Goal: Task Accomplishment & Management: Use online tool/utility

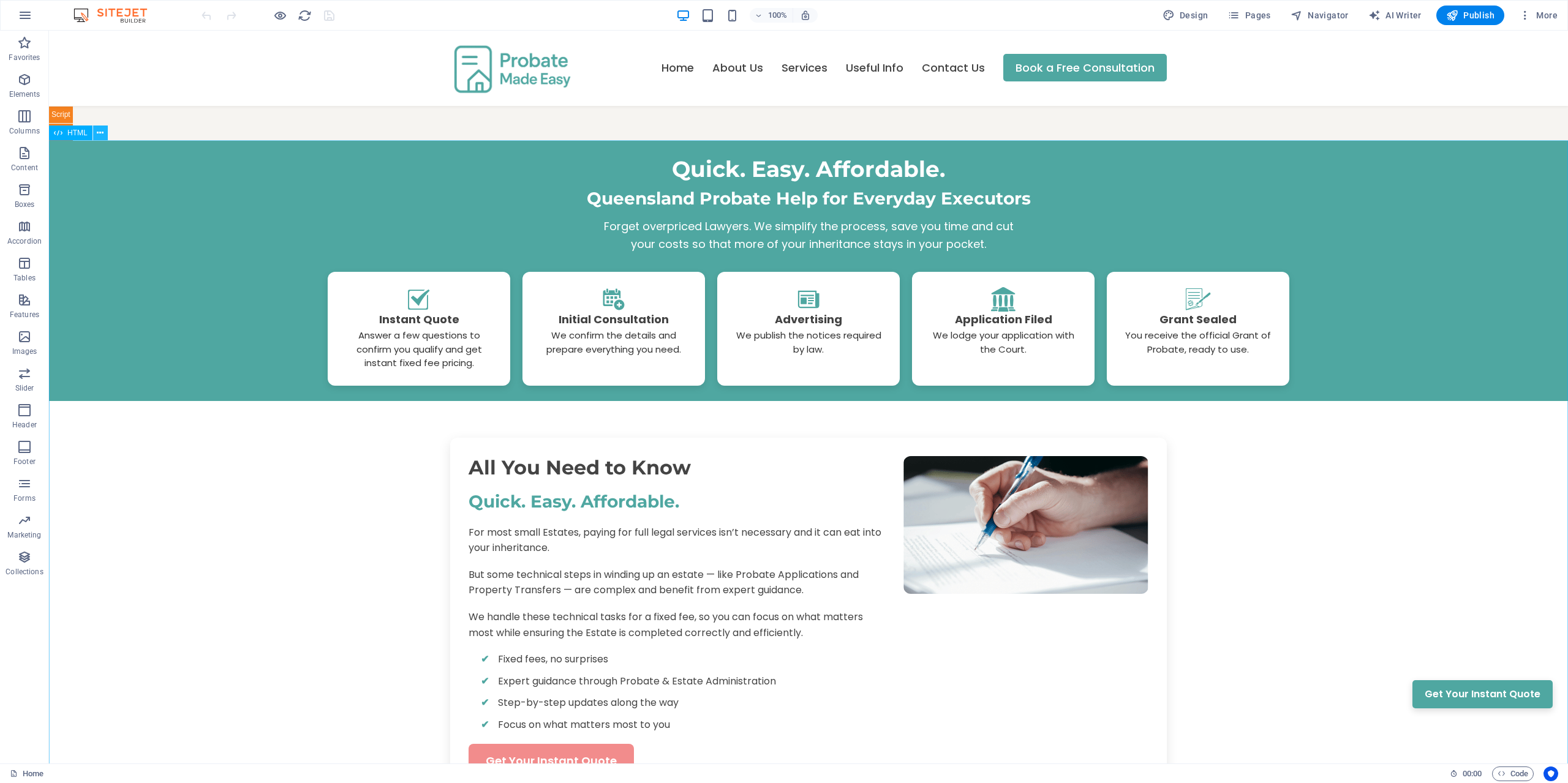
click at [98, 133] on icon at bounding box center [100, 133] width 7 height 13
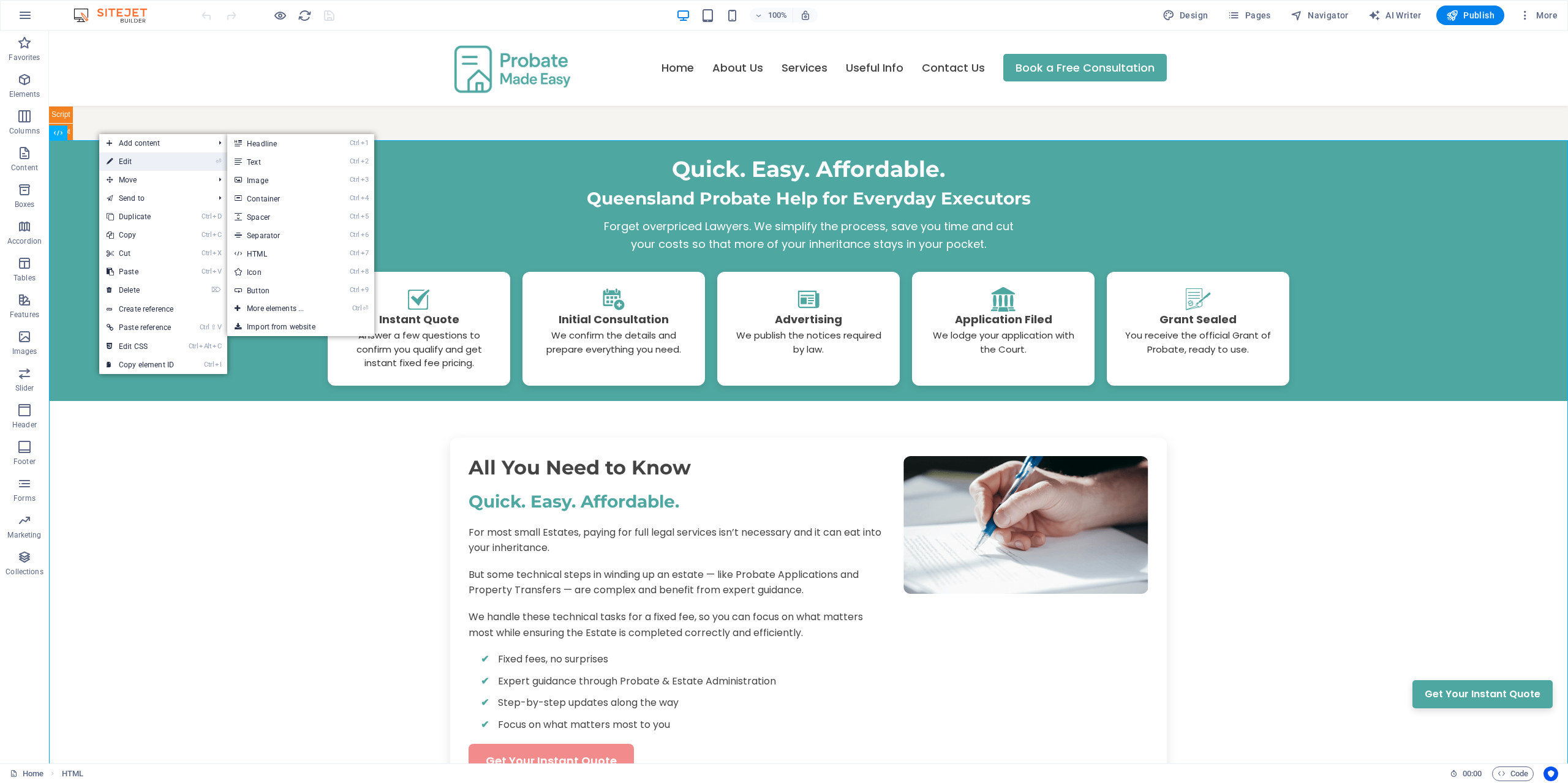
click at [125, 164] on link "⏎ Edit" at bounding box center [140, 162] width 82 height 19
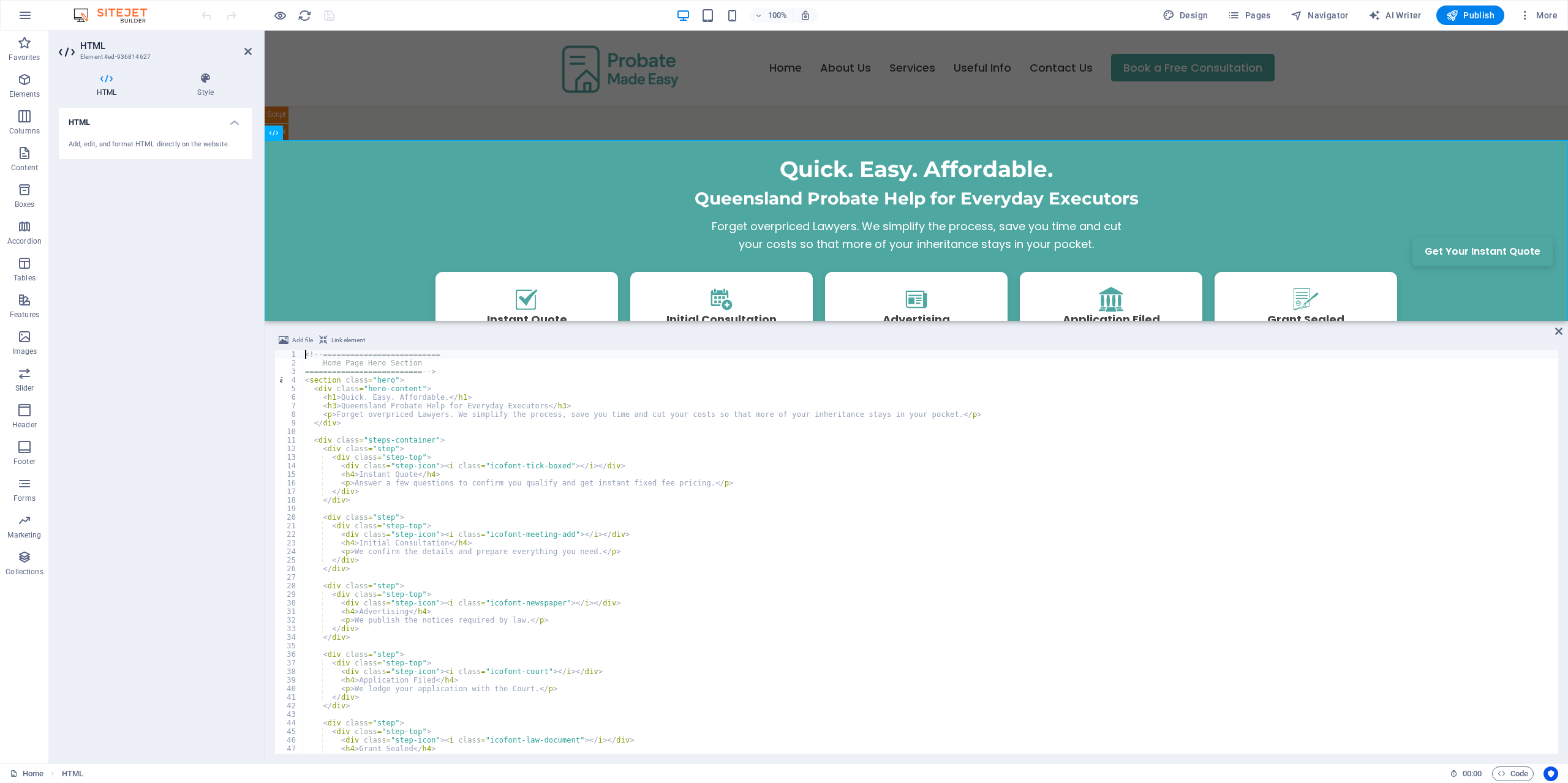
click at [527, 407] on div "<!-- ========================== Home Page Hero Section ========================…" at bounding box center [930, 560] width 1255 height 420
type textarea "<h3>Queensland Probate Help for Everyday Executors.</h3>"
click at [671, 578] on div "<!-- ========================== Home Page Hero Section ========================…" at bounding box center [930, 560] width 1255 height 420
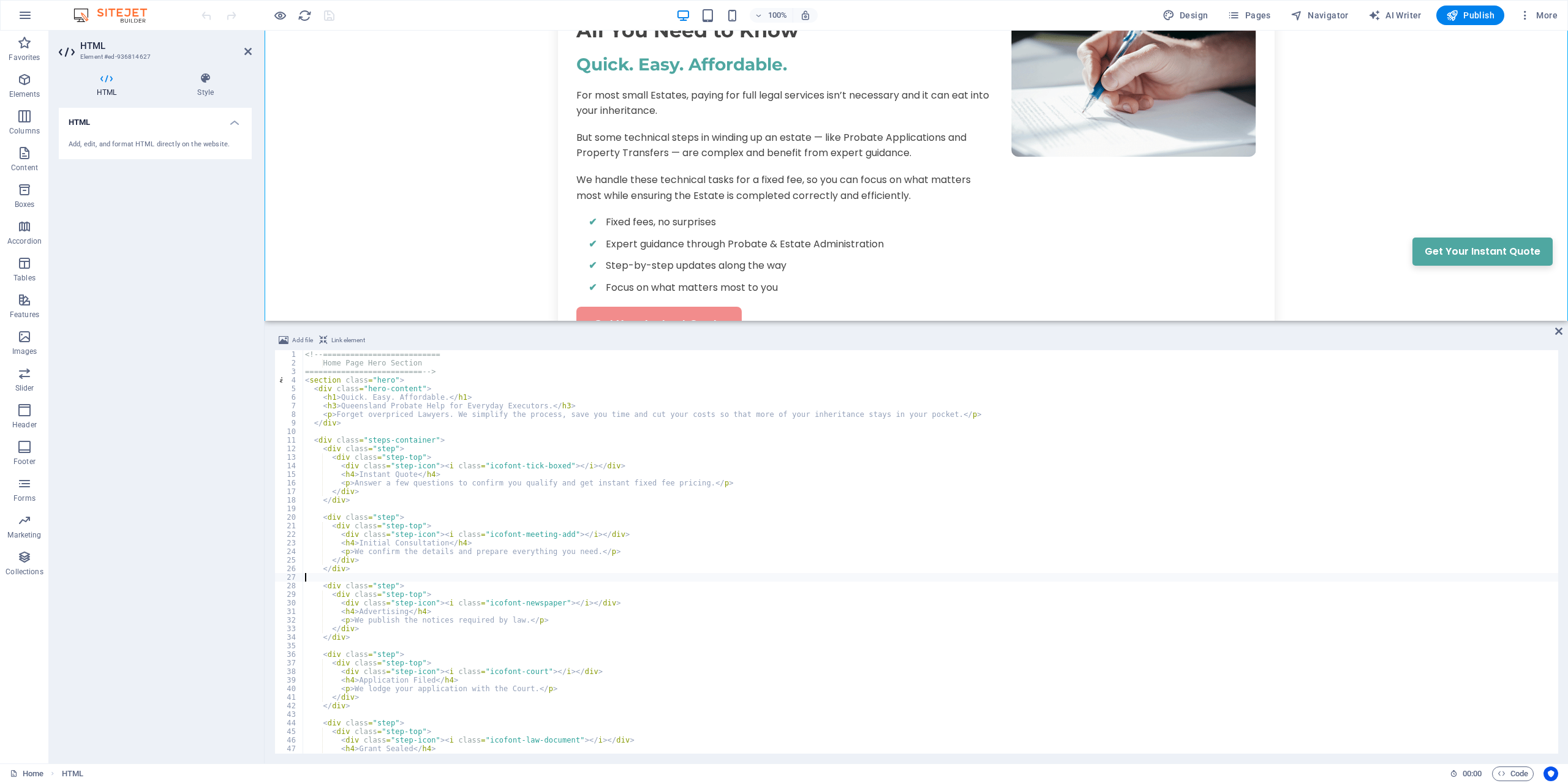
scroll to position [294, 0]
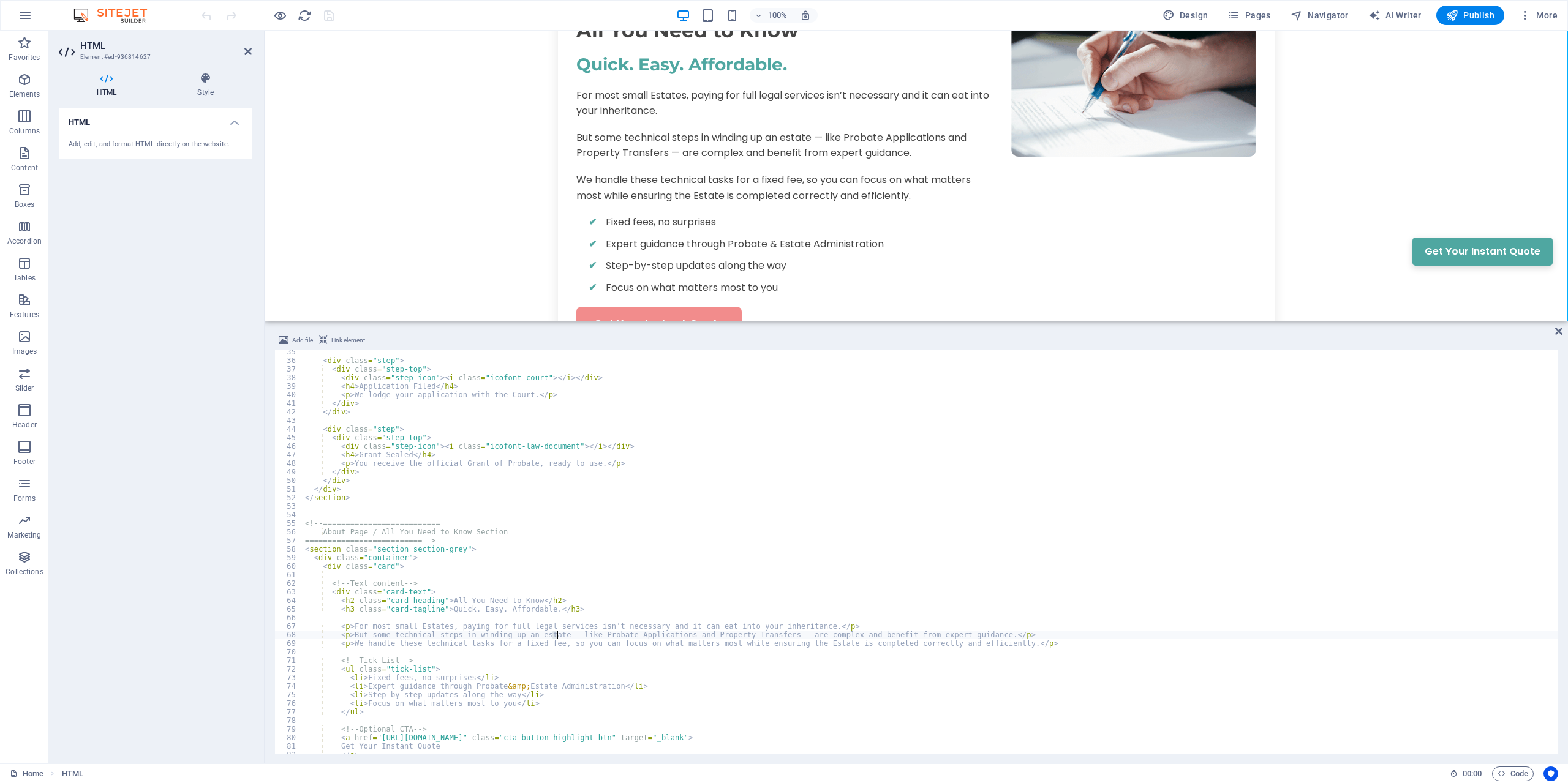
click at [557, 633] on div "< div class = "step" > < div class = "step-top" > < div class = "step-icon" > <…" at bounding box center [930, 558] width 1255 height 420
type textarea "<p>But some technical steps in winding up an estate - like Probate Applications…"
click at [904, 654] on div "< div class = "step" > < div class = "step-top" > < div class = "step-icon" > <…" at bounding box center [930, 558] width 1255 height 420
click at [765, 636] on div "< div class = "step" > < div class = "step-top" > < div class = "step-icon" > <…" at bounding box center [930, 558] width 1255 height 420
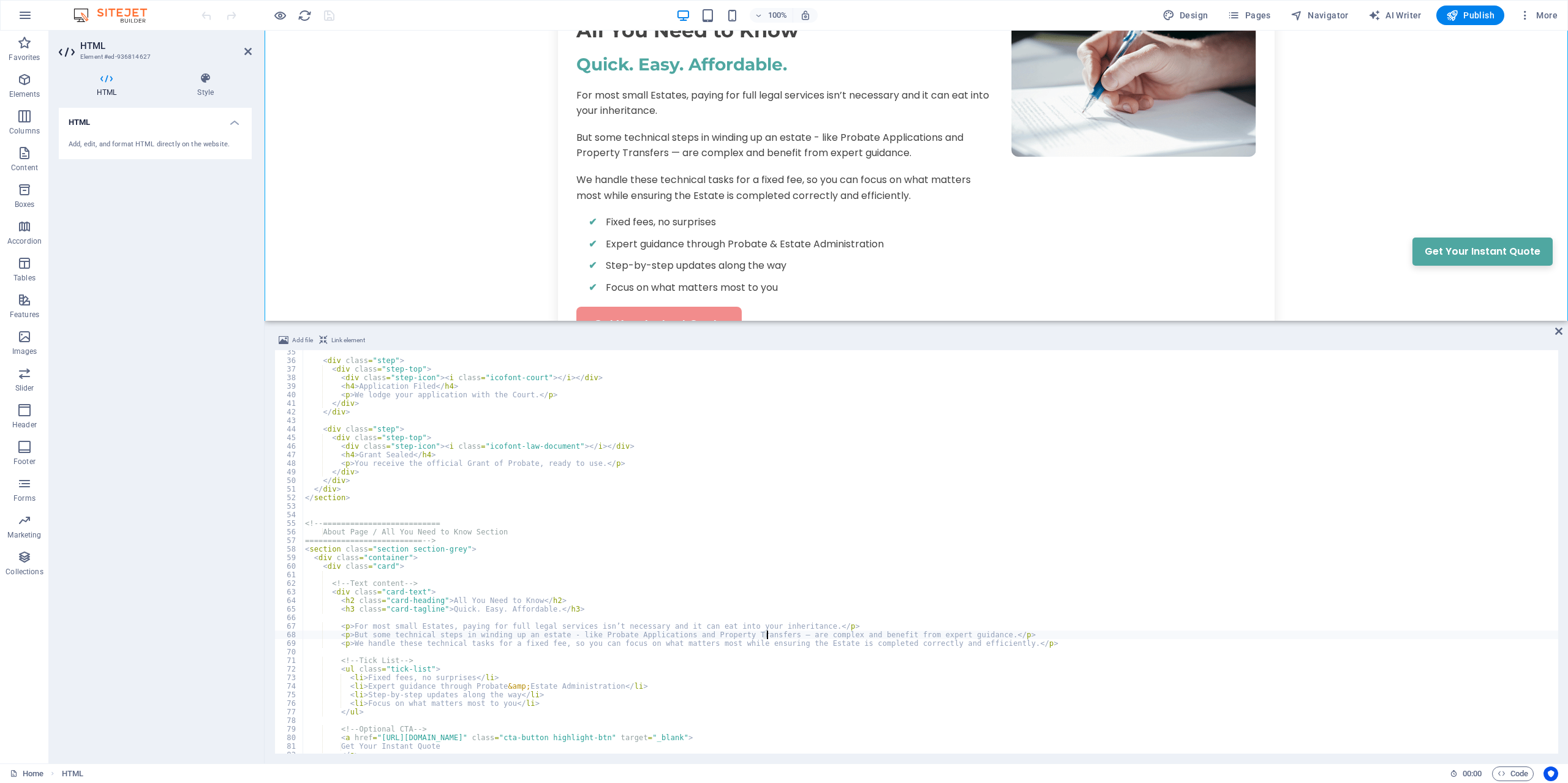
scroll to position [0, 37]
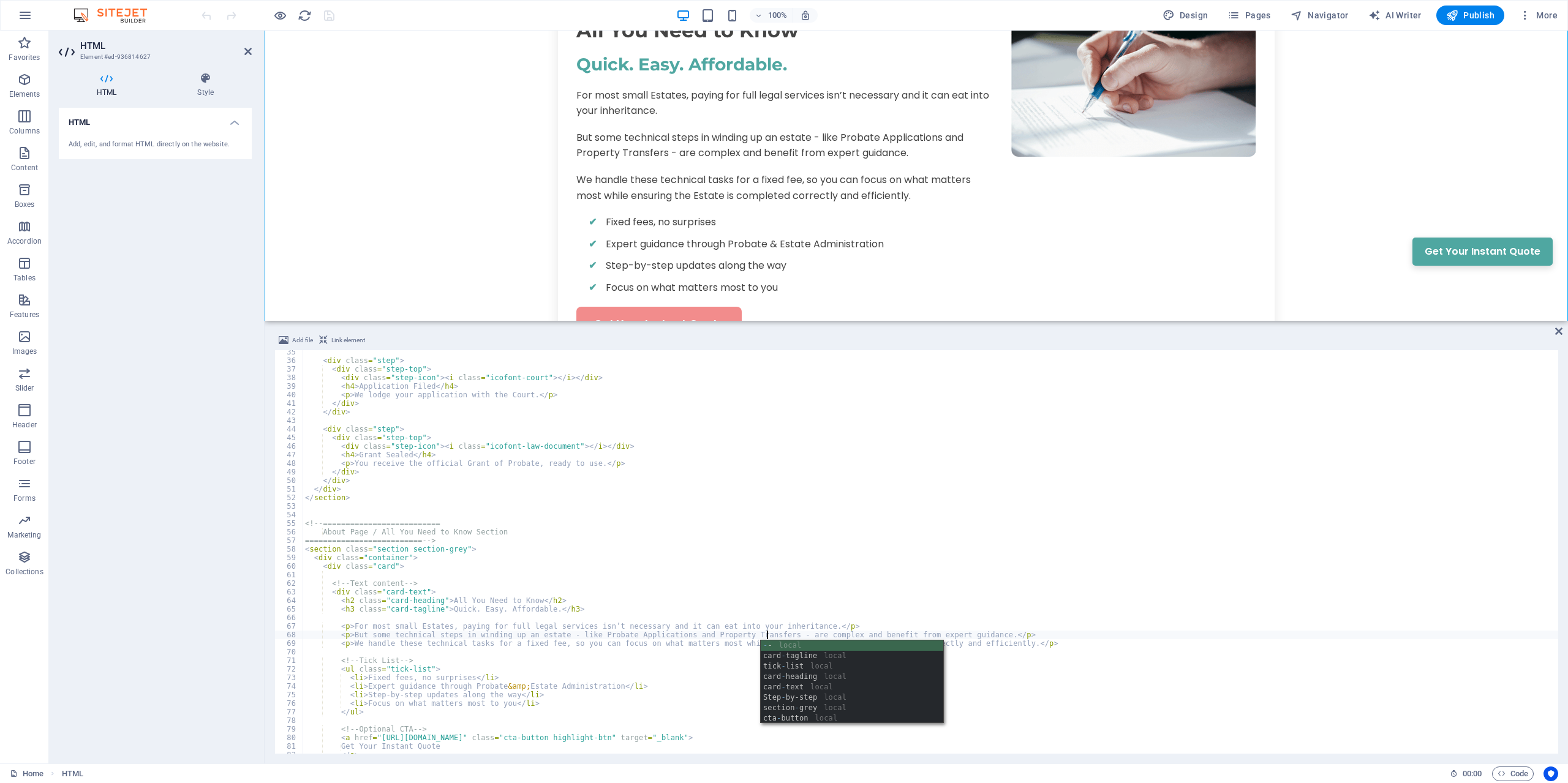
click at [691, 688] on div "< div class = "step" > < div class = "step-top" > < div class = "step-icon" > <…" at bounding box center [930, 558] width 1255 height 420
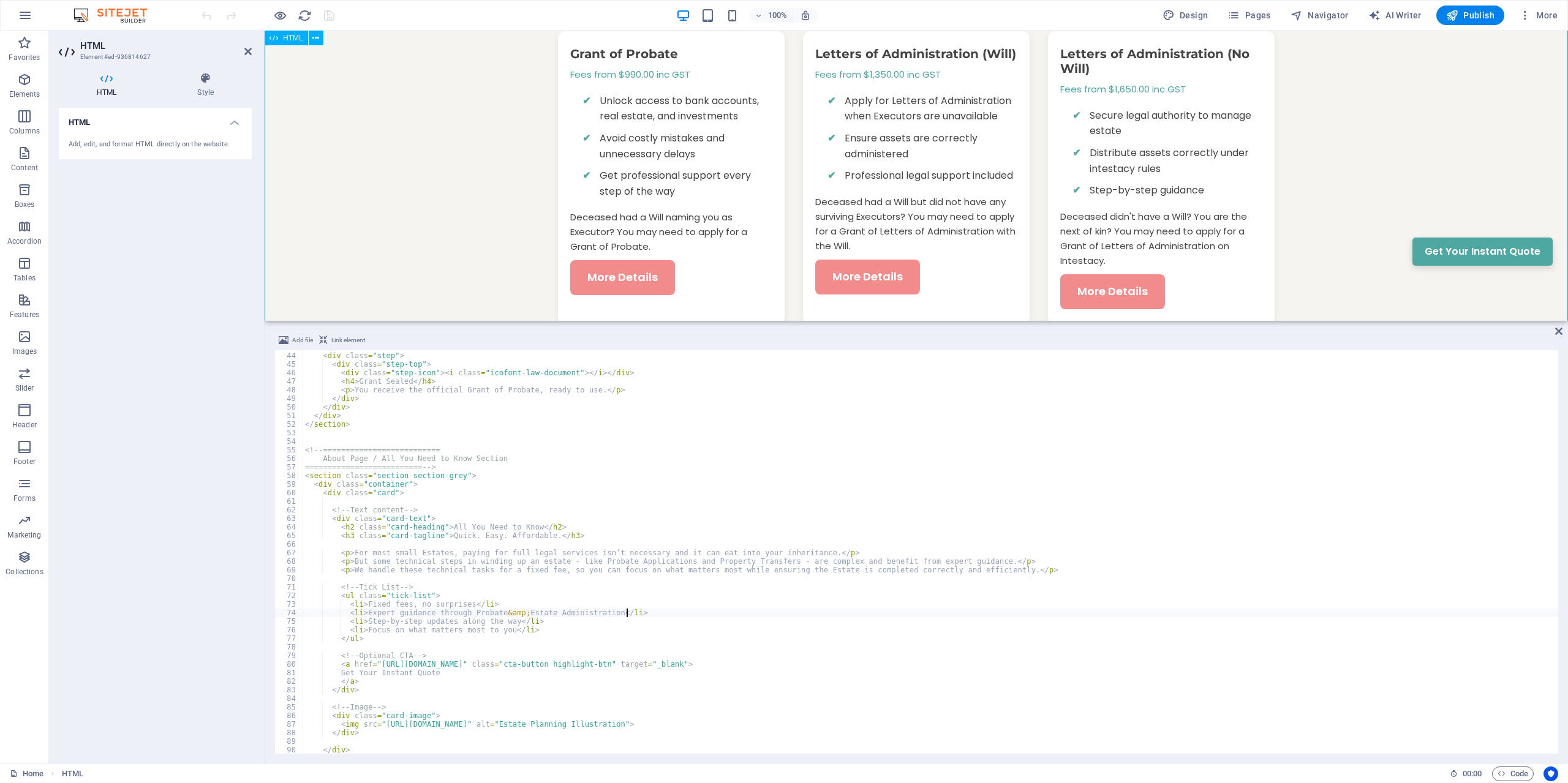
scroll to position [874, 0]
click at [1151, 169] on div "Quick. Easy. Affordable. Queensland Probate Help for Everyday Executors. Forget…" at bounding box center [916, 352] width 1303 height 2172
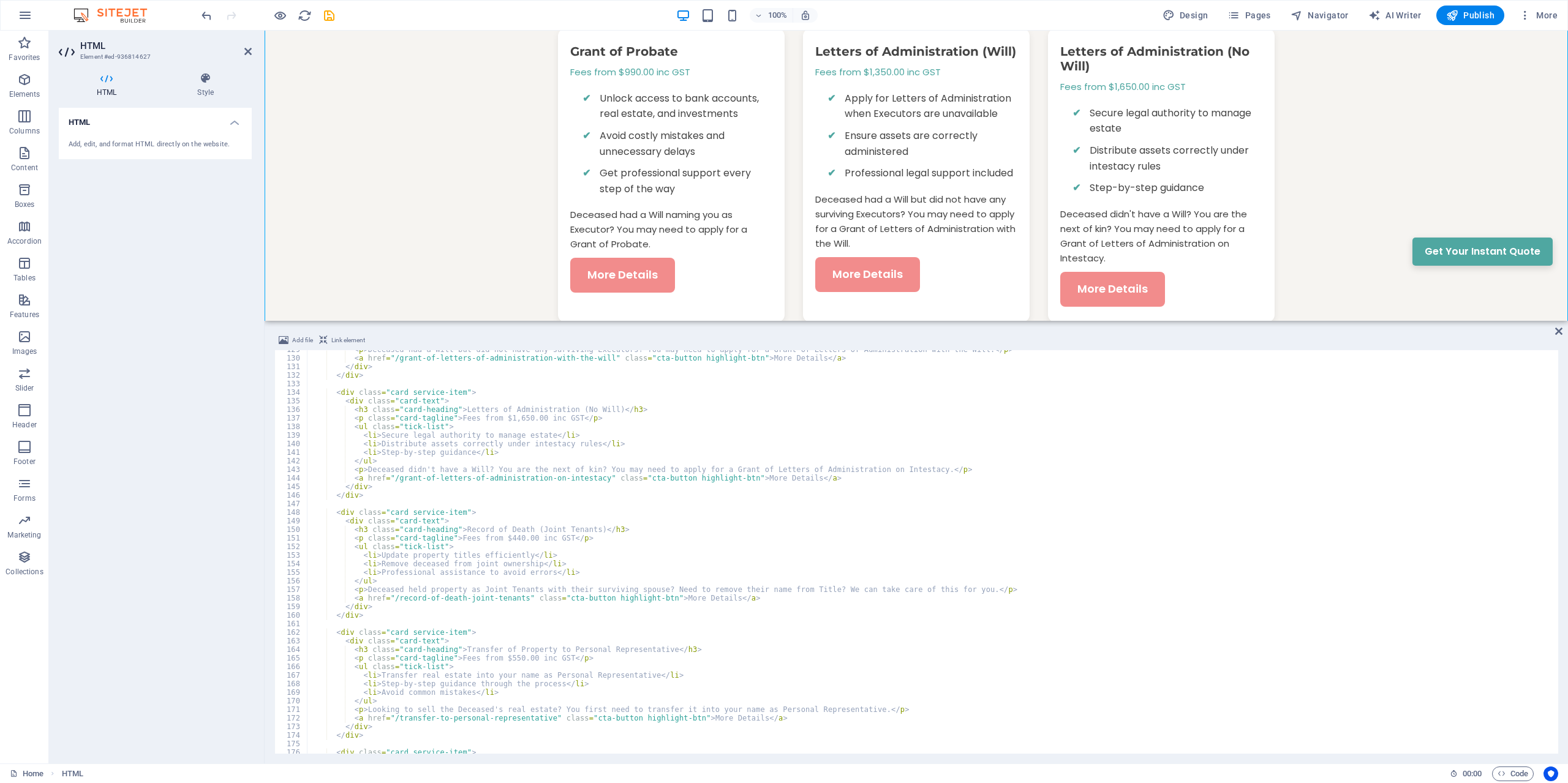
scroll to position [1029, 0]
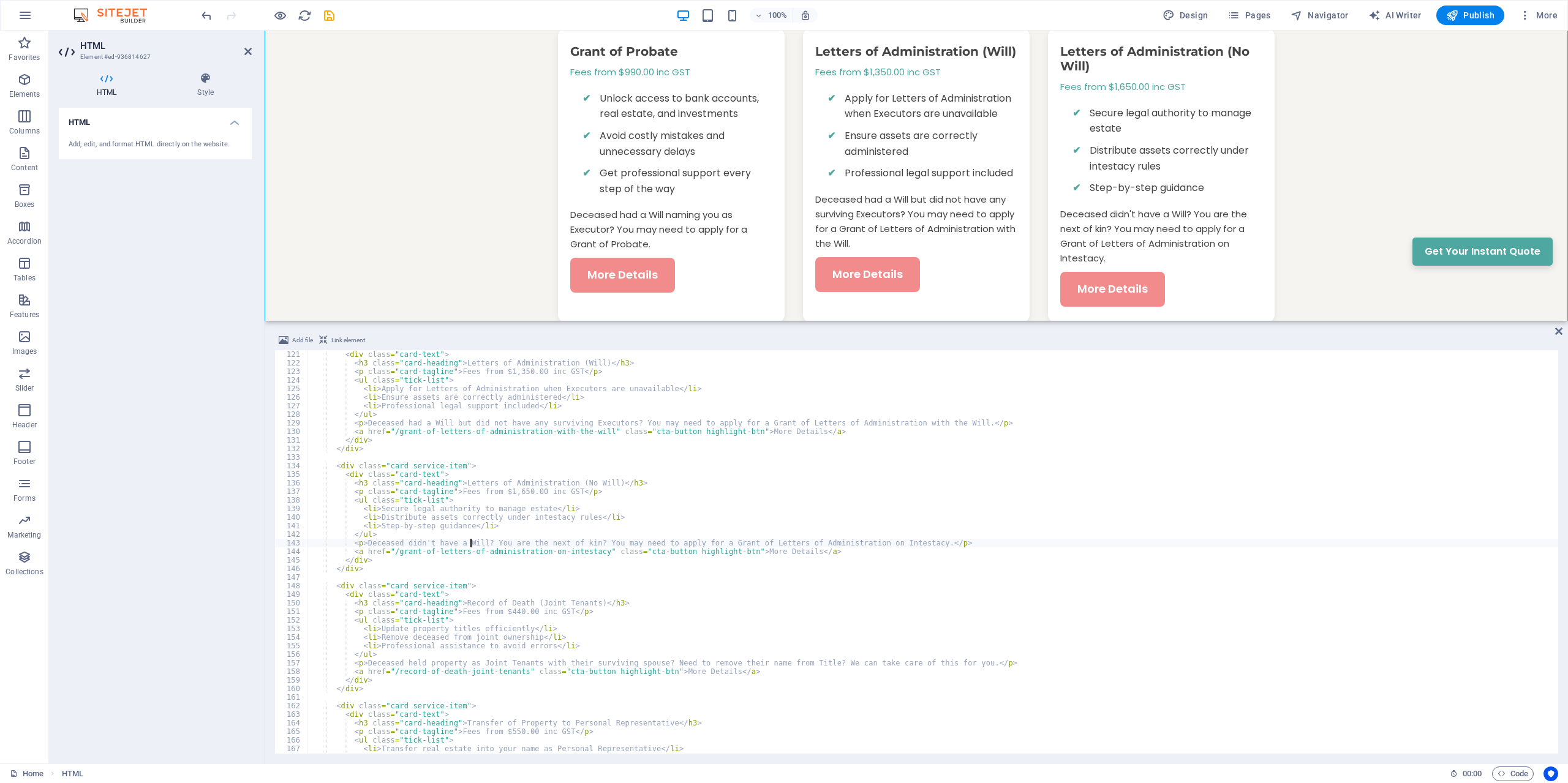
click at [471, 545] on div "< div class = "card-text" > < h3 class = "card-heading" > Letters of Administra…" at bounding box center [933, 560] width 1252 height 420
click at [475, 543] on div "< div class = "card-text" > < h3 class = "card-heading" > Letters of Administra…" at bounding box center [933, 560] width 1252 height 420
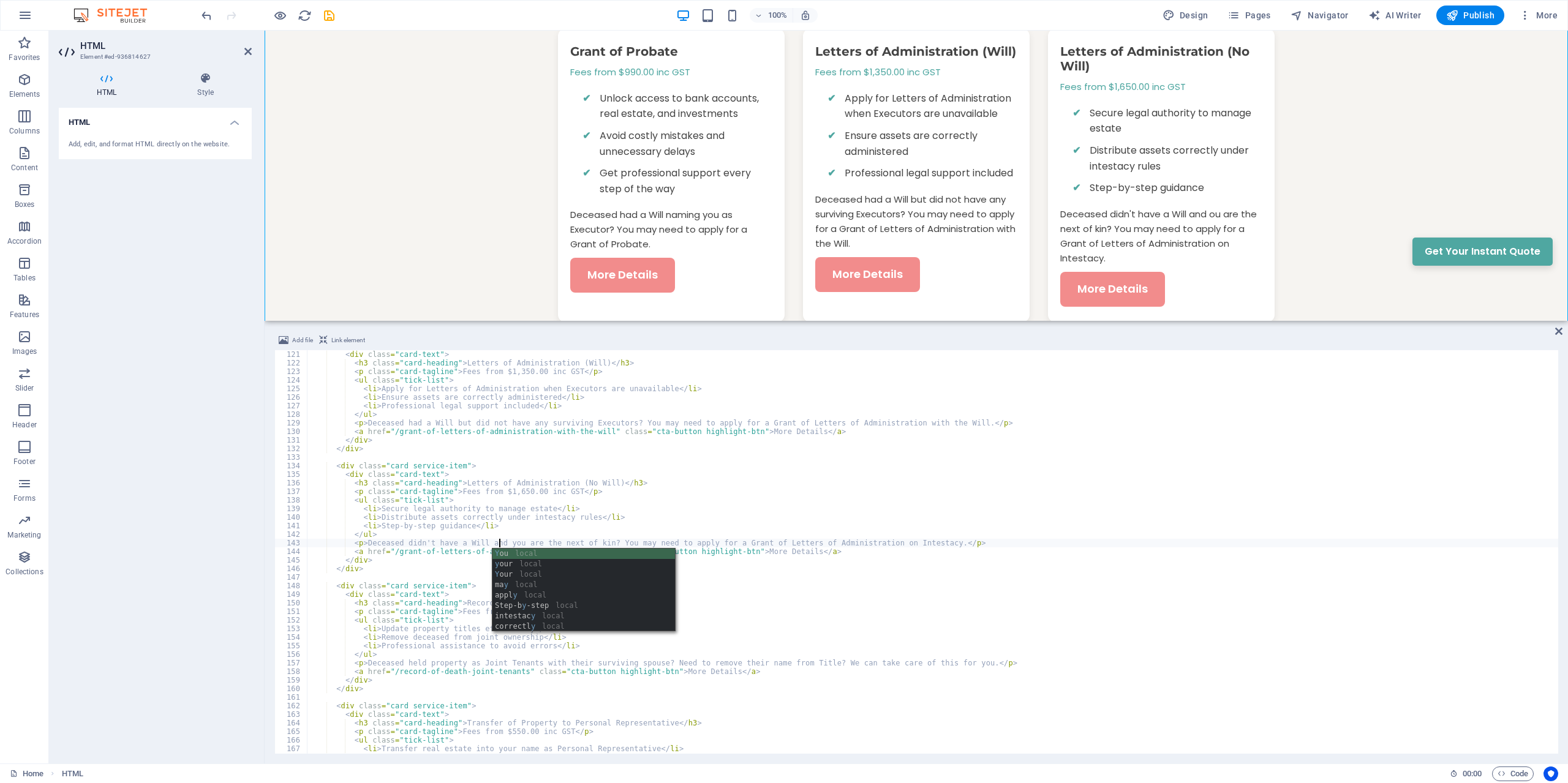
scroll to position [0, 15]
click at [767, 567] on div "< div class = "card-text" > < h3 class = "card-heading" > Letters of Administra…" at bounding box center [933, 560] width 1252 height 420
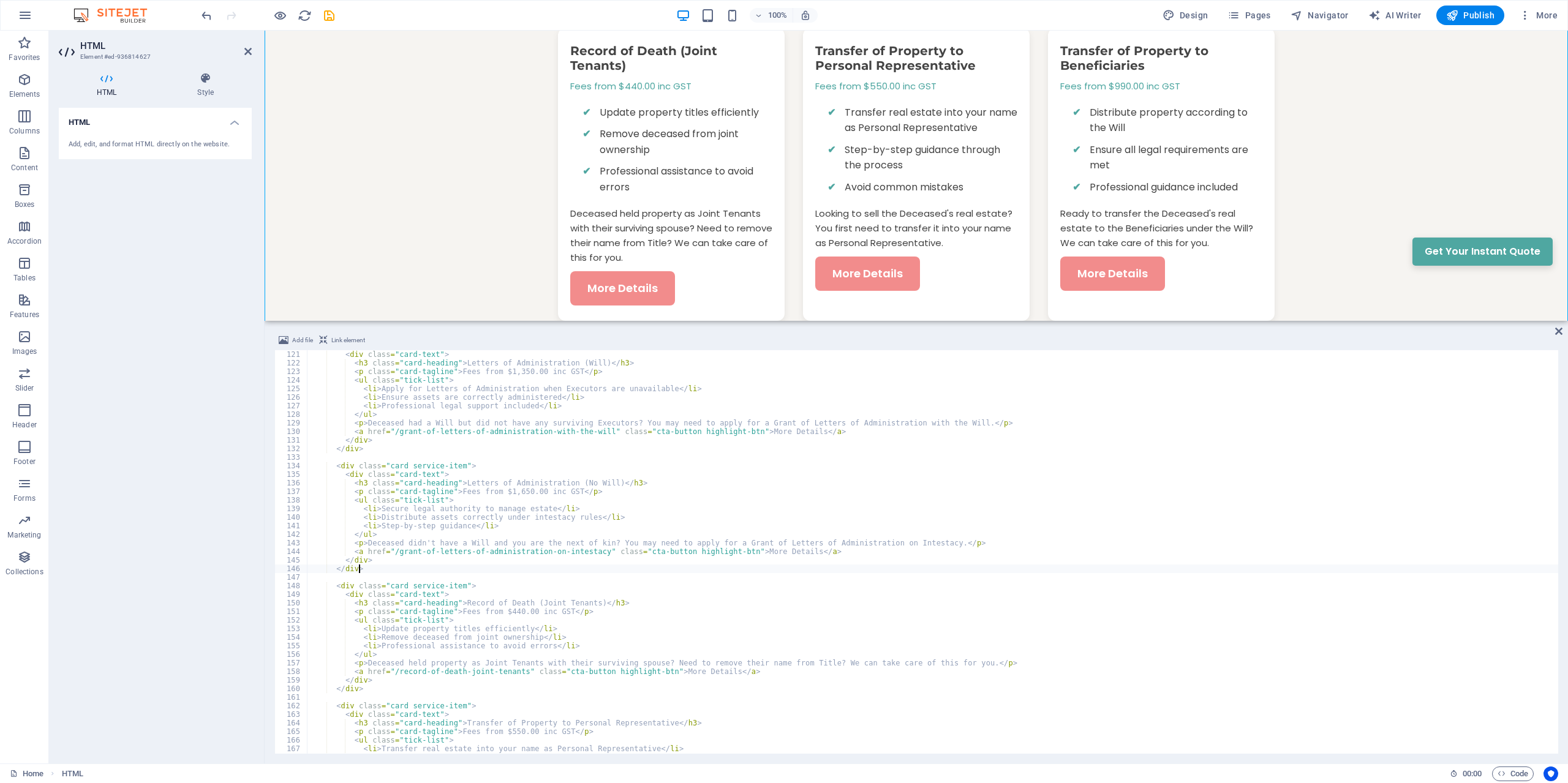
scroll to position [1102, 0]
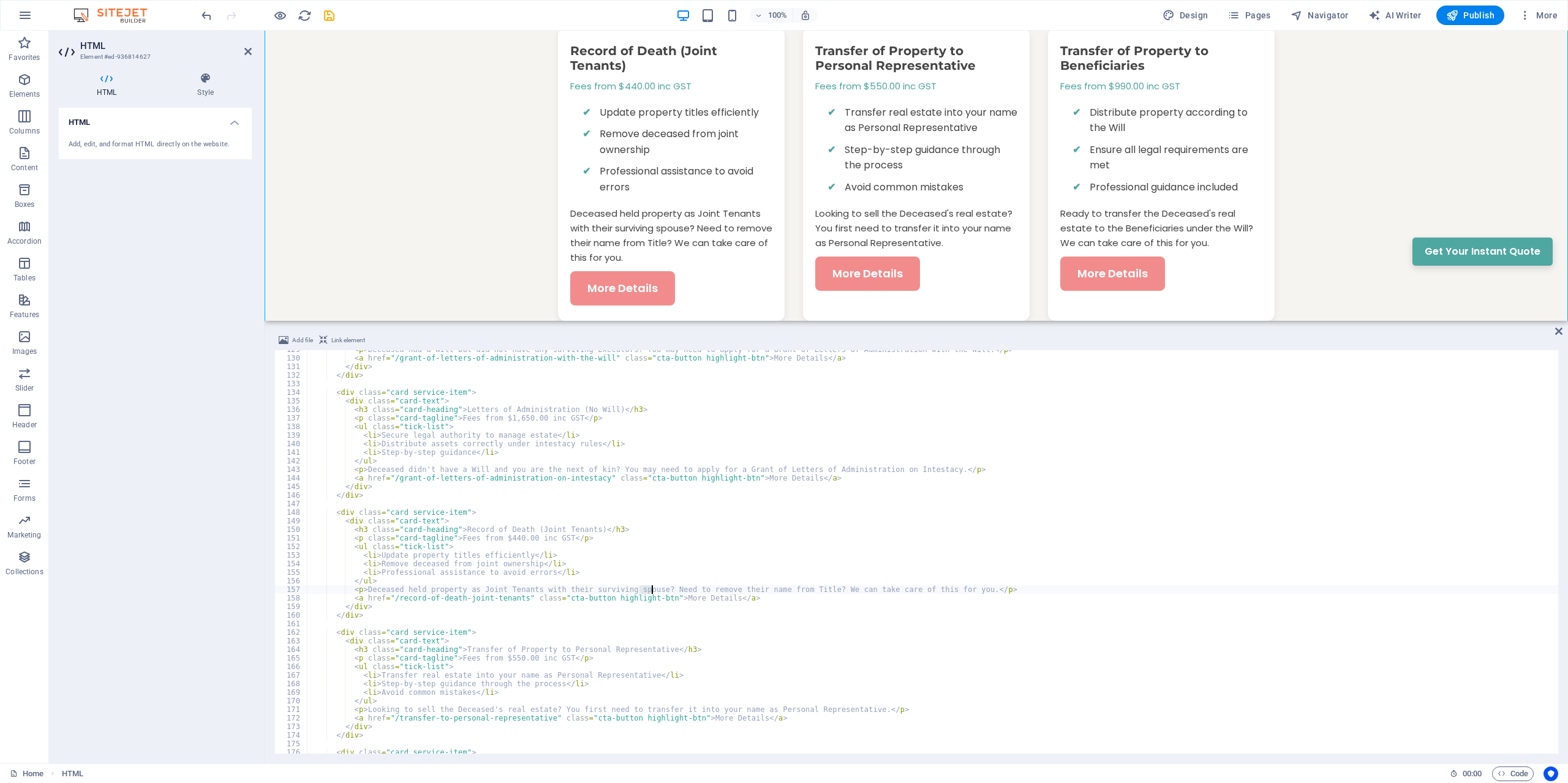
drag, startPoint x: 638, startPoint y: 588, endPoint x: 652, endPoint y: 586, distance: 14.1
click at [652, 586] on div "< p > Deceased had a Will but did not have any surviving Executors? You may nee…" at bounding box center [933, 555] width 1252 height 420
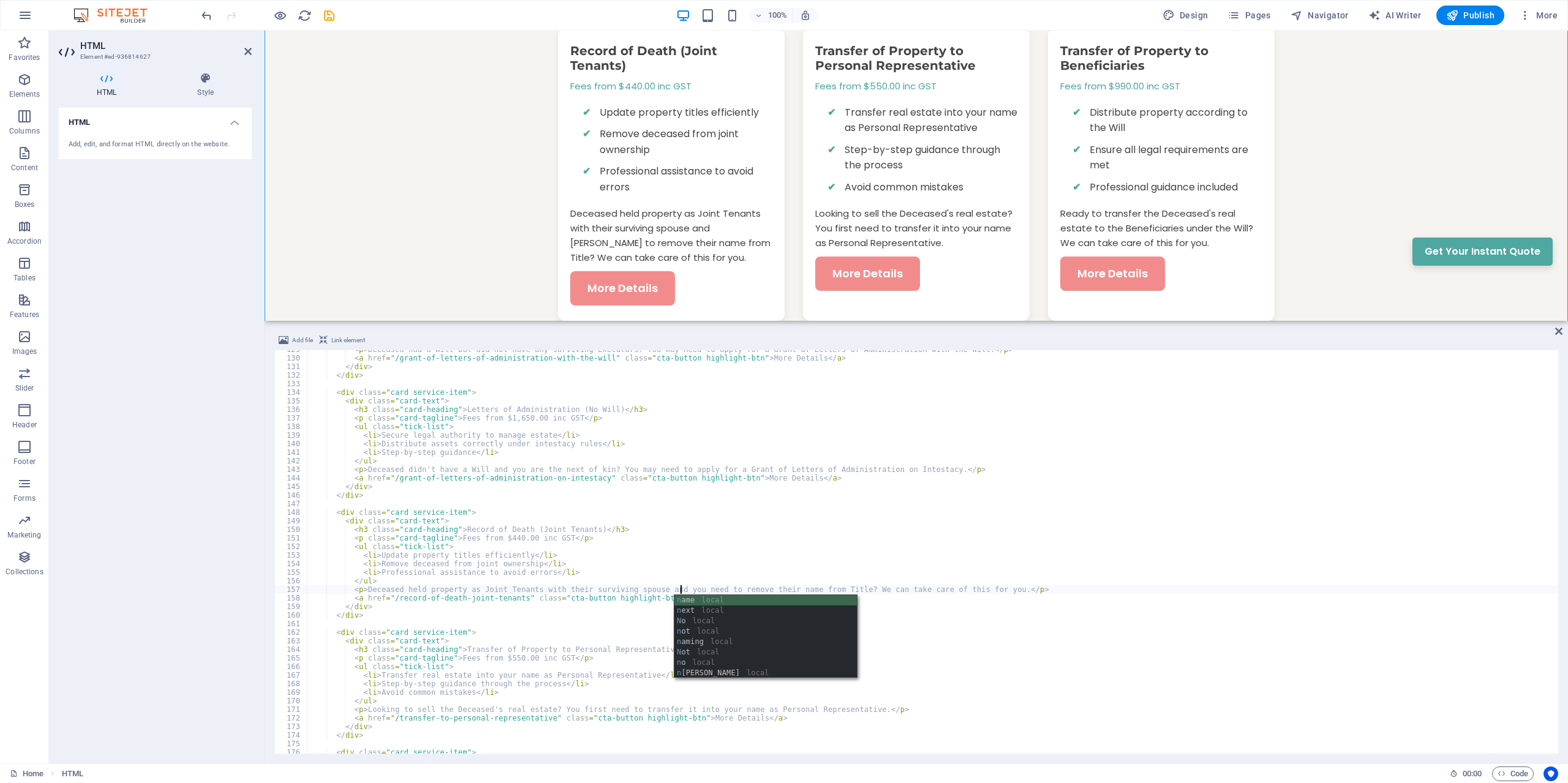
scroll to position [0, 30]
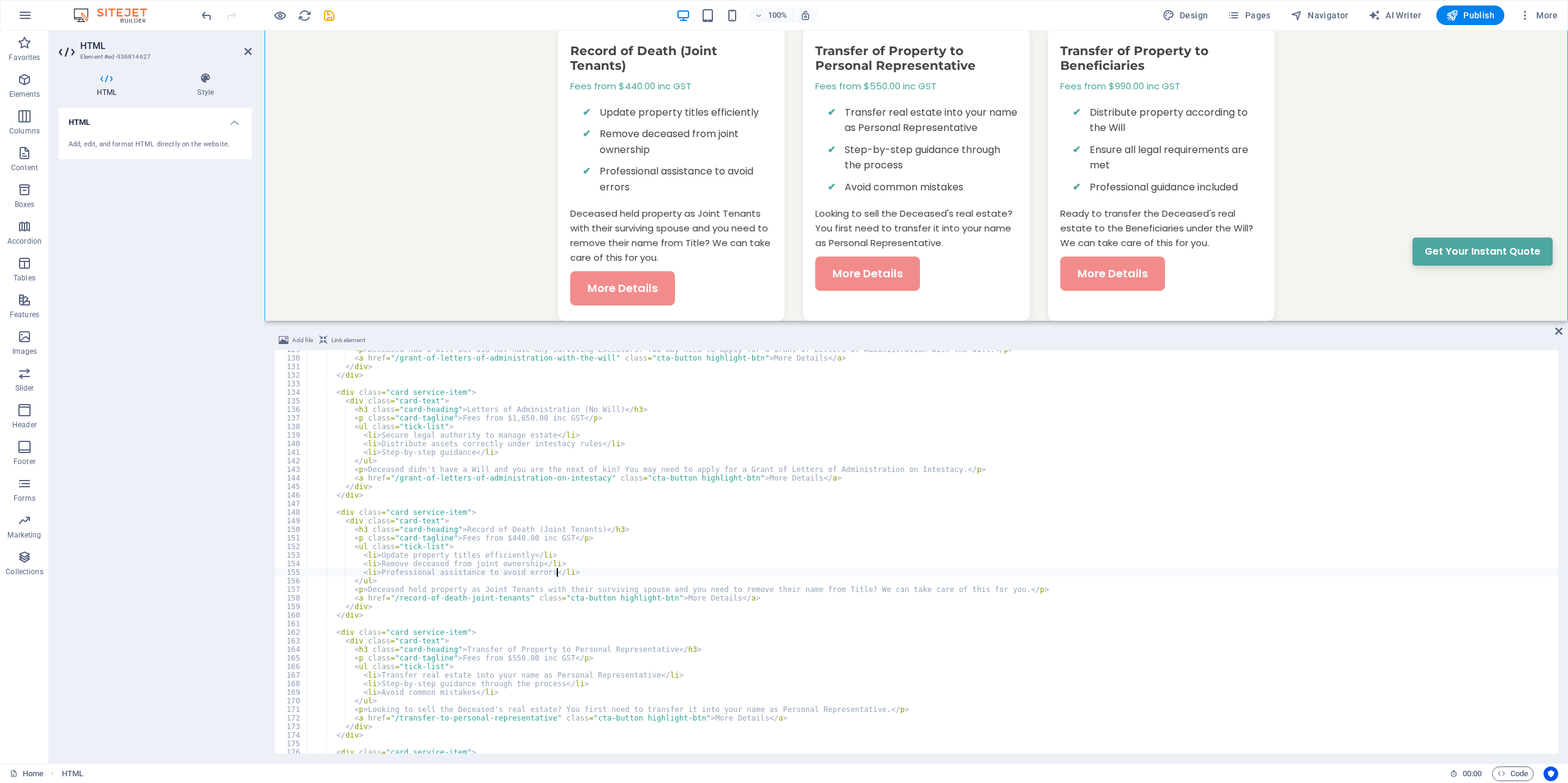
click at [721, 570] on div "< p > Deceased had a Will but did not have any surviving Executors? You may nee…" at bounding box center [933, 555] width 1252 height 420
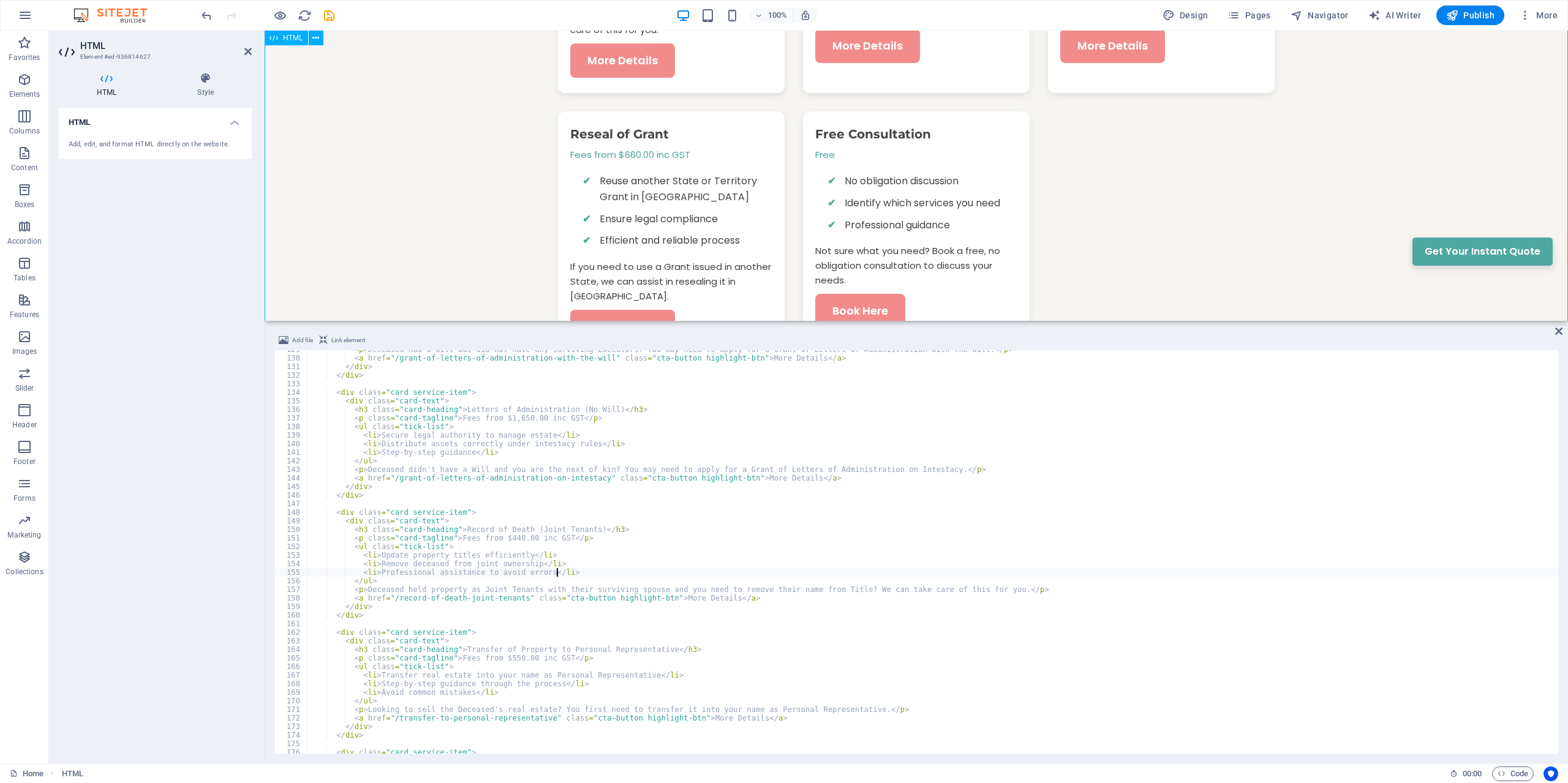
scroll to position [1436, 0]
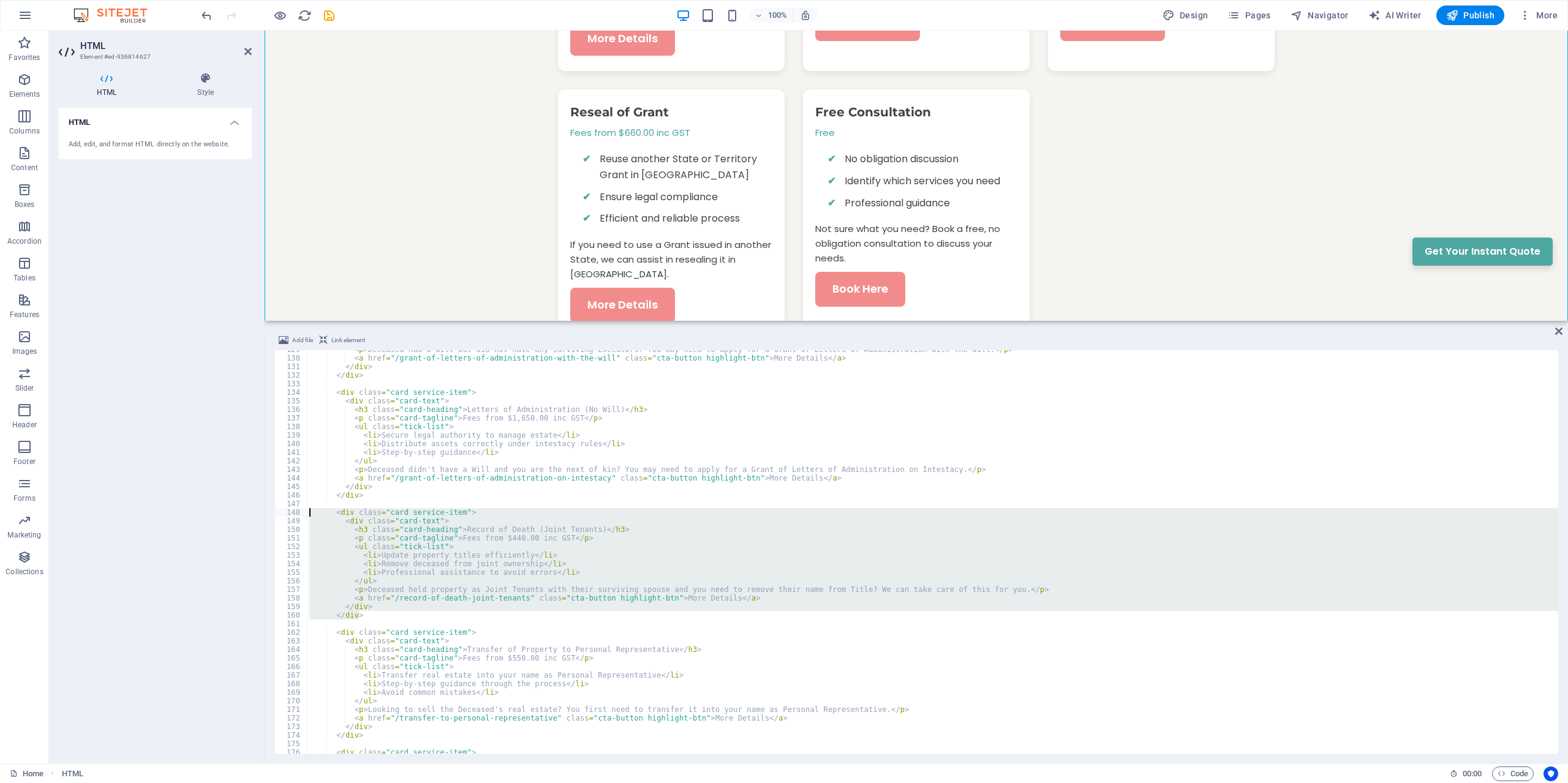
drag, startPoint x: 373, startPoint y: 616, endPoint x: 309, endPoint y: 513, distance: 121.3
click at [309, 513] on div "< p > Deceased had a Will but did not have any surviving Executors? You may nee…" at bounding box center [933, 555] width 1252 height 420
click at [377, 616] on div "< p > Deceased had a Will but did not have any surviving Executors? You may nee…" at bounding box center [933, 552] width 1252 height 403
type textarea "</div>"
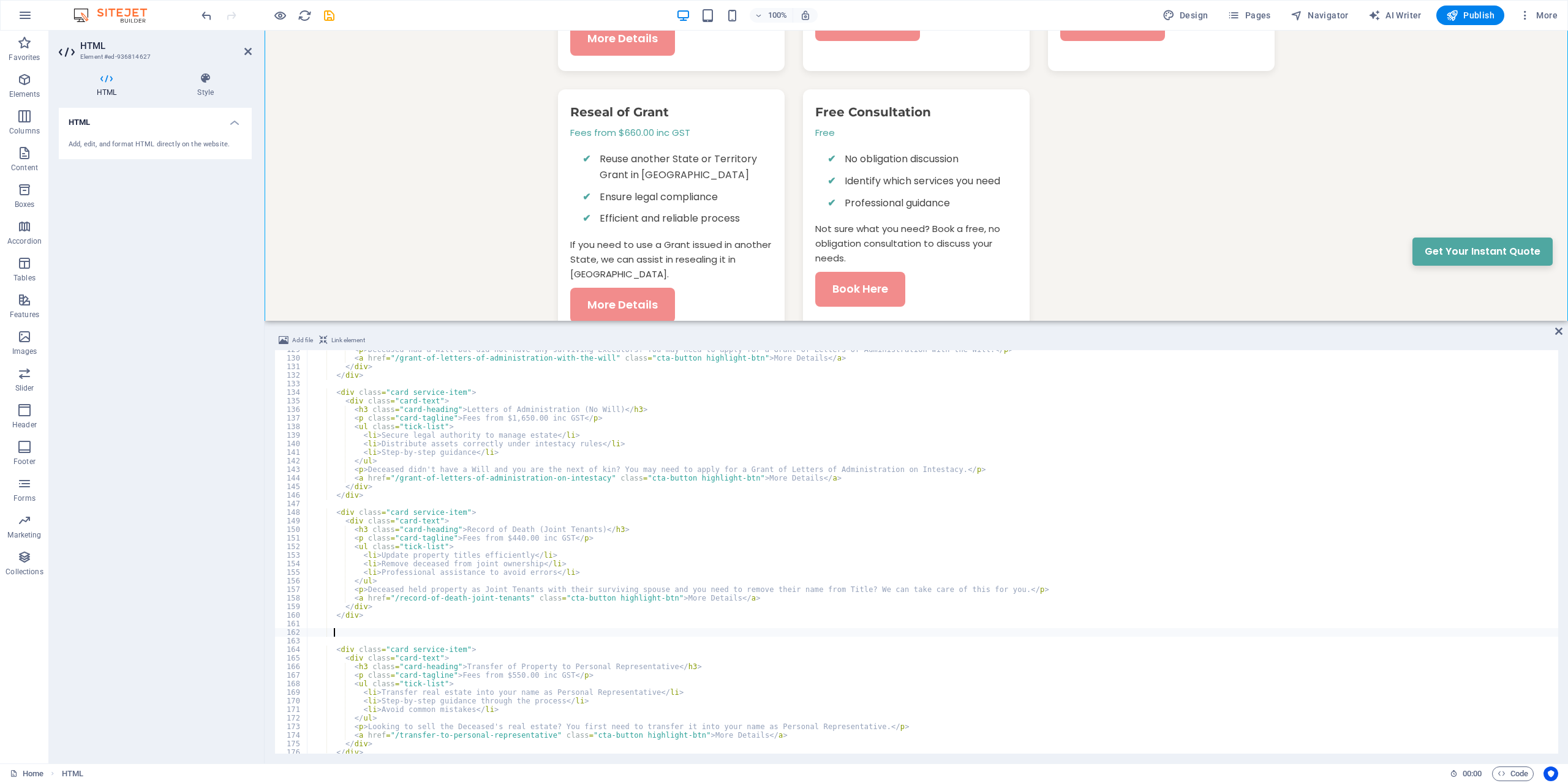
paste textarea "</div>"
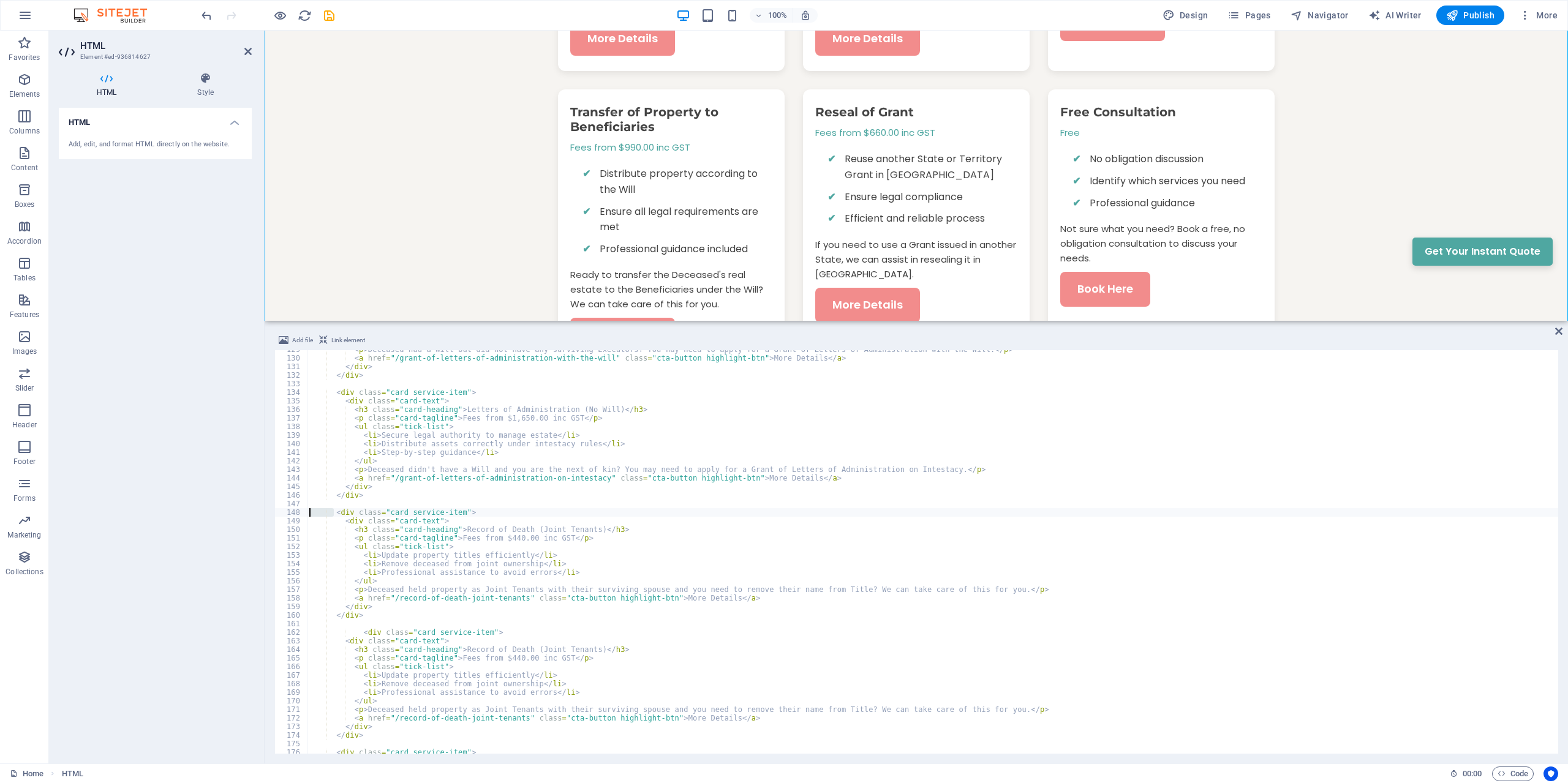
drag, startPoint x: 334, startPoint y: 513, endPoint x: 302, endPoint y: 513, distance: 32.0
click at [307, 513] on div "< p > Deceased had a Will but did not have any surviving Executors? You may nee…" at bounding box center [933, 552] width 1252 height 403
drag, startPoint x: 357, startPoint y: 633, endPoint x: 299, endPoint y: 629, distance: 58.1
click at [307, 630] on div "< p > Deceased had a Will but did not have any surviving Executors? You may nee…" at bounding box center [933, 552] width 1252 height 403
paste textarea
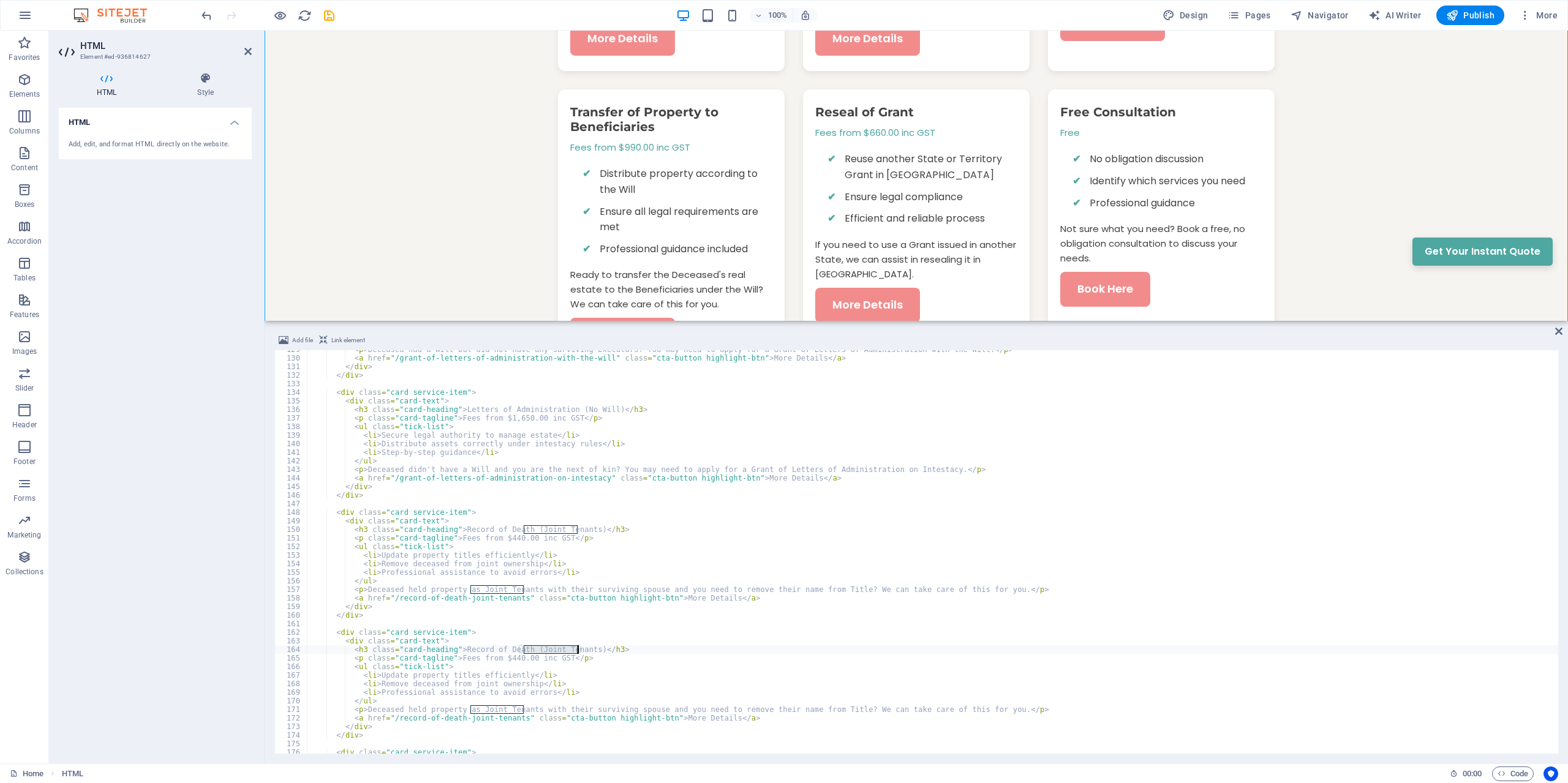
drag, startPoint x: 525, startPoint y: 648, endPoint x: 578, endPoint y: 649, distance: 53.0
click at [578, 649] on div "< p > Deceased had a Will but did not have any surviving Executors? You may nee…" at bounding box center [933, 555] width 1252 height 420
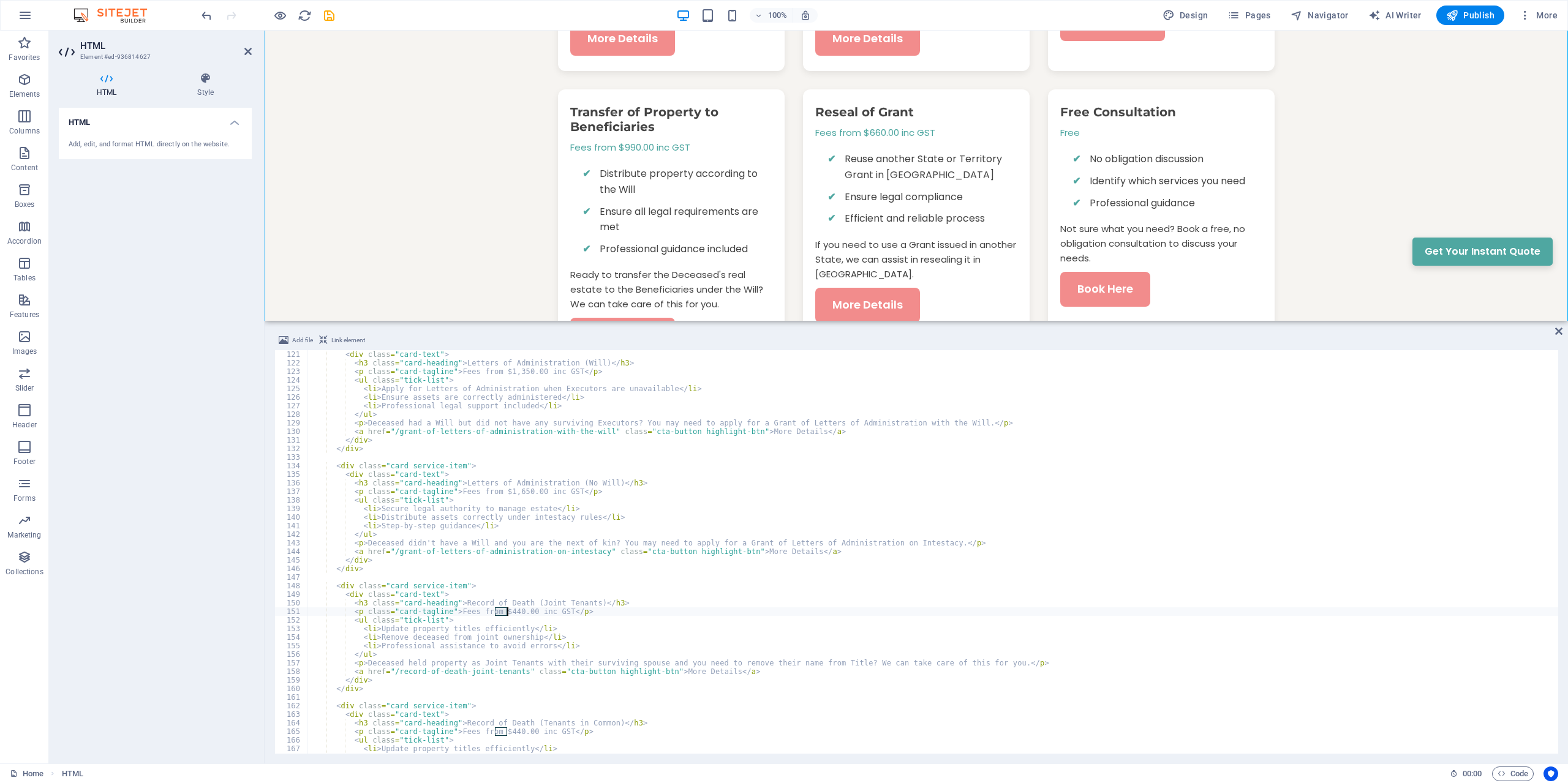
drag, startPoint x: 498, startPoint y: 610, endPoint x: 506, endPoint y: 609, distance: 8.1
click at [506, 609] on div "< div class = "card-text" > < h3 class = "card-heading" > Letters of Administra…" at bounding box center [933, 560] width 1252 height 420
click at [613, 557] on div "< div class = "card-text" > < h3 class = "card-heading" > Letters of Administra…" at bounding box center [933, 560] width 1252 height 420
drag, startPoint x: 464, startPoint y: 637, endPoint x: 482, endPoint y: 636, distance: 18.0
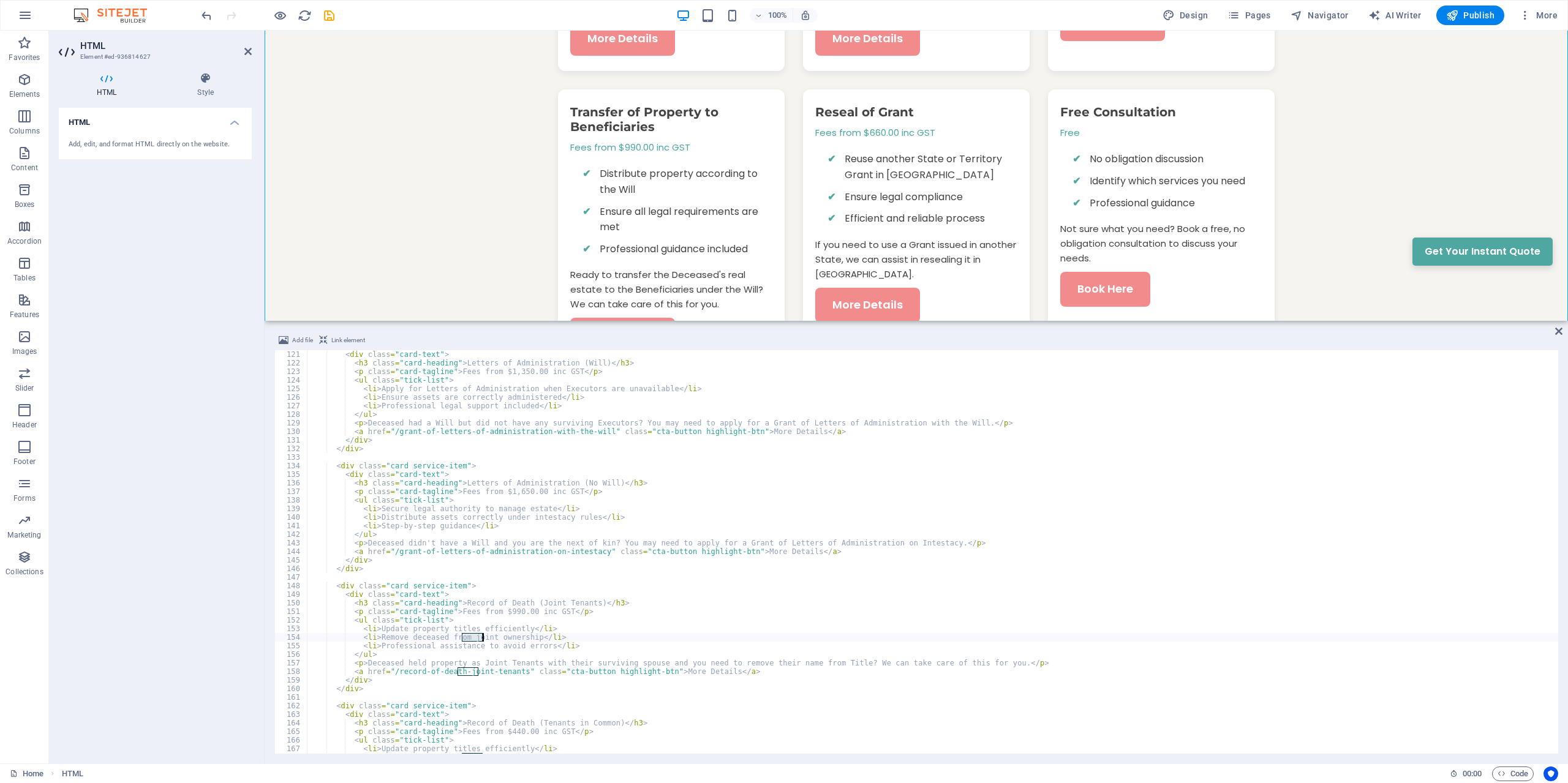
click at [482, 636] on div "< div class = "card-text" > < h3 class = "card-heading" > Letters of Administra…" at bounding box center [933, 560] width 1252 height 420
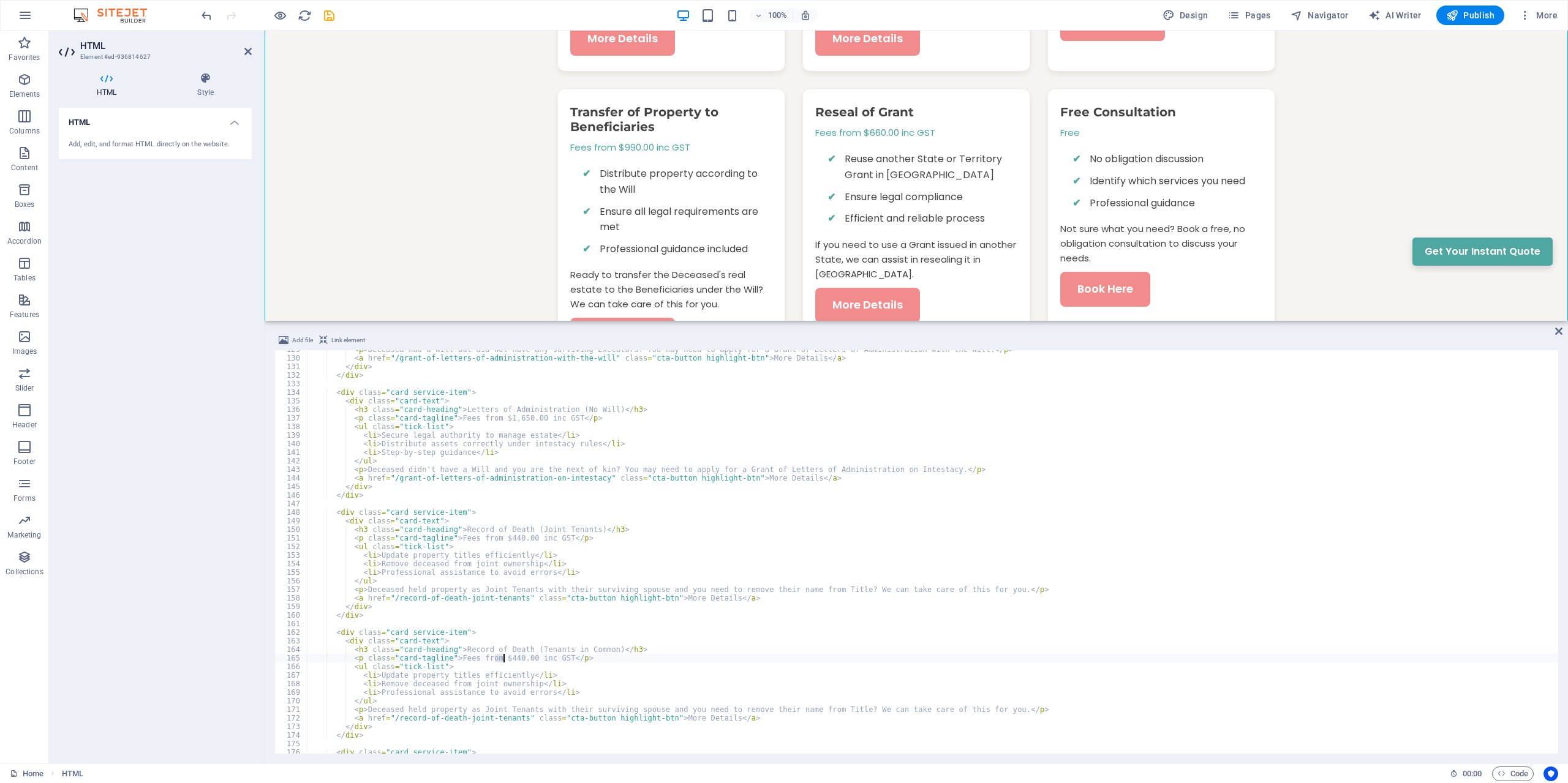
drag, startPoint x: 497, startPoint y: 657, endPoint x: 503, endPoint y: 656, distance: 6.1
click at [503, 658] on div "< p > Deceased had a Will but did not have any surviving Executors? You may nee…" at bounding box center [933, 555] width 1252 height 420
click at [517, 619] on div "< p > Deceased had a Will but did not have any surviving Executors? You may nee…" at bounding box center [933, 555] width 1252 height 420
drag, startPoint x: 461, startPoint y: 683, endPoint x: 484, endPoint y: 683, distance: 23.0
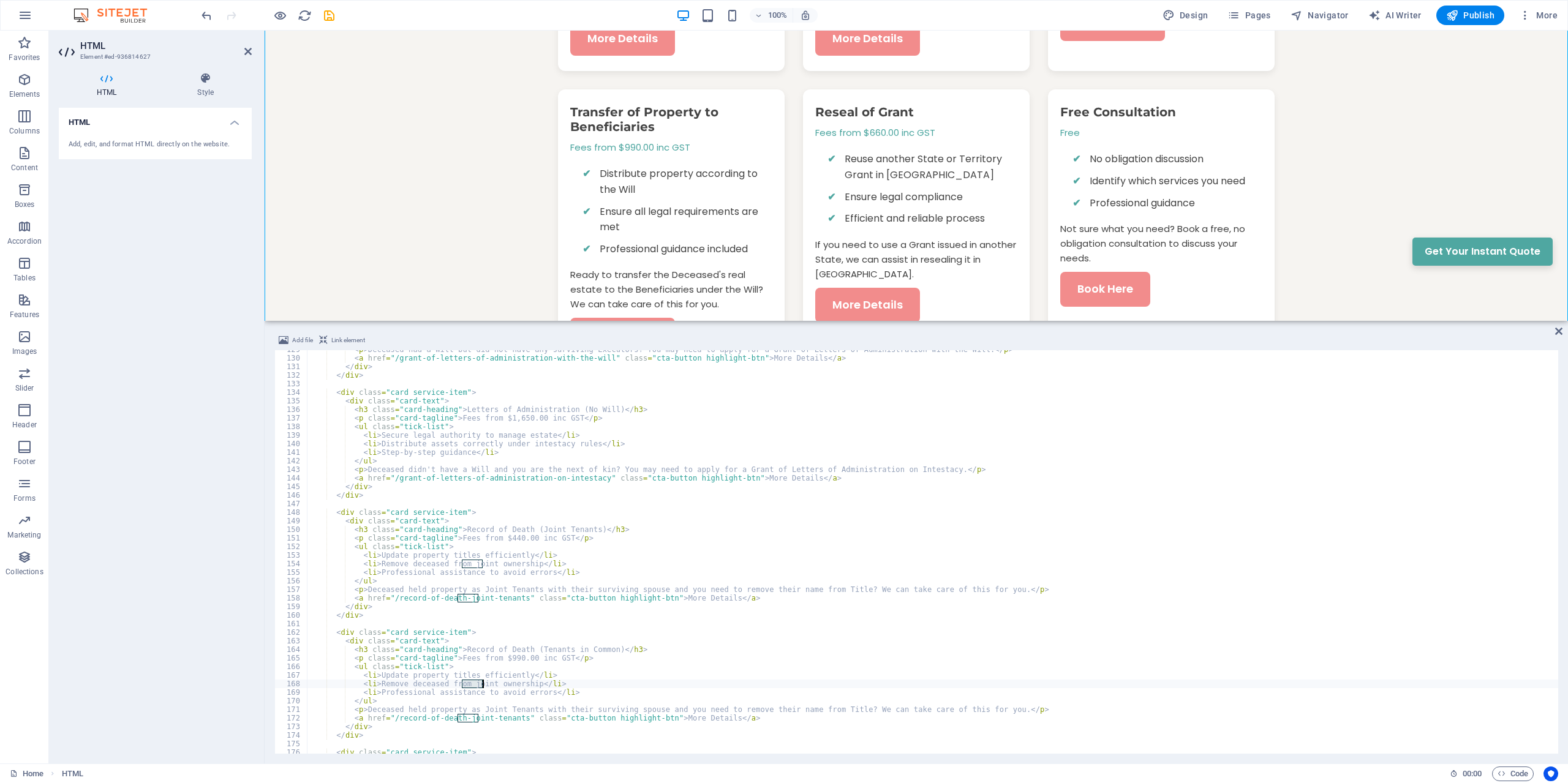
click at [484, 683] on div "< p > Deceased had a Will but did not have any surviving Executors? You may nee…" at bounding box center [933, 555] width 1252 height 420
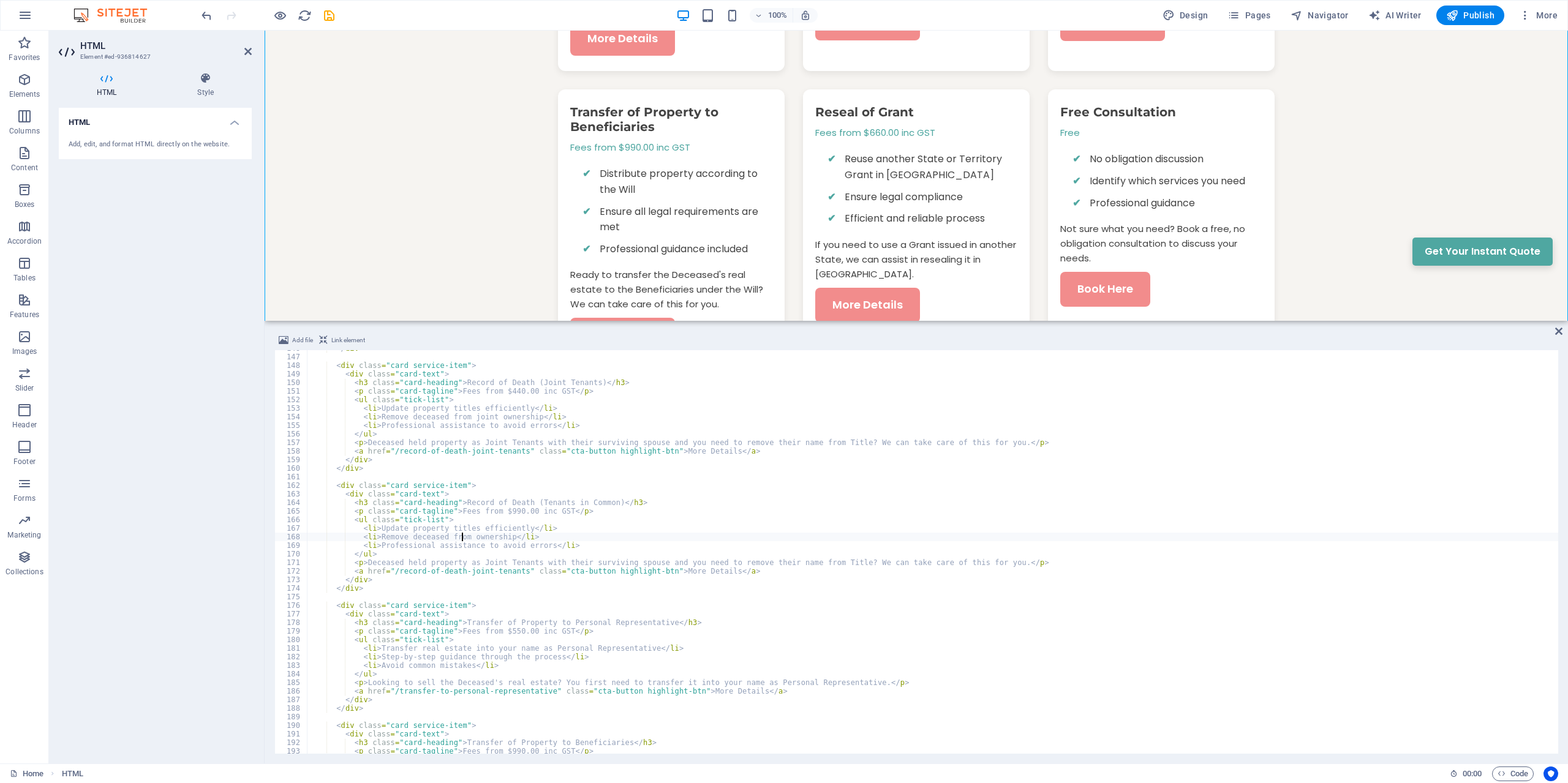
scroll to position [1323, 0]
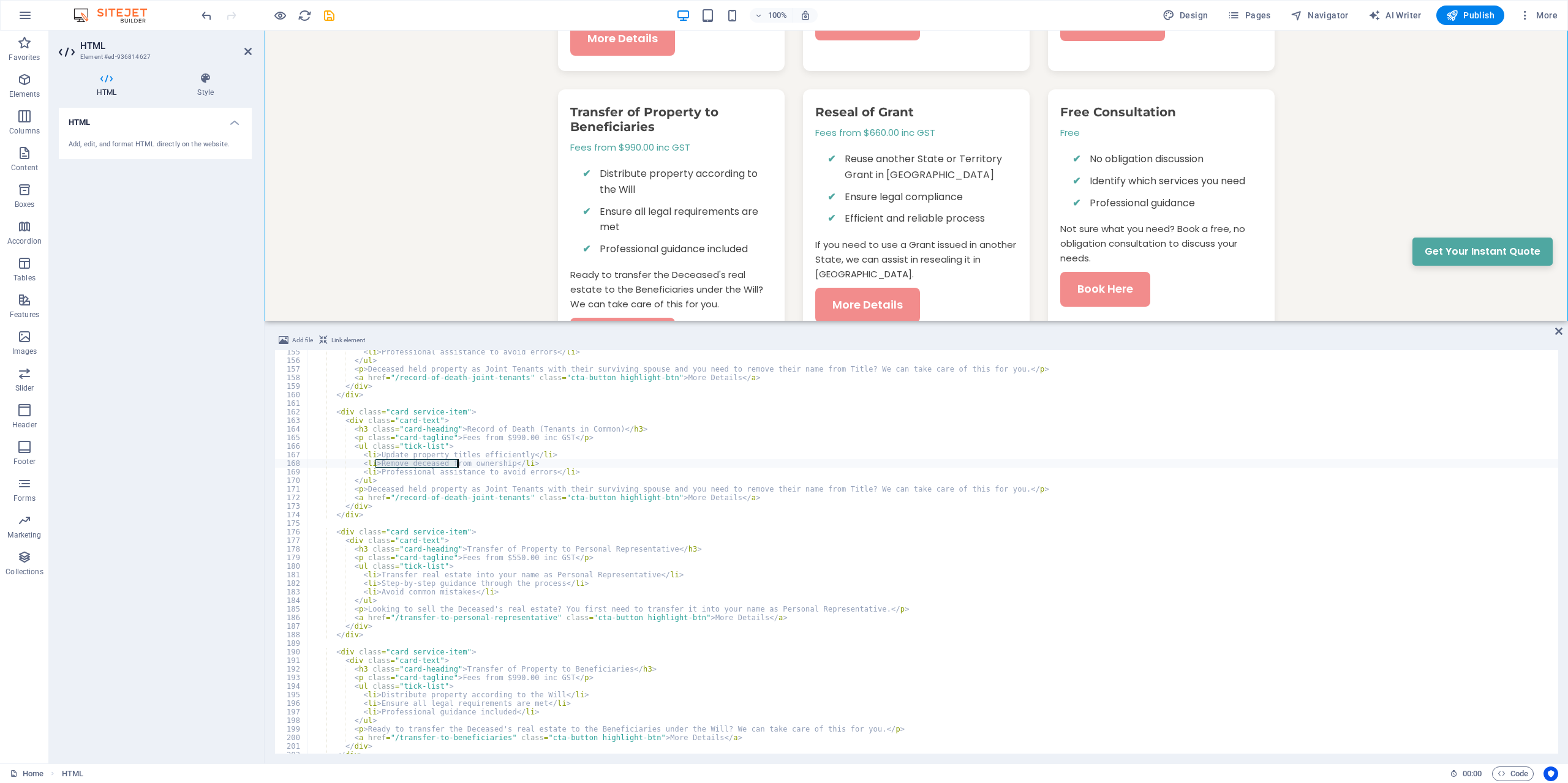
drag, startPoint x: 377, startPoint y: 461, endPoint x: 458, endPoint y: 463, distance: 81.0
click at [458, 463] on div "< li > Professional assistance to avoid errors </ li > </ ul > < p > Deceased h…" at bounding box center [933, 558] width 1252 height 420
click at [458, 477] on div "< li > Professional assistance to avoid errors </ li > </ ul > < p > Deceased h…" at bounding box center [933, 558] width 1252 height 420
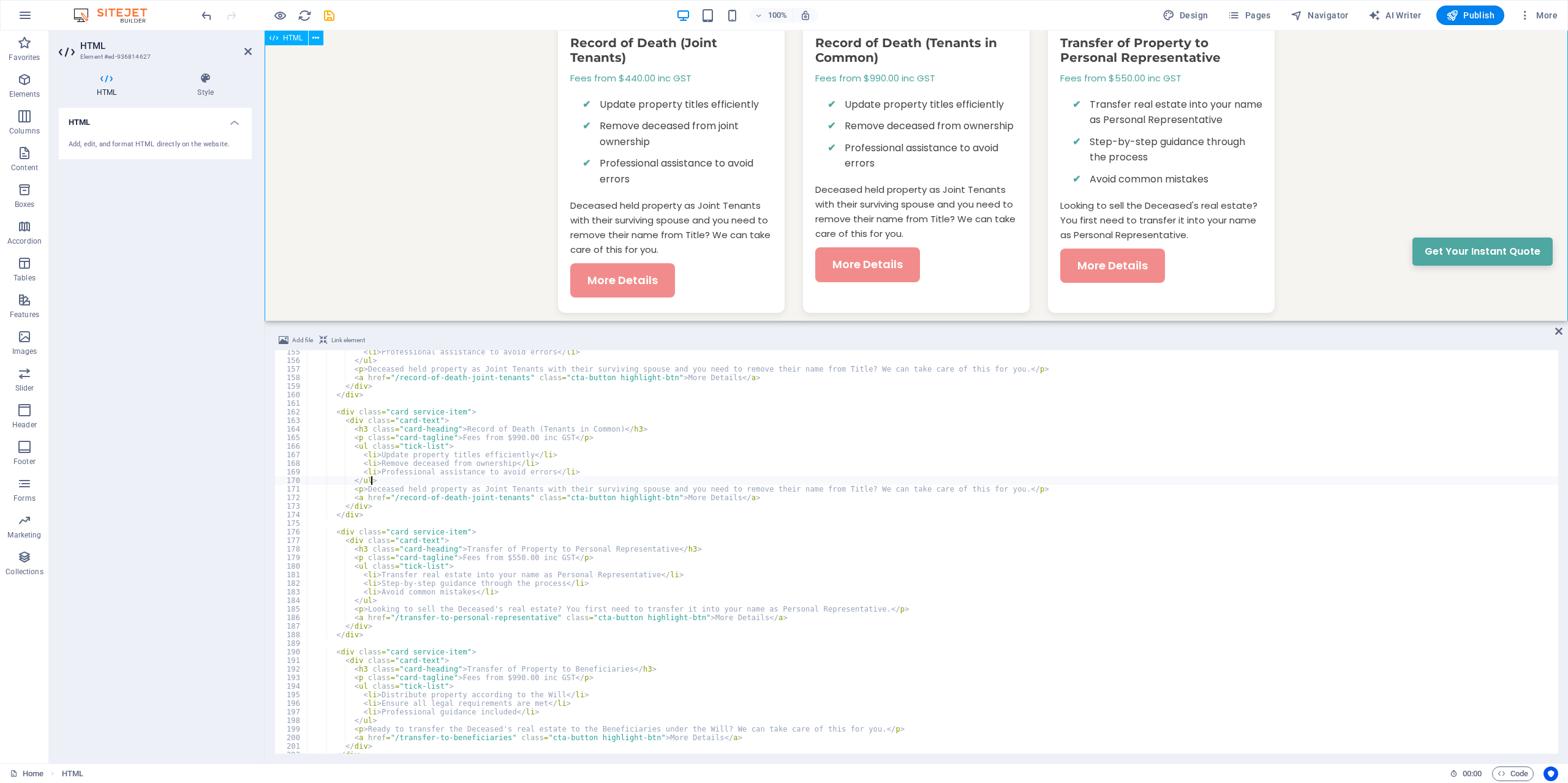
scroll to position [1186, 0]
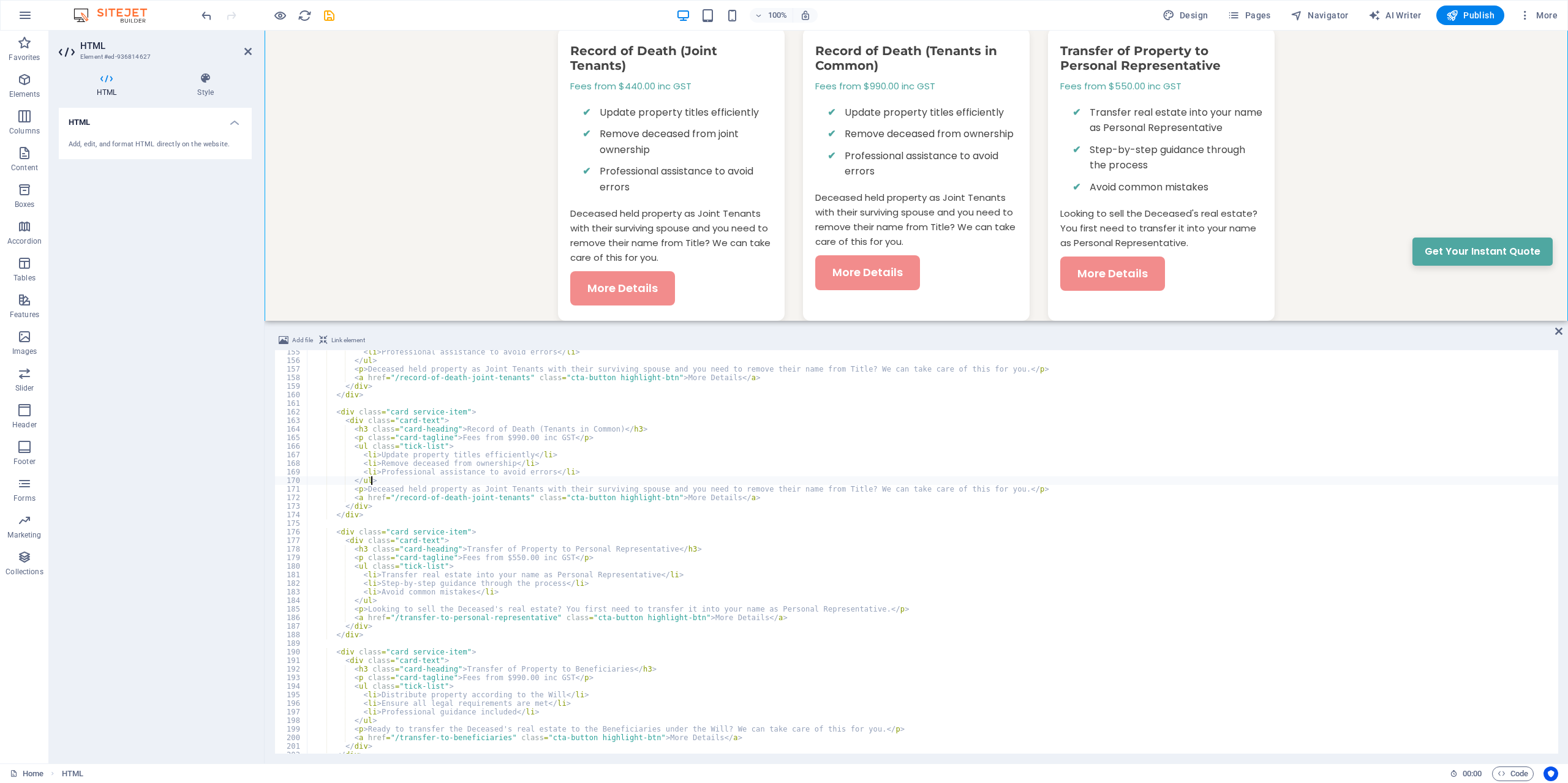
click at [461, 463] on div "< li > Professional assistance to avoid errors </ li > </ ul > < p > Deceased h…" at bounding box center [933, 558] width 1252 height 420
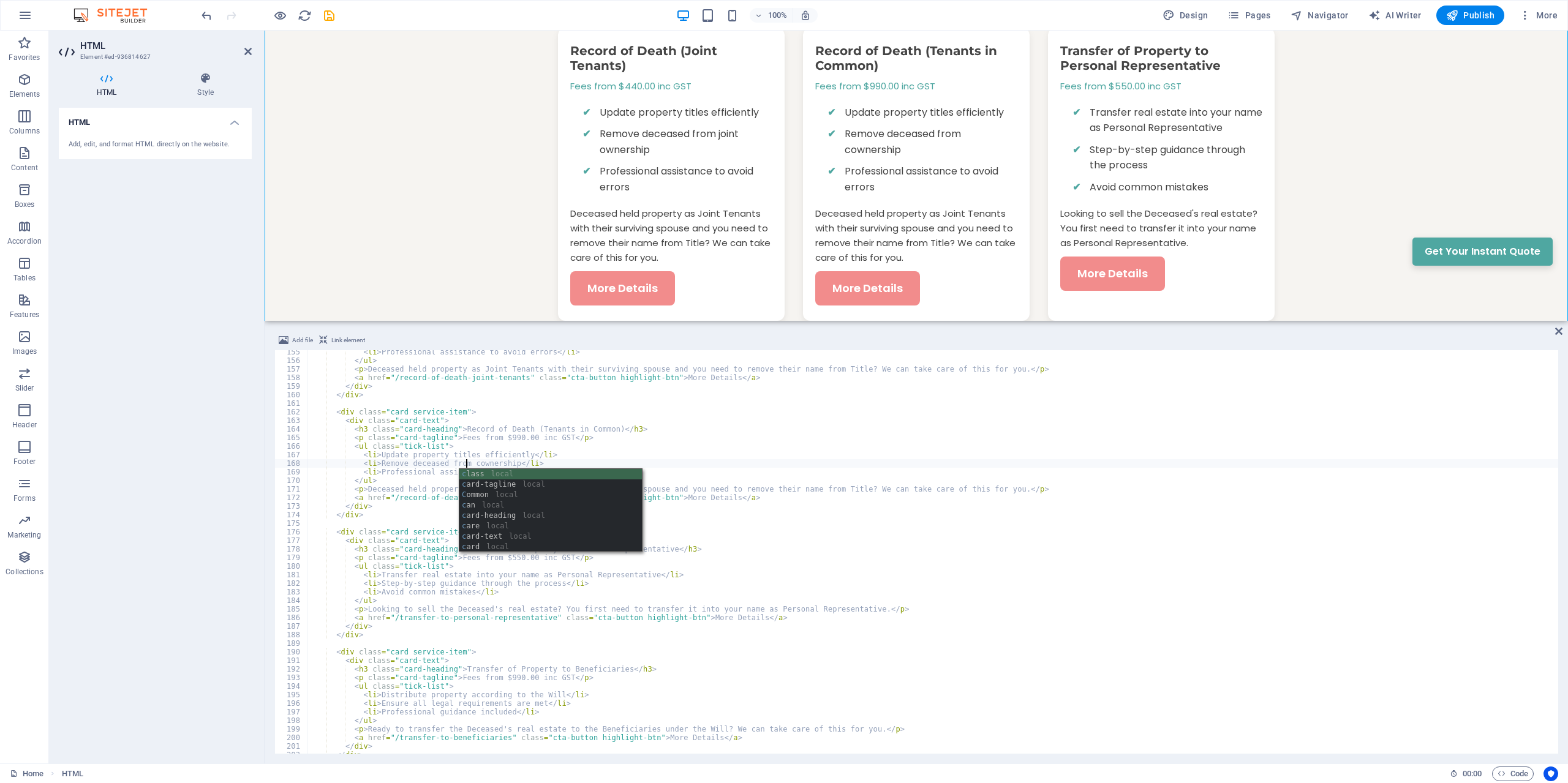
scroll to position [0, 13]
click at [395, 444] on div "< li > Professional assistance to avoid errors </ li > </ ul > < p > Deceased h…" at bounding box center [933, 558] width 1252 height 420
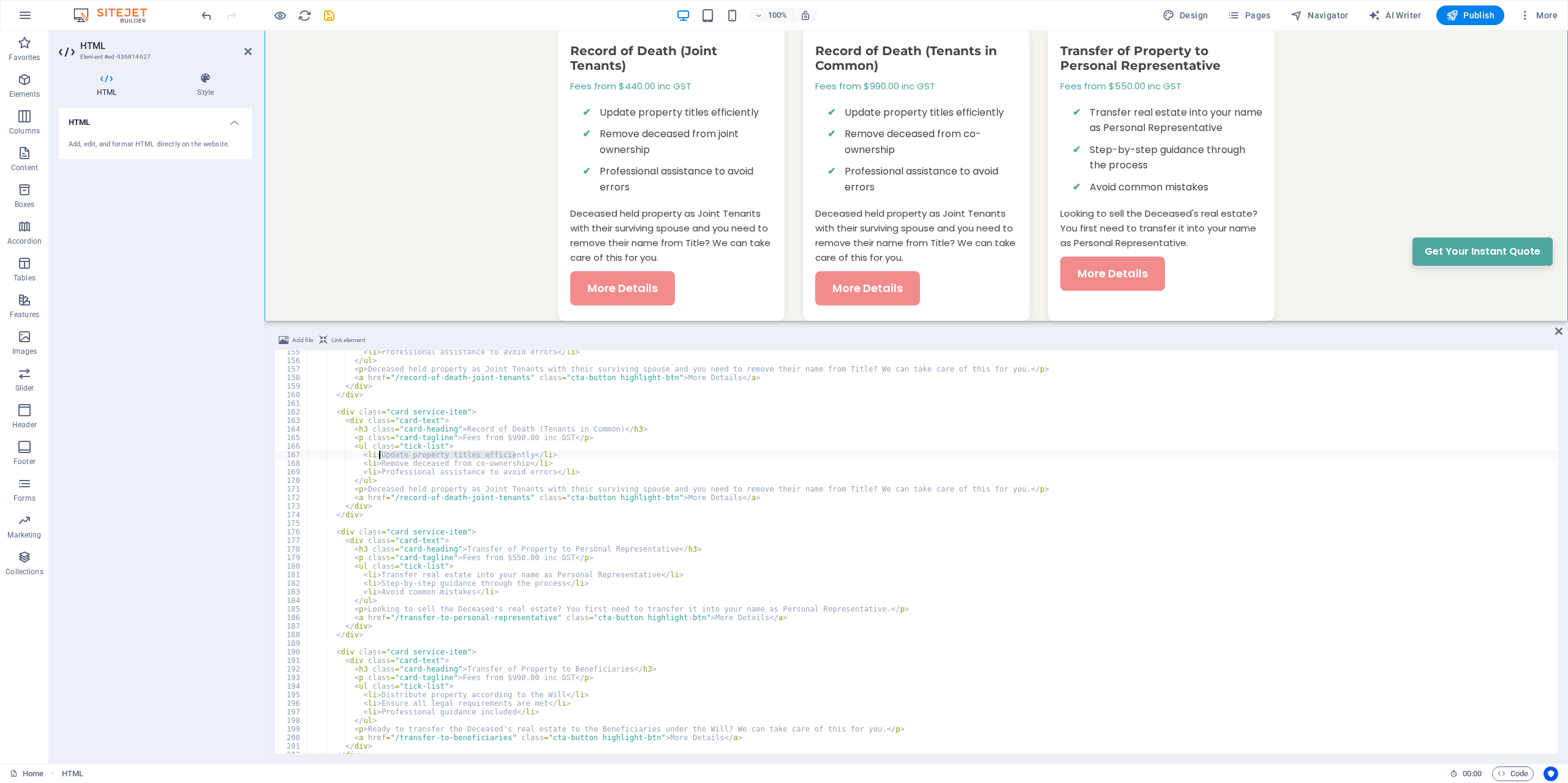
drag, startPoint x: 516, startPoint y: 456, endPoint x: 380, endPoint y: 454, distance: 136.0
click at [380, 454] on div "< li > Professional assistance to avoid errors </ li > </ ul > < p > Deceased h…" at bounding box center [933, 558] width 1252 height 420
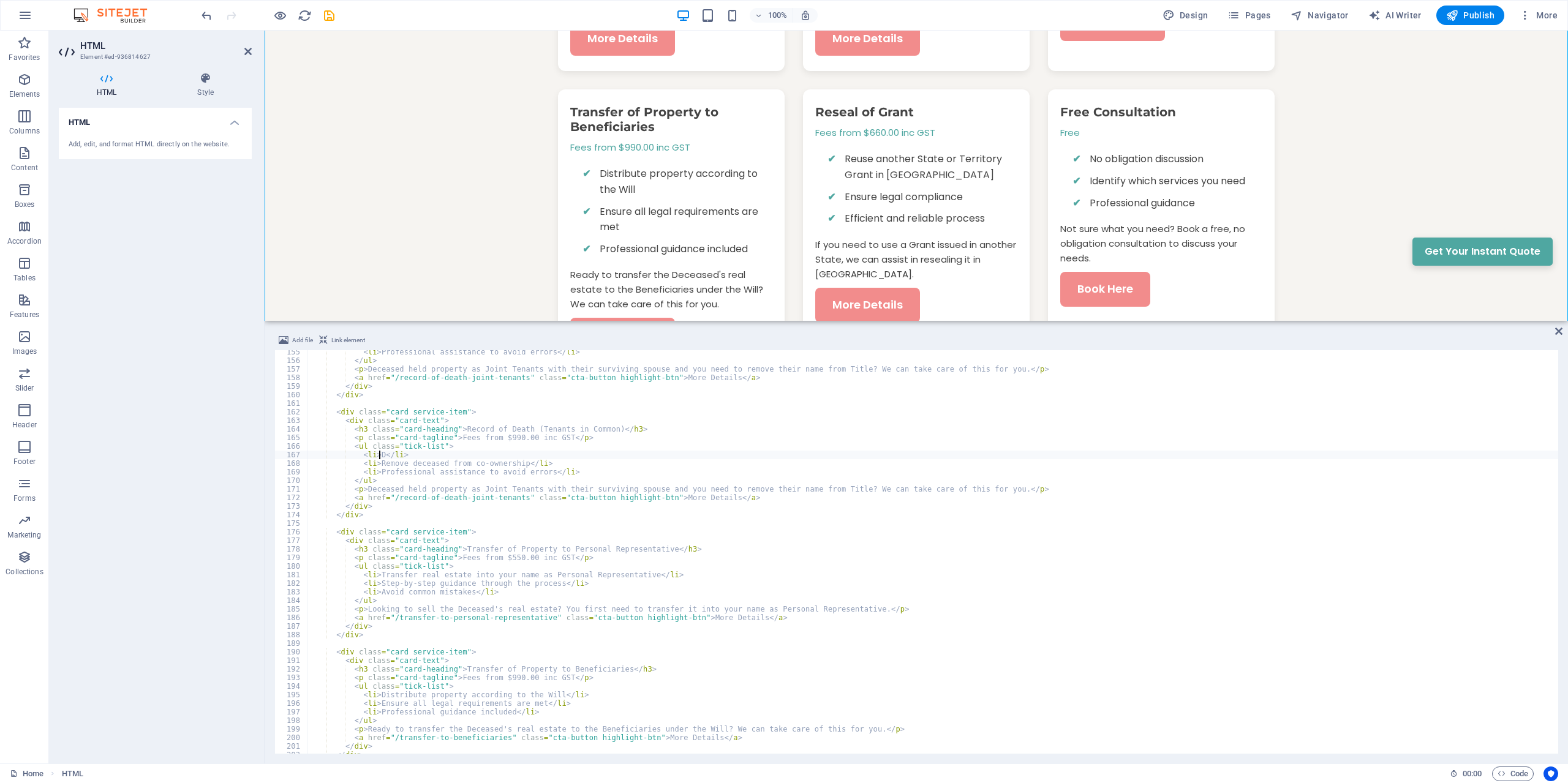
scroll to position [0, 7]
drag, startPoint x: 376, startPoint y: 464, endPoint x: 511, endPoint y: 464, distance: 135.0
click at [511, 464] on div "< li > Professional assistance to avoid errors </ li > </ ul > < p > Deceased h…" at bounding box center [933, 558] width 1252 height 420
click at [376, 454] on div "< li > Professional assistance to avoid errors </ li > </ ul > < p > Deceased h…" at bounding box center [933, 558] width 1252 height 420
paste textarea "Remove deceased from co-ownership"
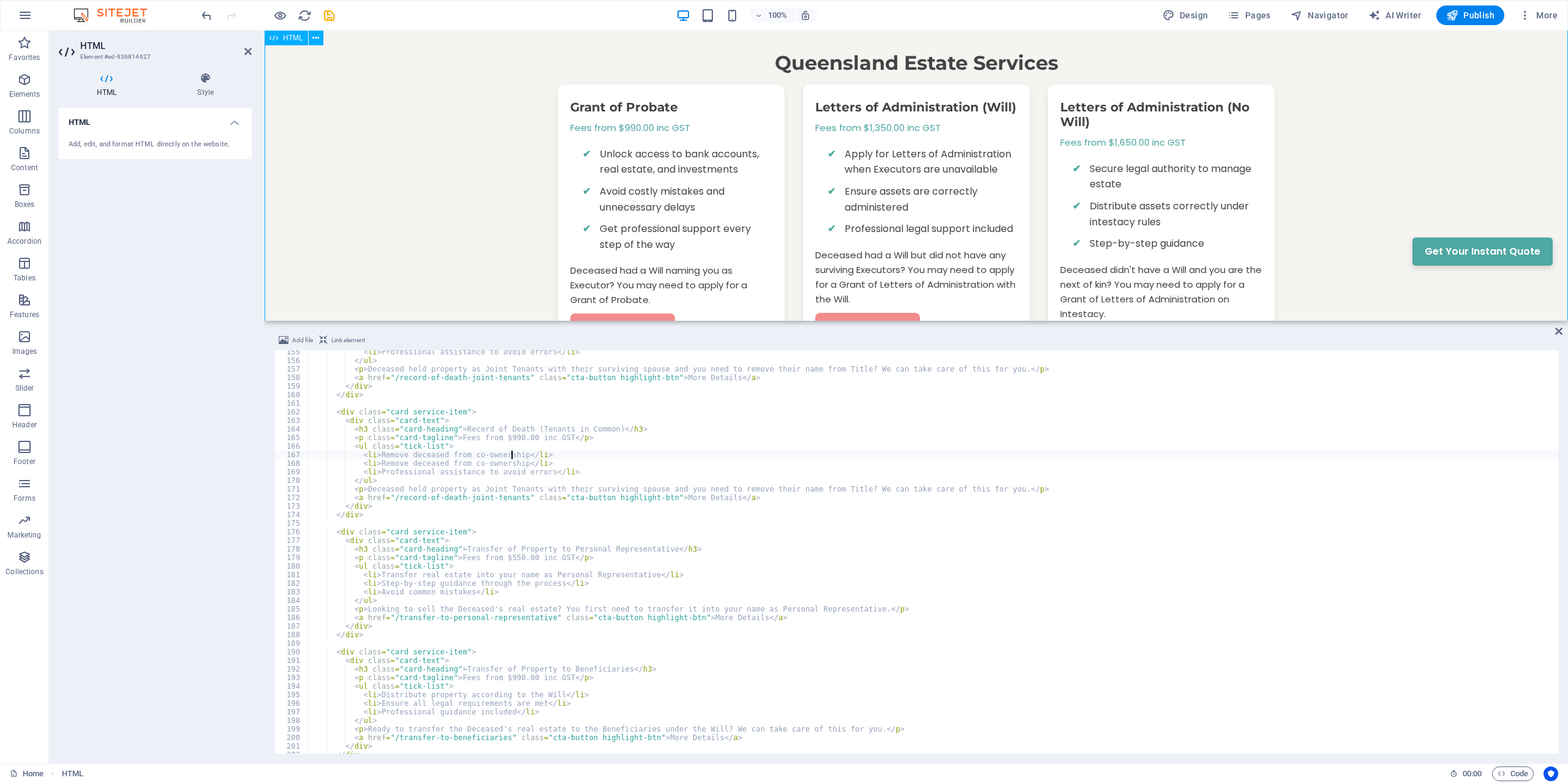
scroll to position [812, 0]
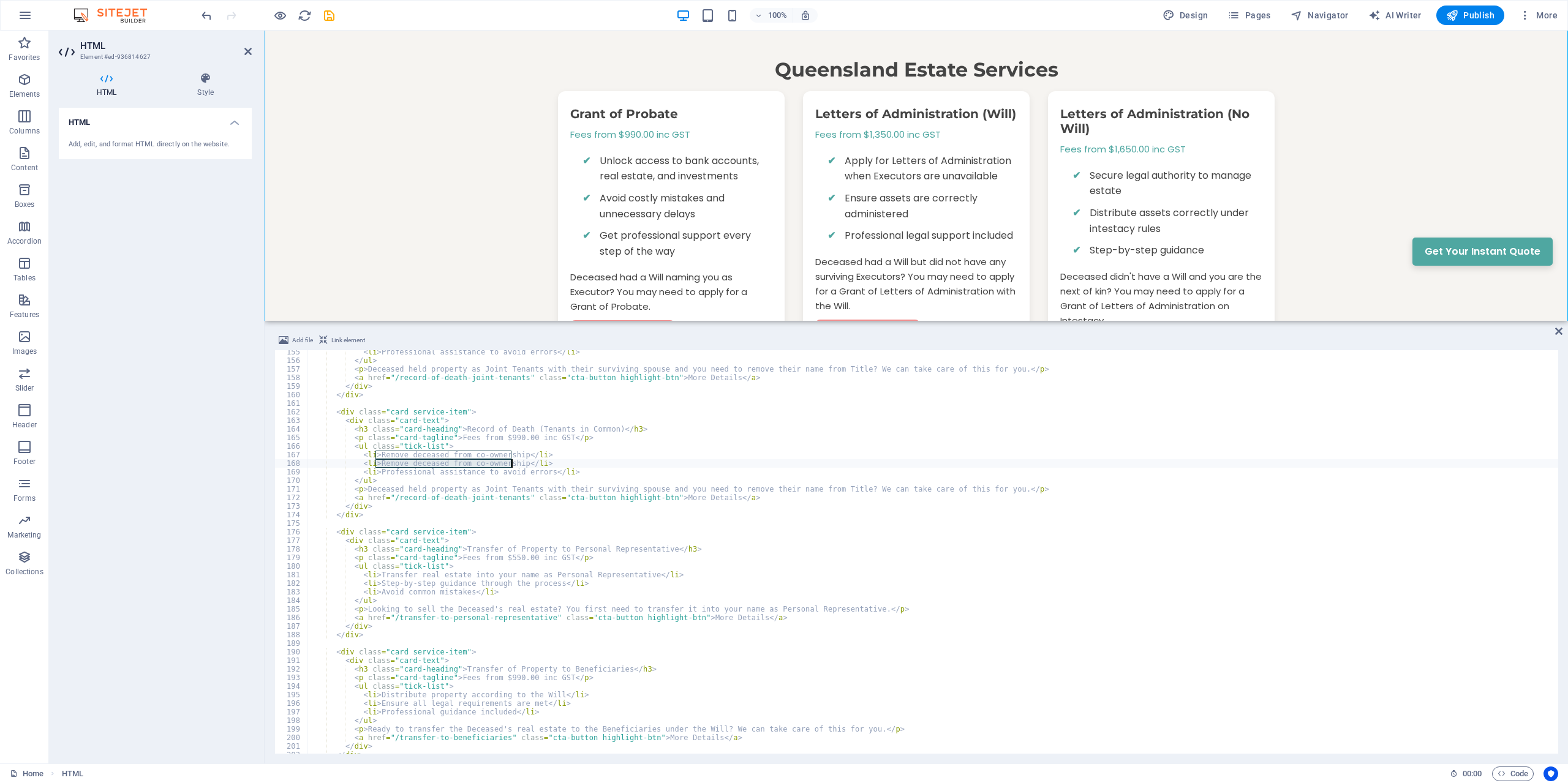
drag, startPoint x: 377, startPoint y: 464, endPoint x: 511, endPoint y: 463, distance: 134.0
click at [511, 463] on div "< li > Professional assistance to avoid errors </ li > </ ul > < p > Deceased h…" at bounding box center [933, 558] width 1252 height 420
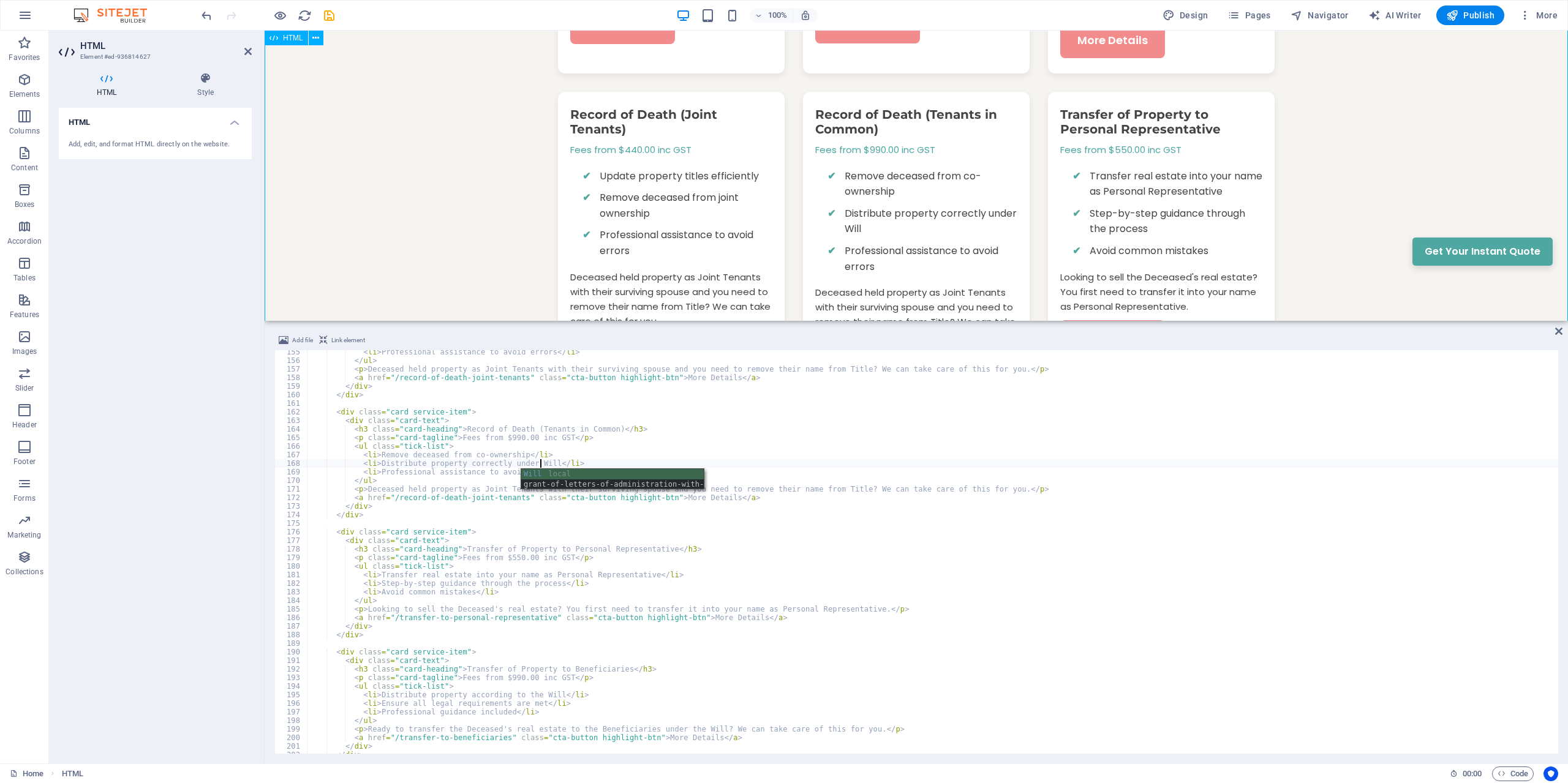
scroll to position [1124, 0]
click at [522, 461] on div "< li > Professional assistance to avoid errors </ li > </ ul > < p > Deceased h…" at bounding box center [933, 558] width 1252 height 420
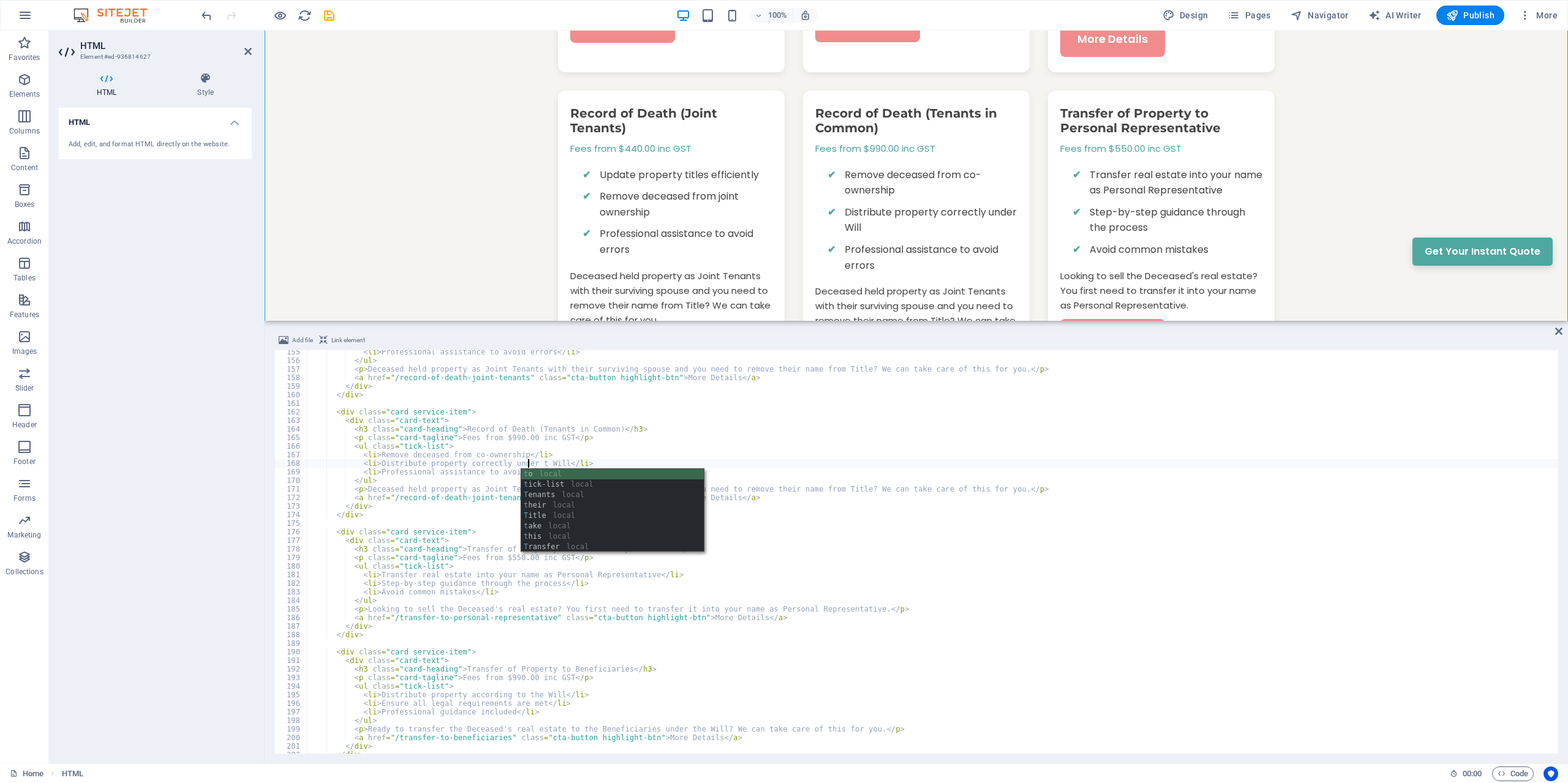
scroll to position [0, 19]
click at [471, 471] on div "< li > Professional assistance to avoid errors </ li > </ ul > < p > Deceased h…" at bounding box center [933, 558] width 1252 height 420
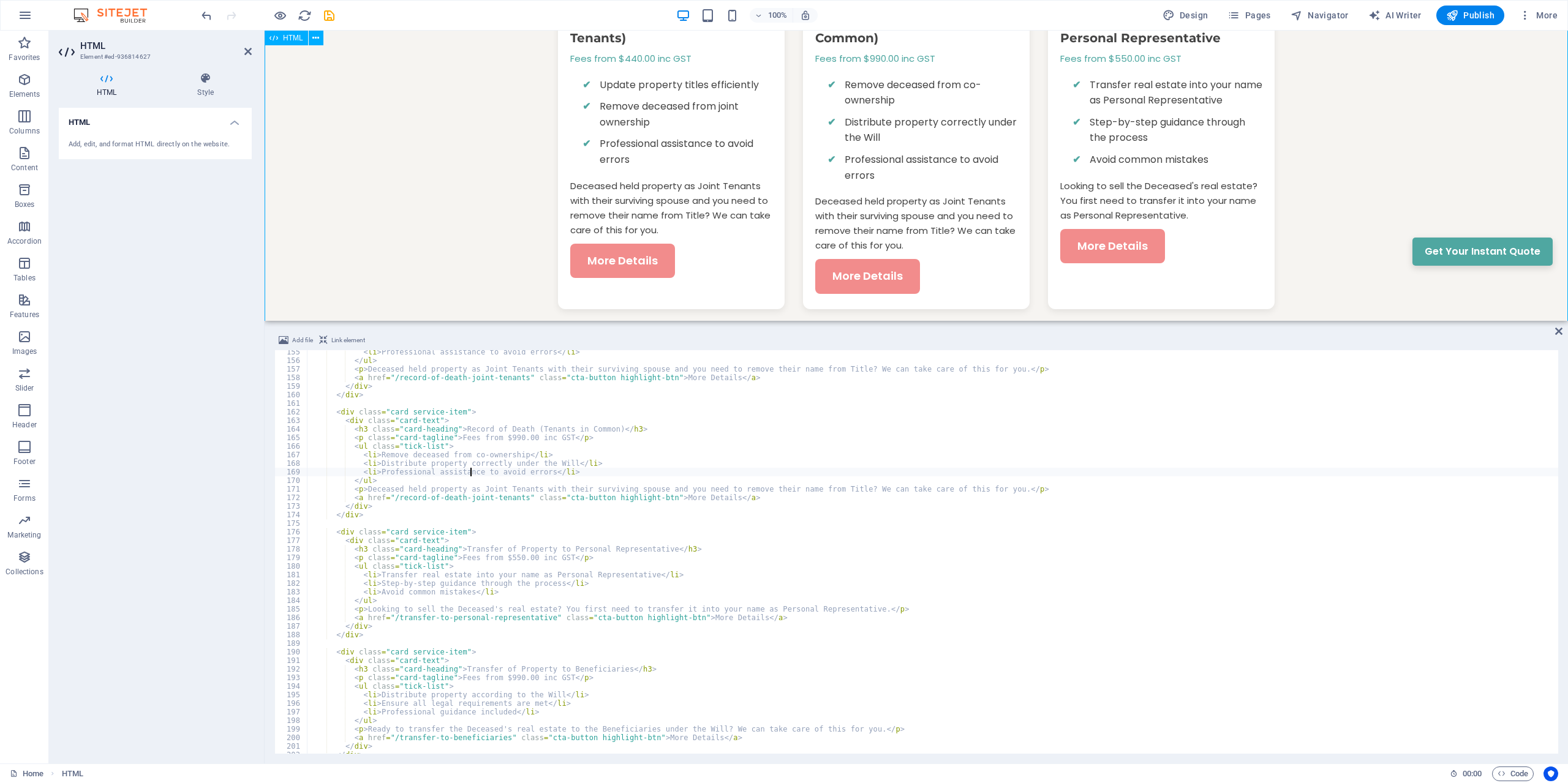
scroll to position [1186, 0]
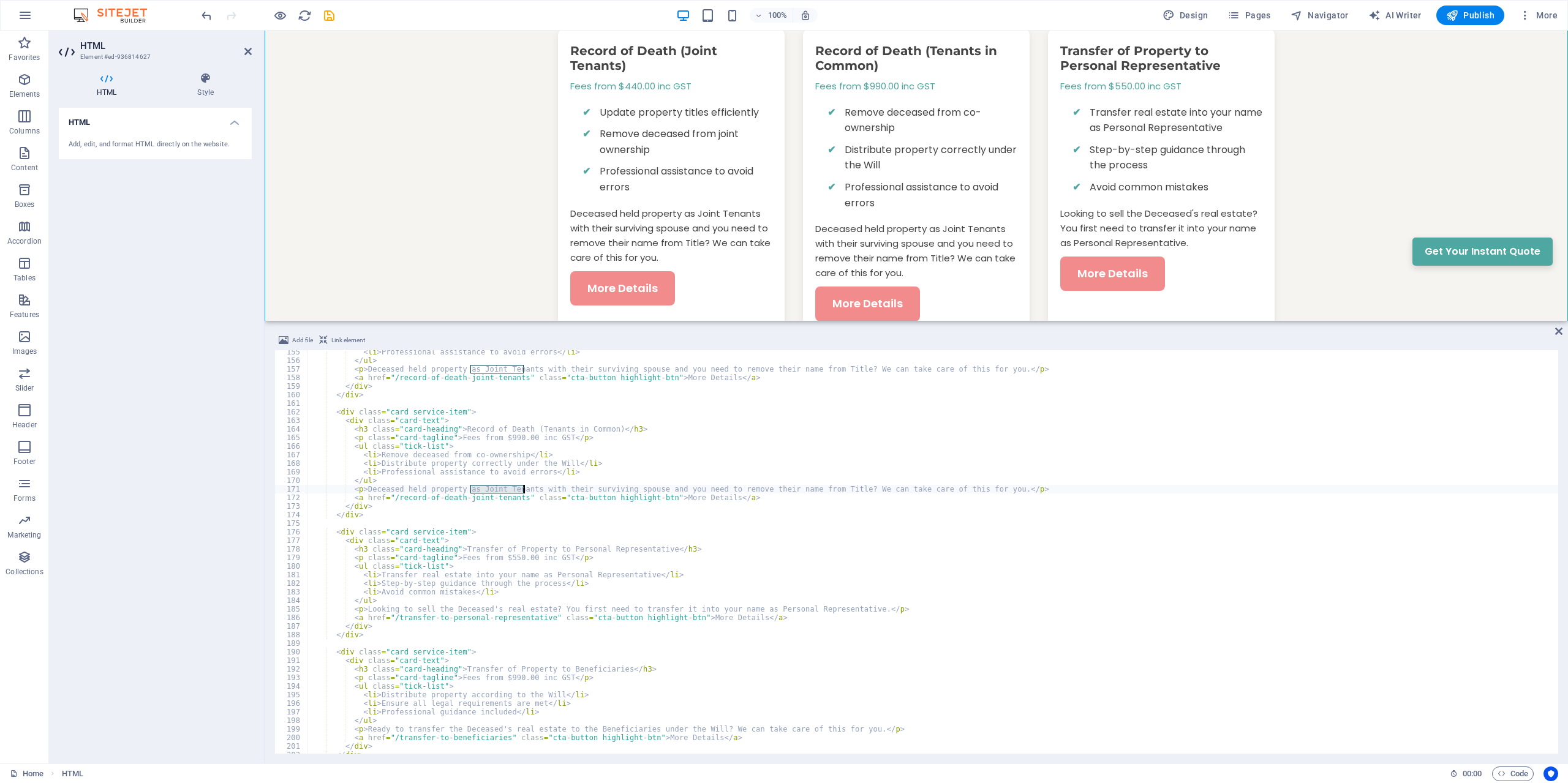
drag, startPoint x: 471, startPoint y: 491, endPoint x: 522, endPoint y: 488, distance: 51.1
click at [522, 488] on div "< li > Professional assistance to avoid errors </ li > </ ul > < p > Deceased h…" at bounding box center [933, 558] width 1252 height 420
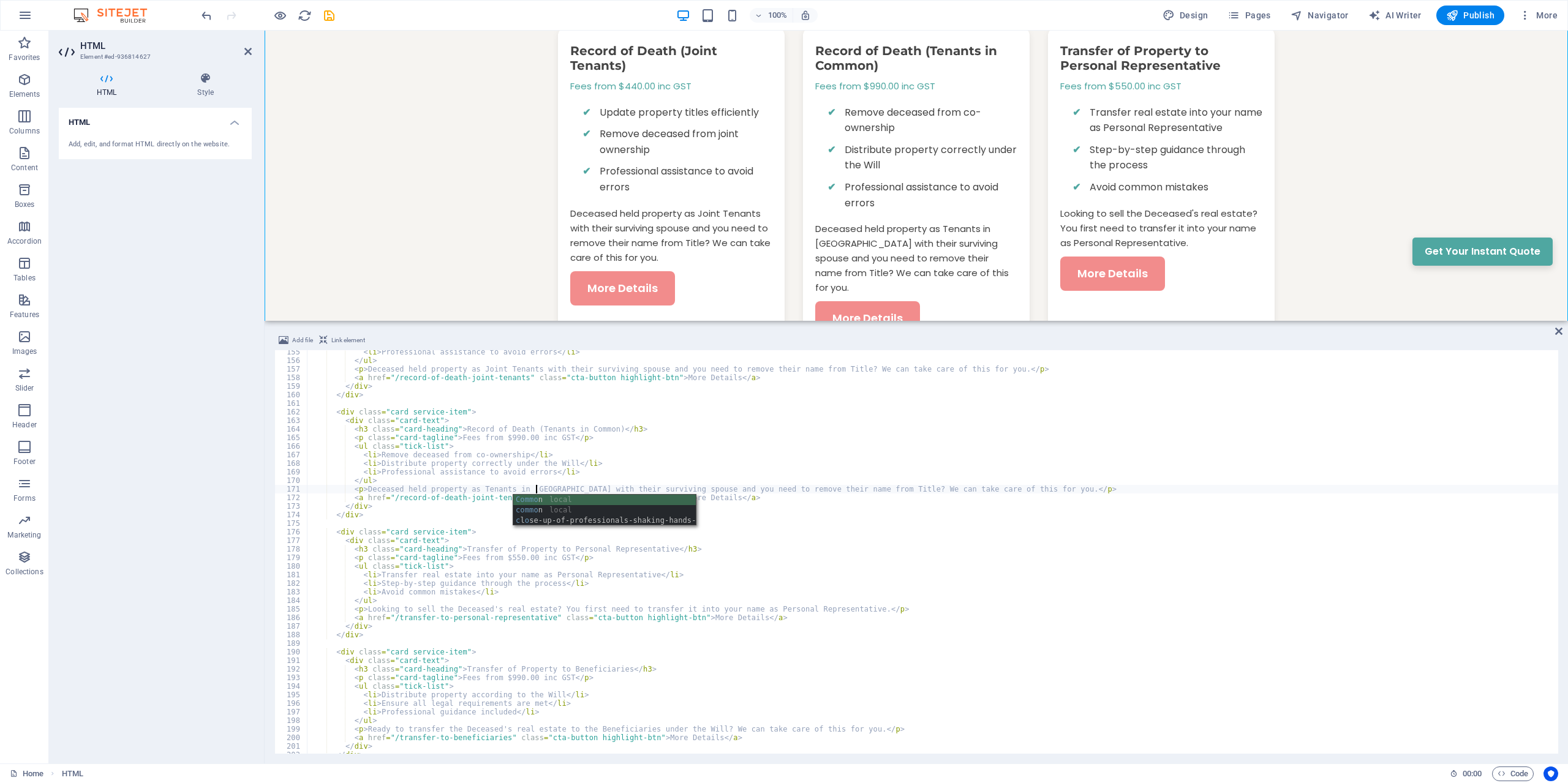
scroll to position [0, 19]
type textarea "<p>Deceased held property as Tenants in Common with their surviving spouse and …"
click at [809, 524] on div "< li > Professional assistance to avoid errors </ li > </ ul > < p > Deceased h…" at bounding box center [933, 558] width 1252 height 420
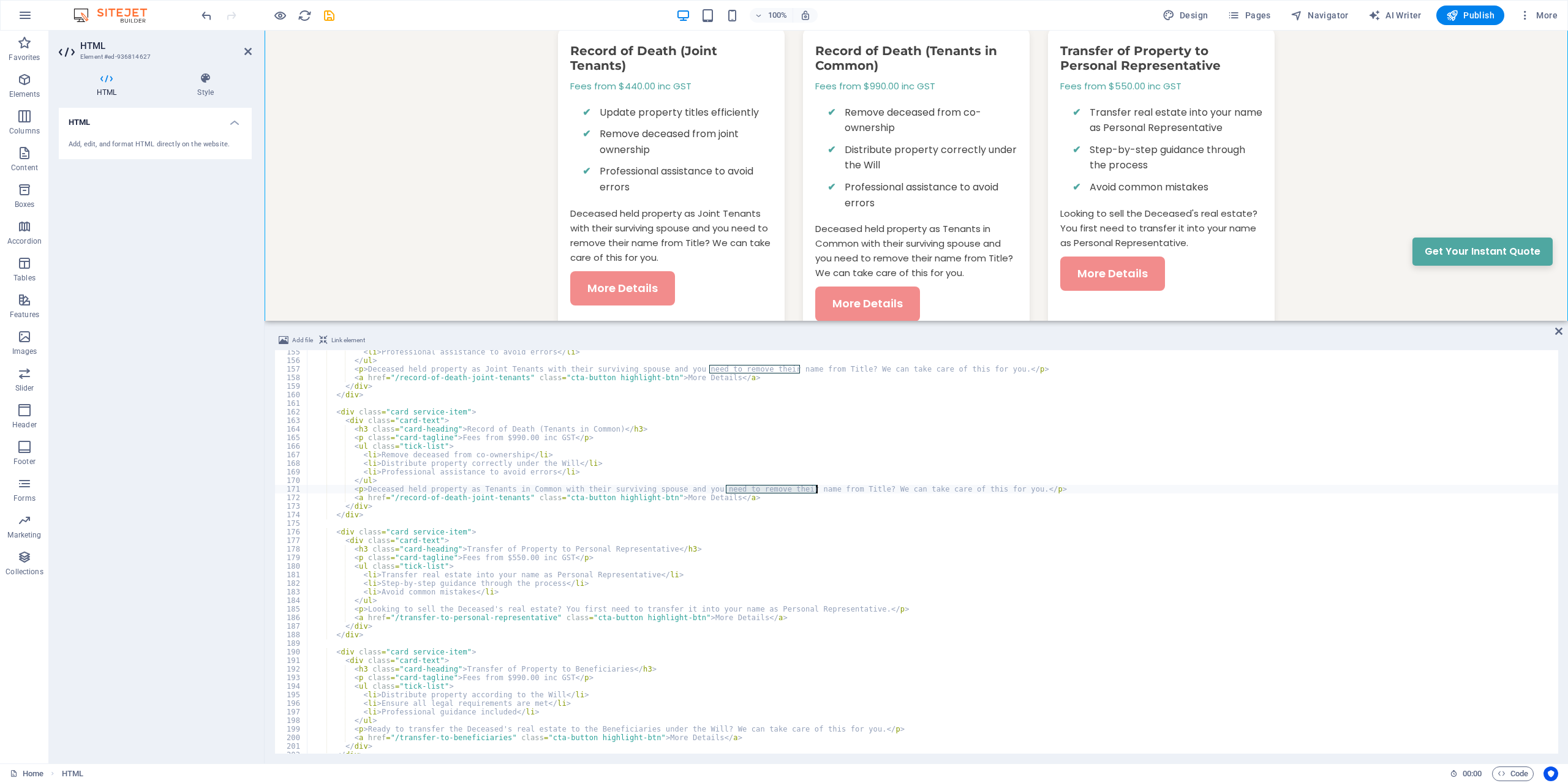
drag, startPoint x: 726, startPoint y: 488, endPoint x: 816, endPoint y: 488, distance: 90.0
click at [816, 488] on div "< li > Professional assistance to avoid errors </ li > </ ul > < p > Deceased h…" at bounding box center [933, 558] width 1252 height 420
click at [782, 559] on div "< li > Professional assistance to avoid errors </ li > </ ul > < p > Deceased h…" at bounding box center [933, 558] width 1252 height 420
type textarea "<p class="card-tagline">Fees from $550.00 inc GST</p>"
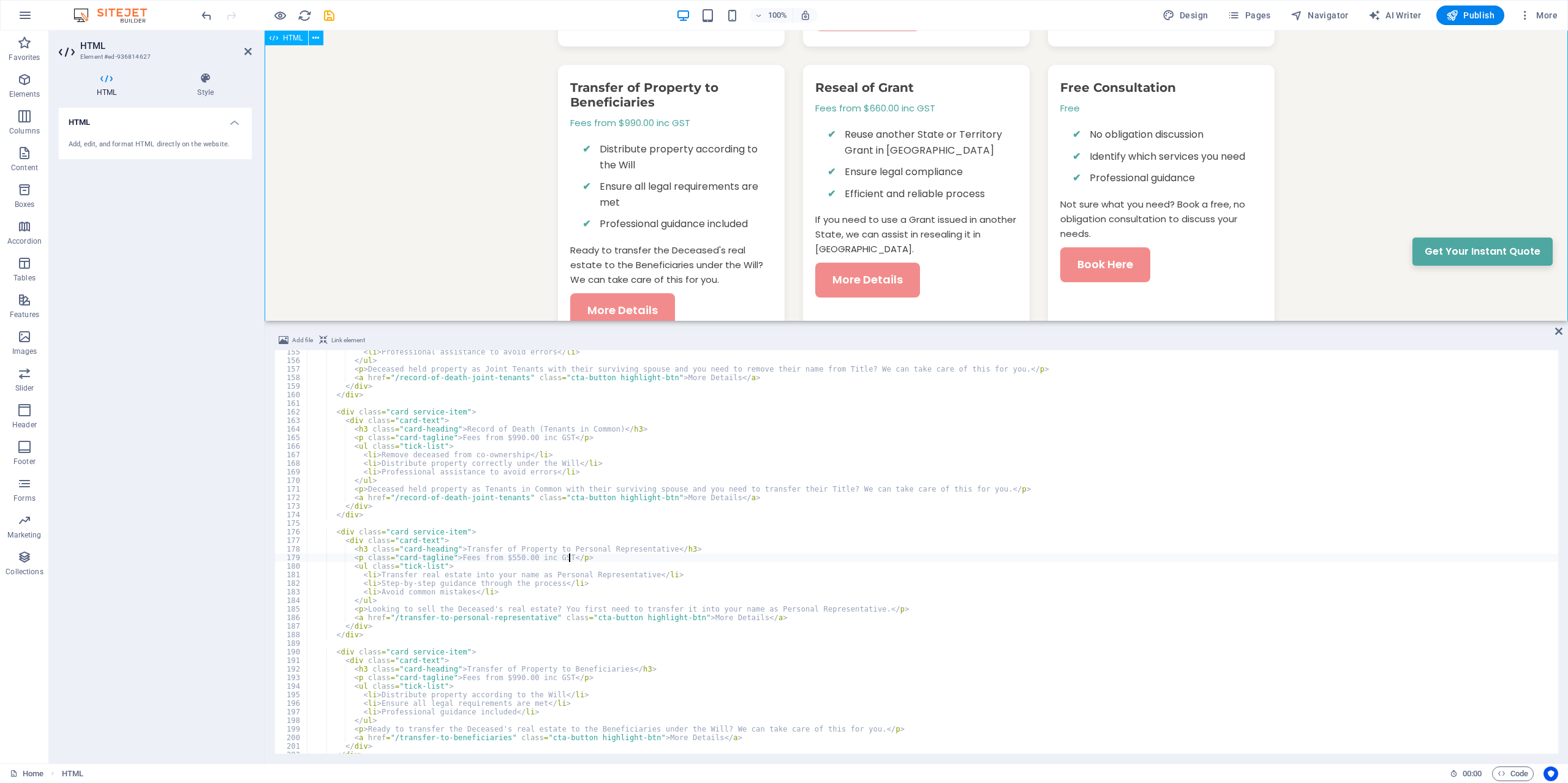
scroll to position [1561, 0]
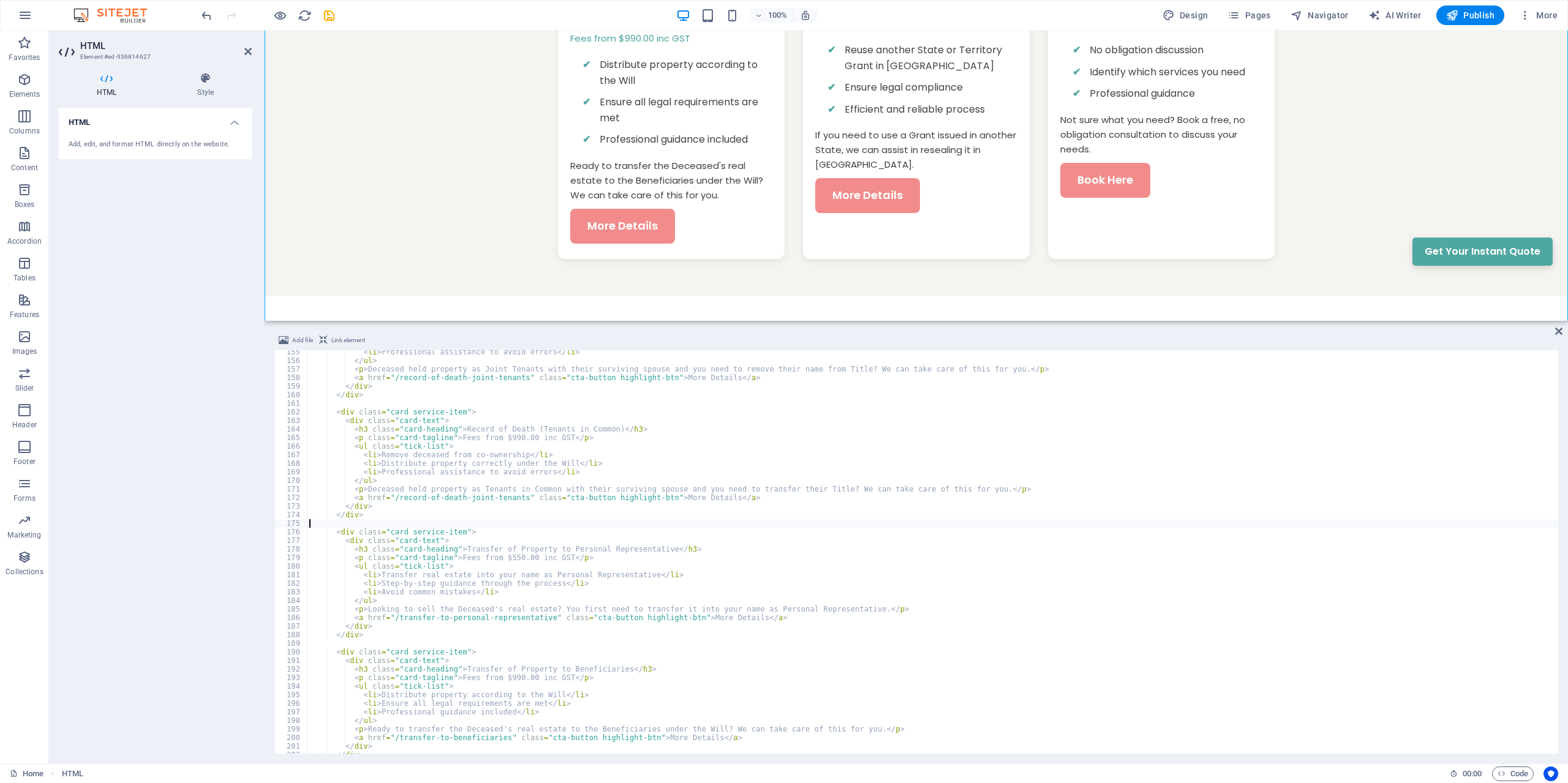
click at [688, 523] on div "< li > Professional assistance to avoid errors </ li > </ ul > < p > Deceased h…" at bounding box center [933, 558] width 1252 height 420
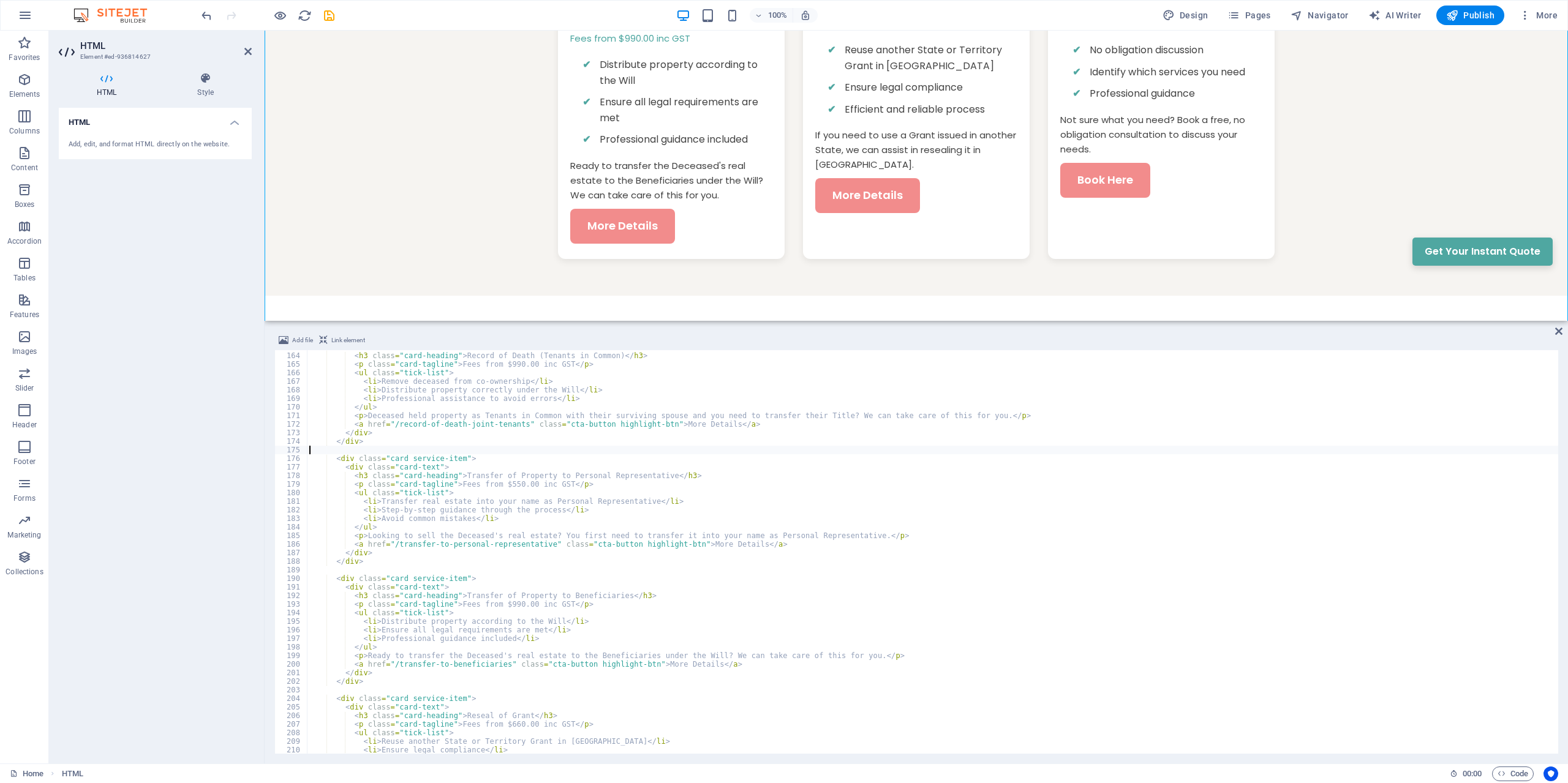
scroll to position [1470, 0]
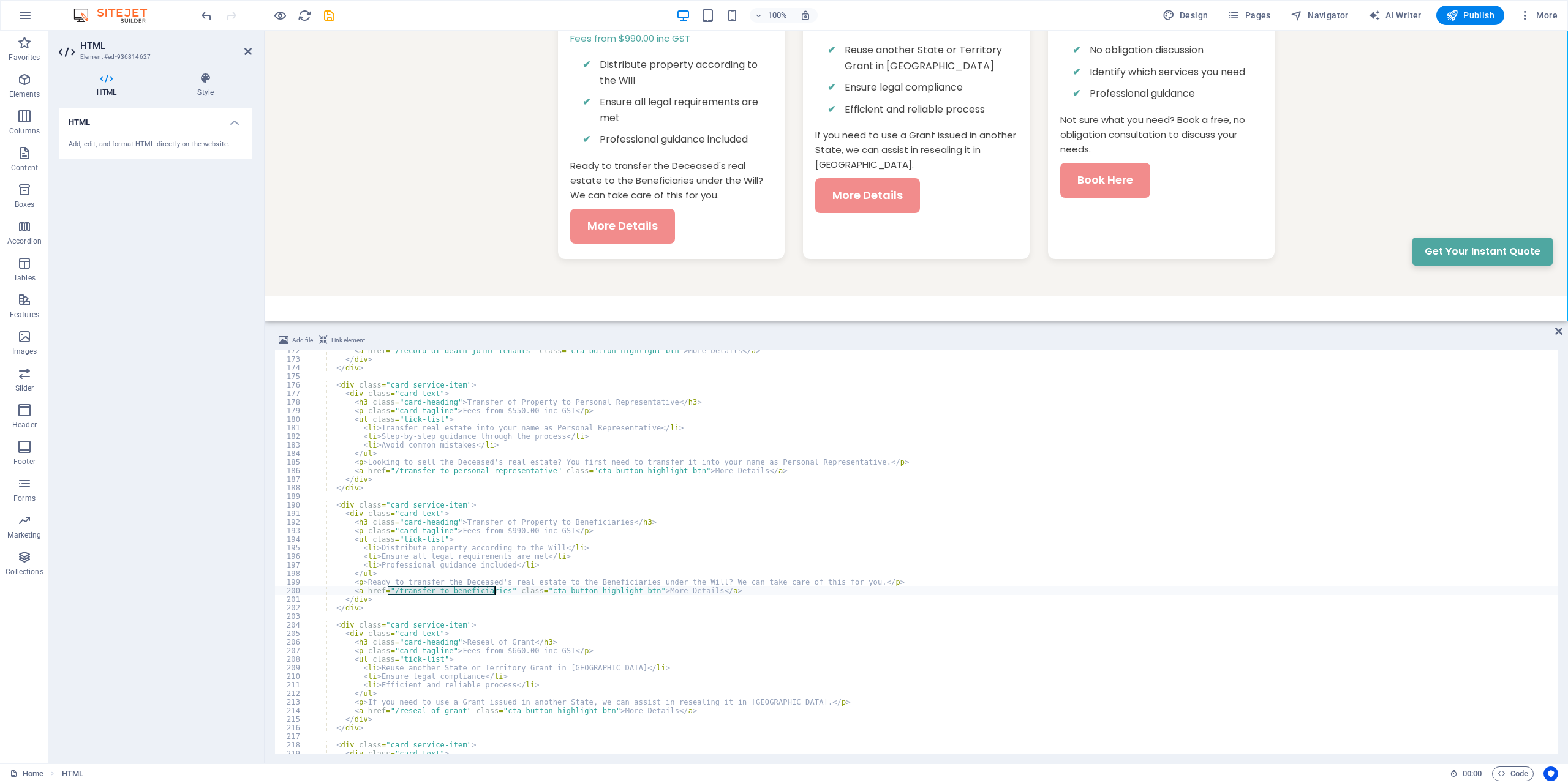
drag, startPoint x: 388, startPoint y: 591, endPoint x: 494, endPoint y: 592, distance: 106.0
click at [494, 592] on div "< a href = "/record-of-death-joint-tenants" class = "cta-button highlight-btn" …" at bounding box center [933, 556] width 1252 height 420
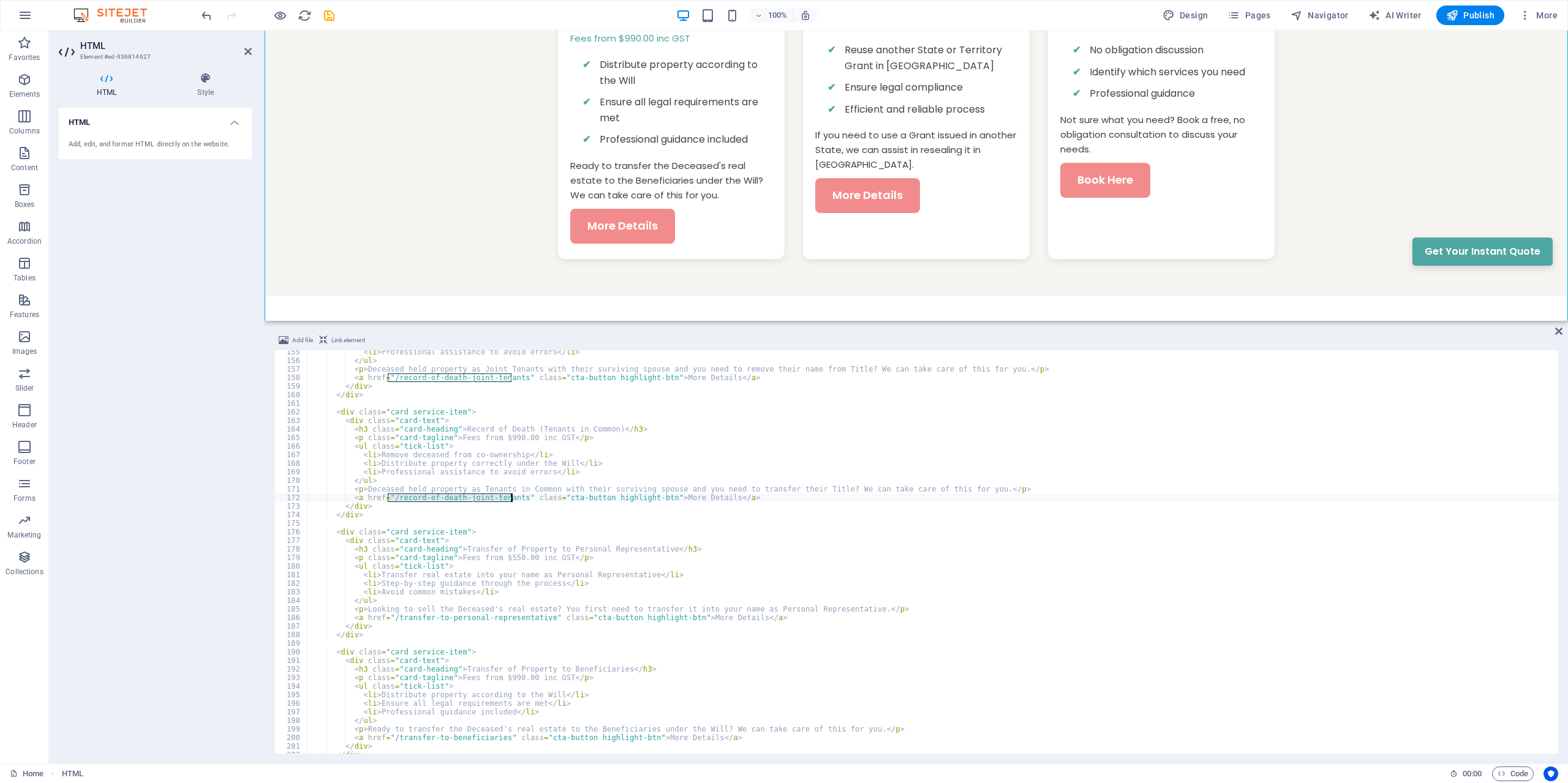
drag, startPoint x: 389, startPoint y: 498, endPoint x: 509, endPoint y: 497, distance: 120.0
click at [509, 497] on div "< li > Professional assistance to avoid errors </ li > </ ul > < p > Deceased h…" at bounding box center [933, 558] width 1252 height 420
paste textarea "transfer-to-beneficiarie"
type textarea "<a href="/transfer-to-beneficiaries" class="cta-button highlight-btn">More Deta…"
click at [509, 521] on div "< li > Professional assistance to avoid errors </ li > </ ul > < p > Deceased h…" at bounding box center [933, 558] width 1252 height 420
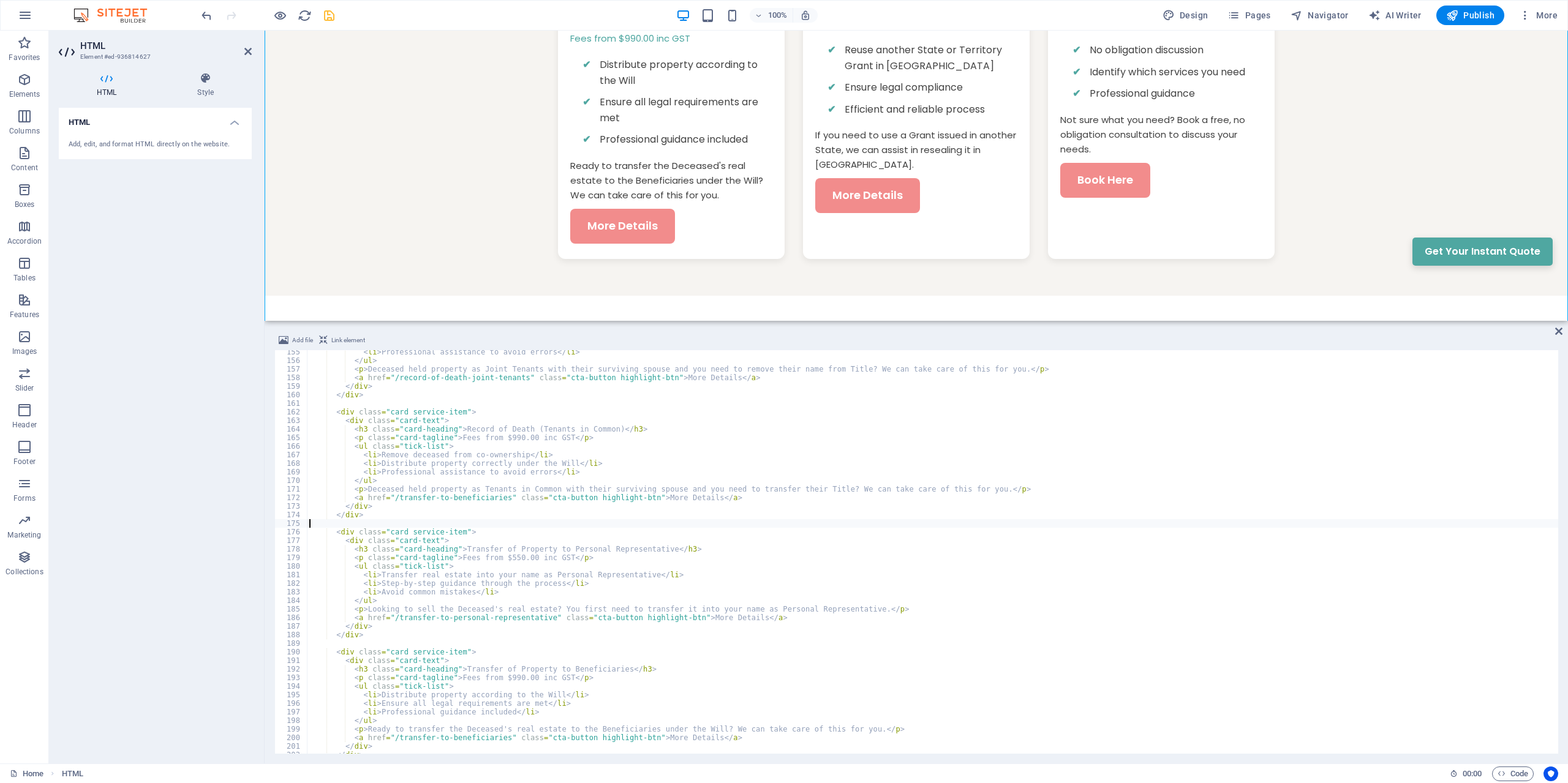
click at [330, 13] on icon "save" at bounding box center [329, 15] width 14 height 14
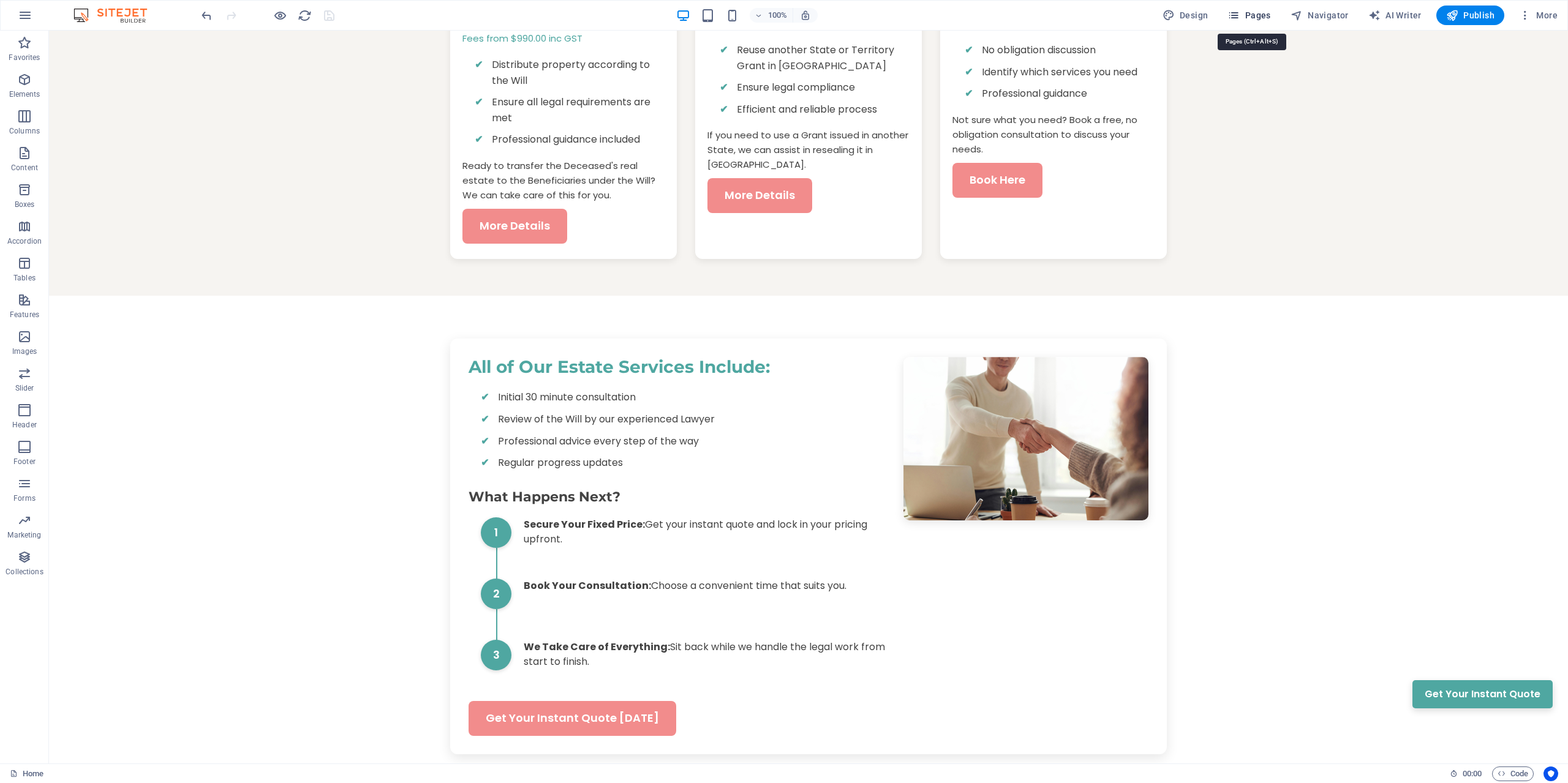
click at [1266, 16] on span "Pages" at bounding box center [1249, 15] width 43 height 12
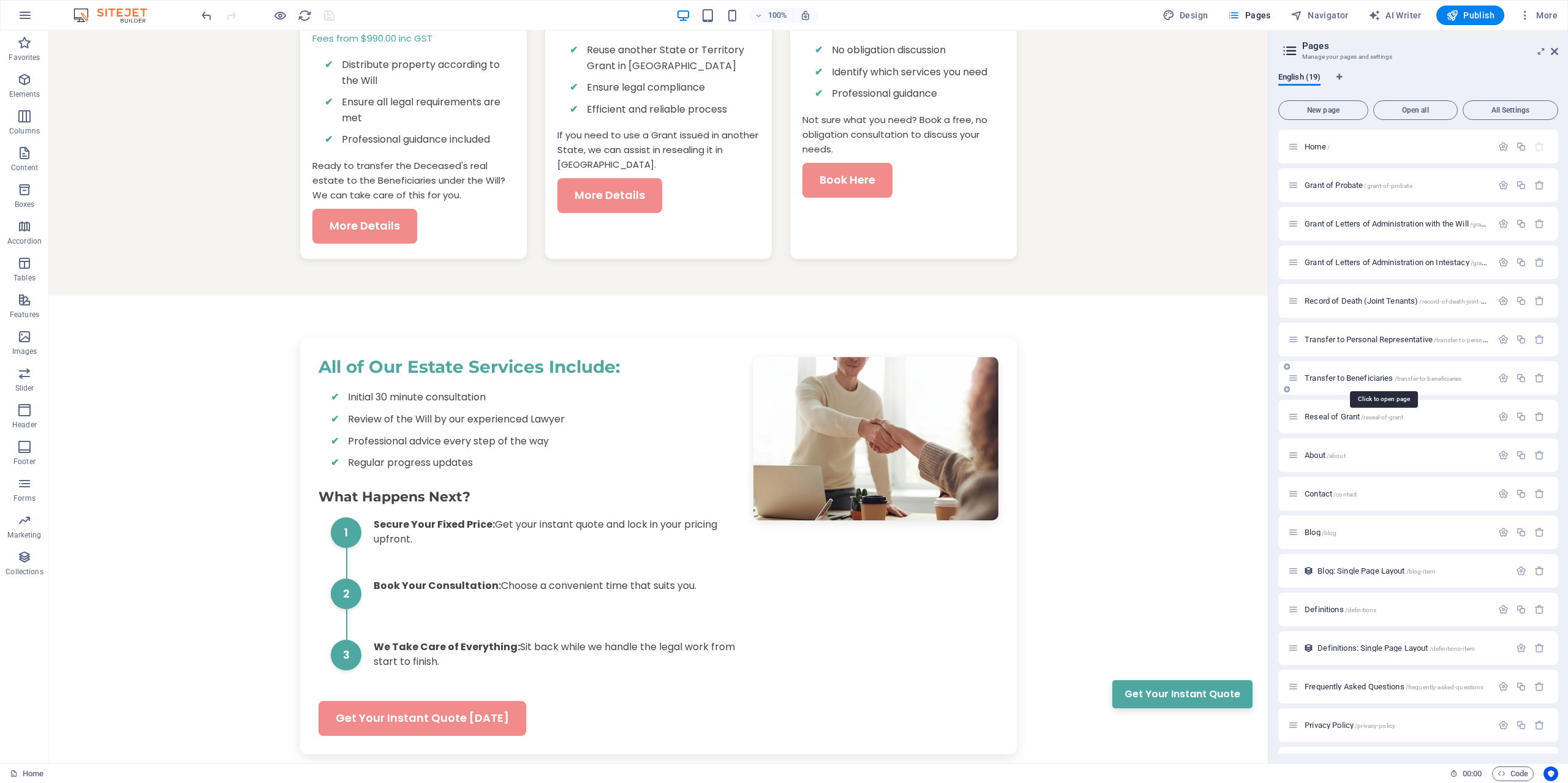
click at [1383, 379] on span "Transfer to Beneficiaries /transfer-to-beneficiaries" at bounding box center [1383, 378] width 157 height 9
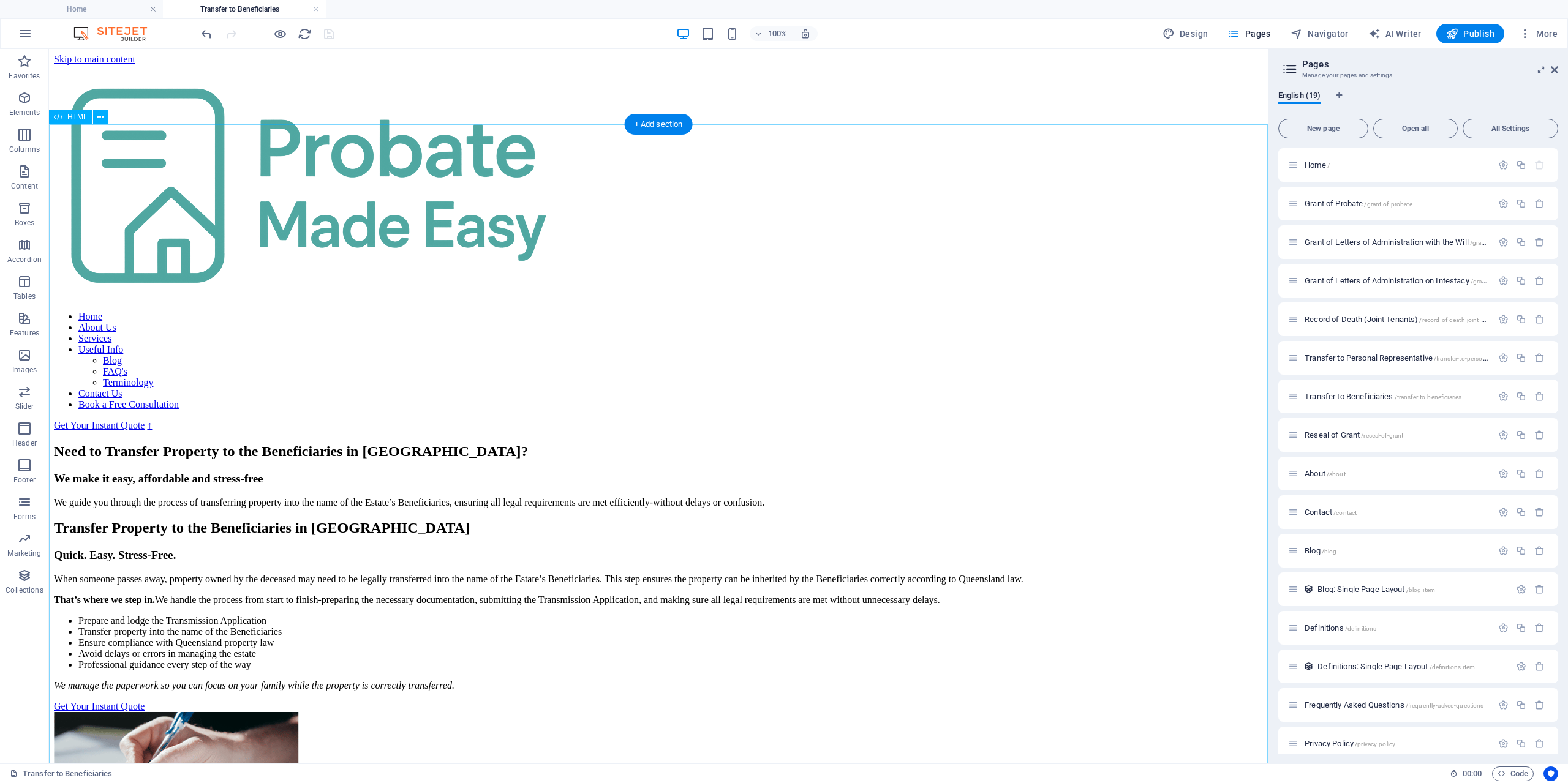
scroll to position [0, 0]
click at [102, 8] on h4 "Home" at bounding box center [81, 8] width 163 height 13
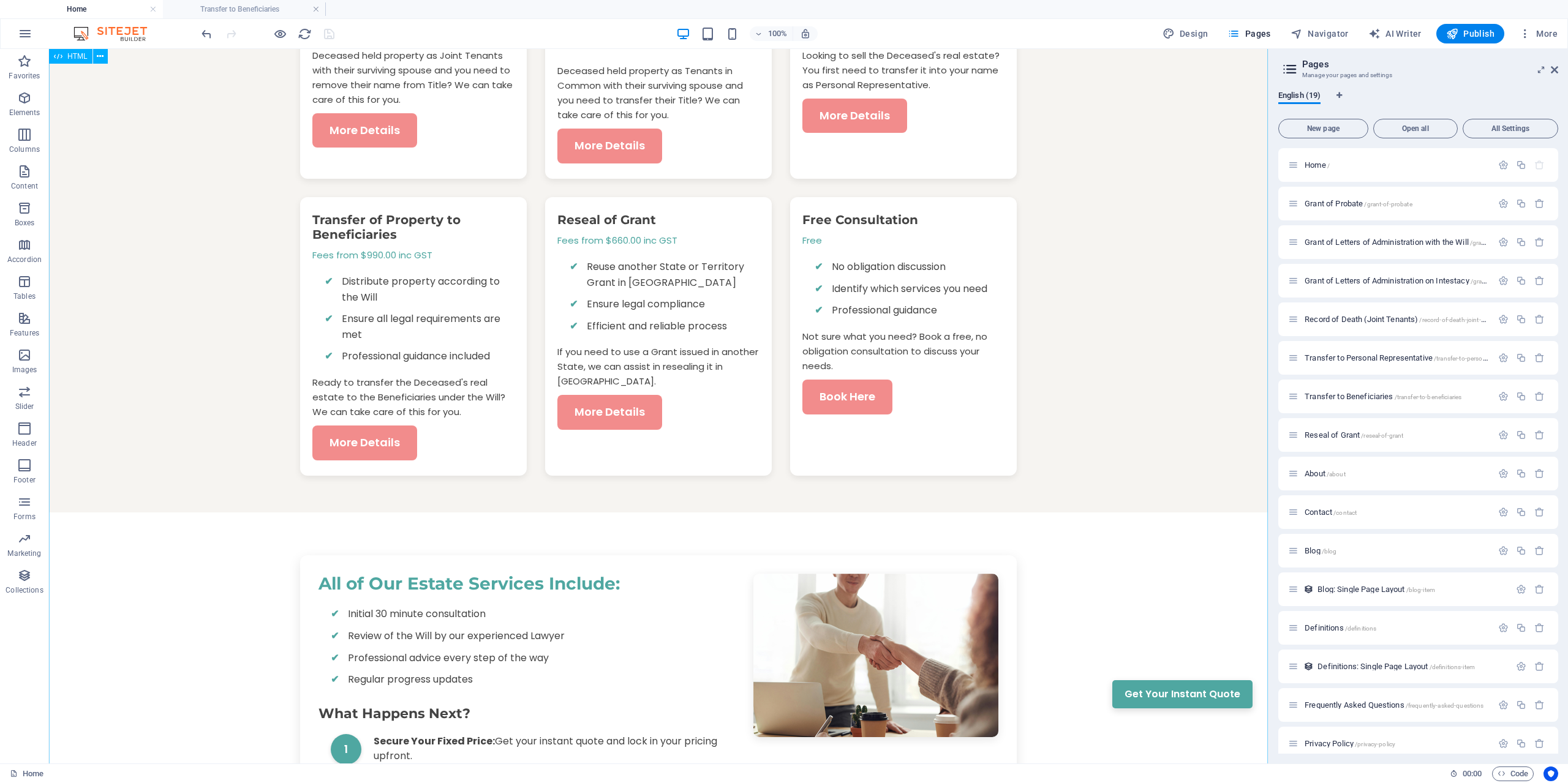
scroll to position [1276, 0]
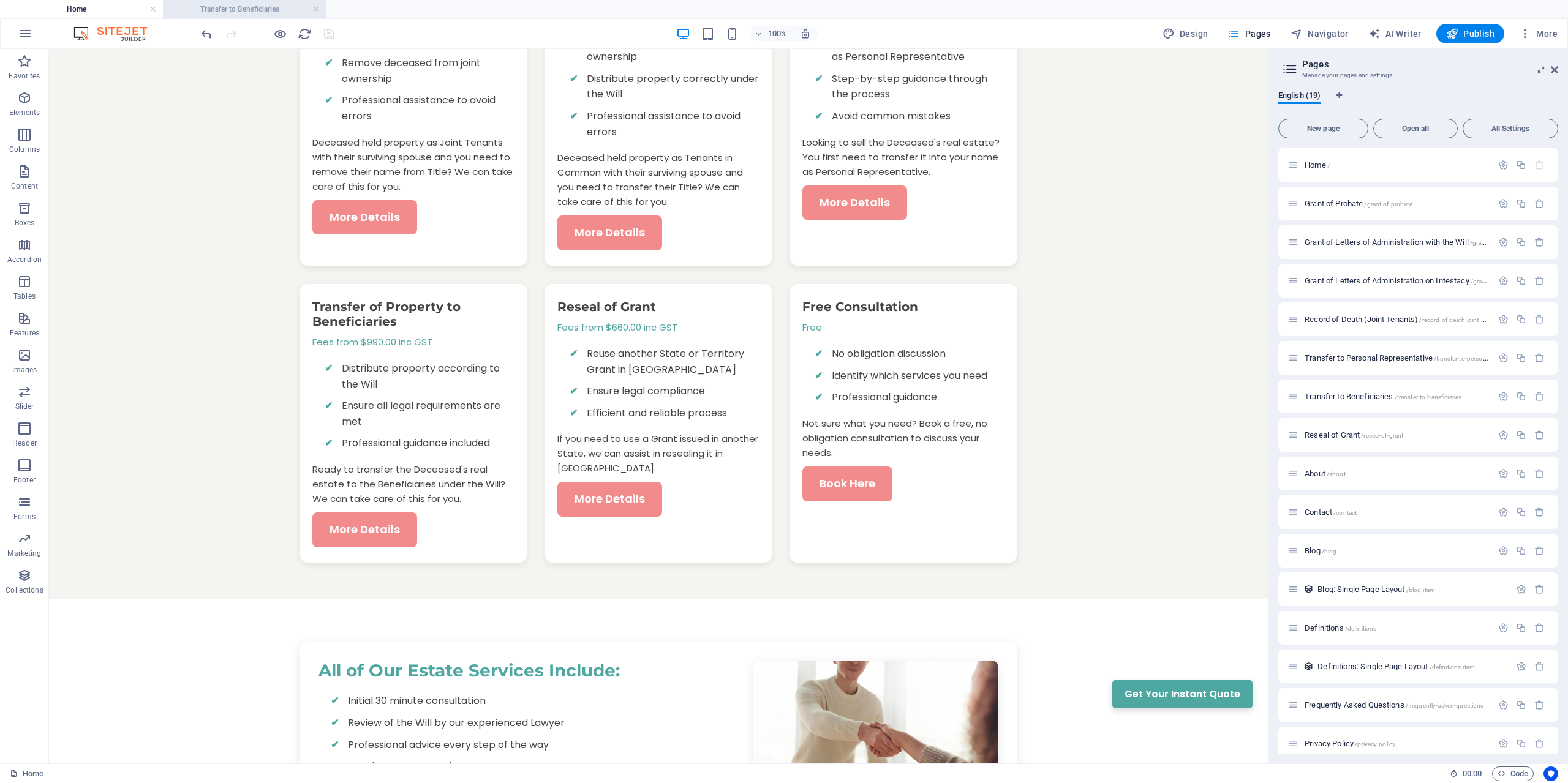
click at [257, 12] on h4 "Transfer to Beneficiaries" at bounding box center [244, 8] width 163 height 13
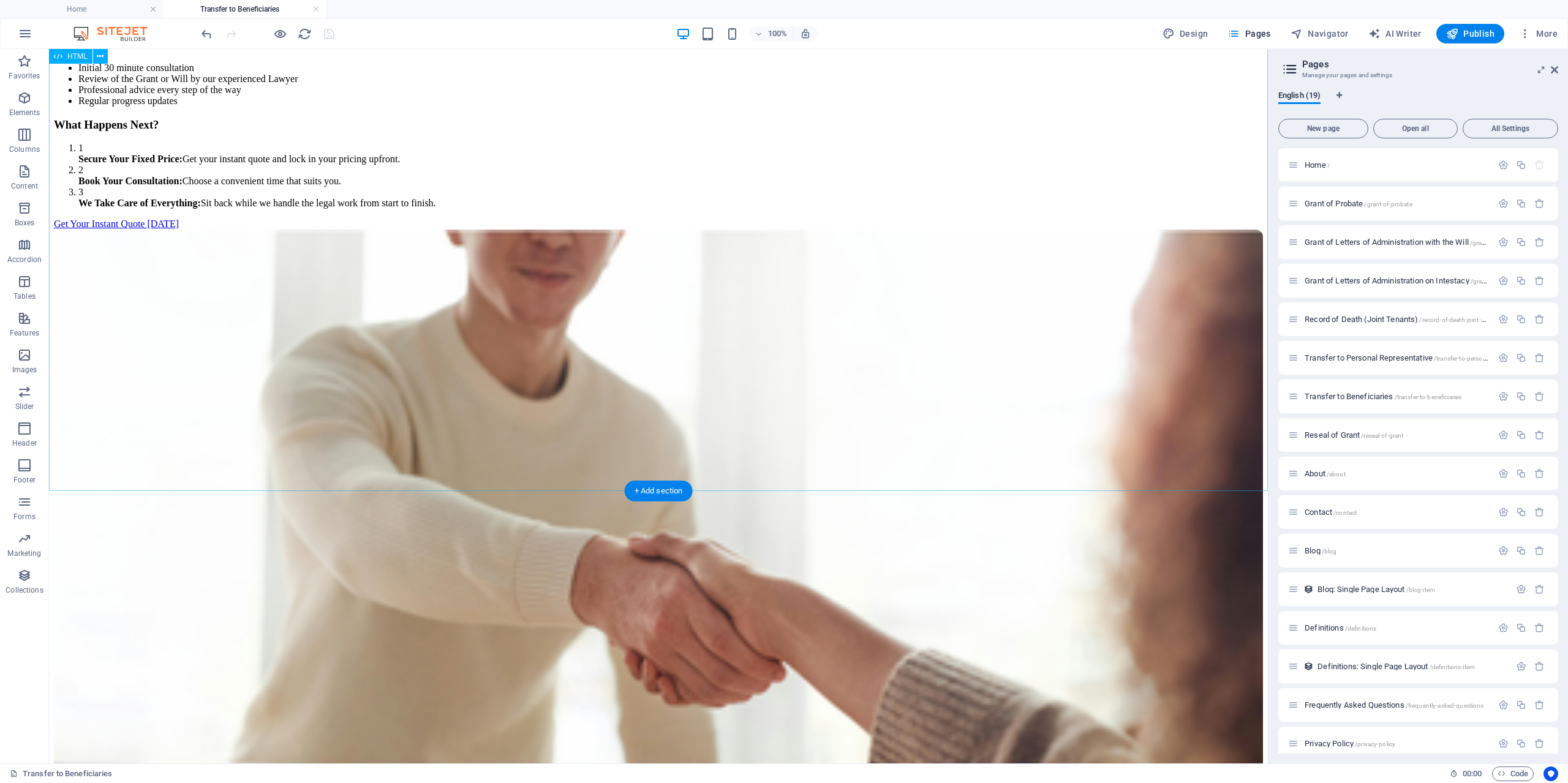
scroll to position [1499, 0]
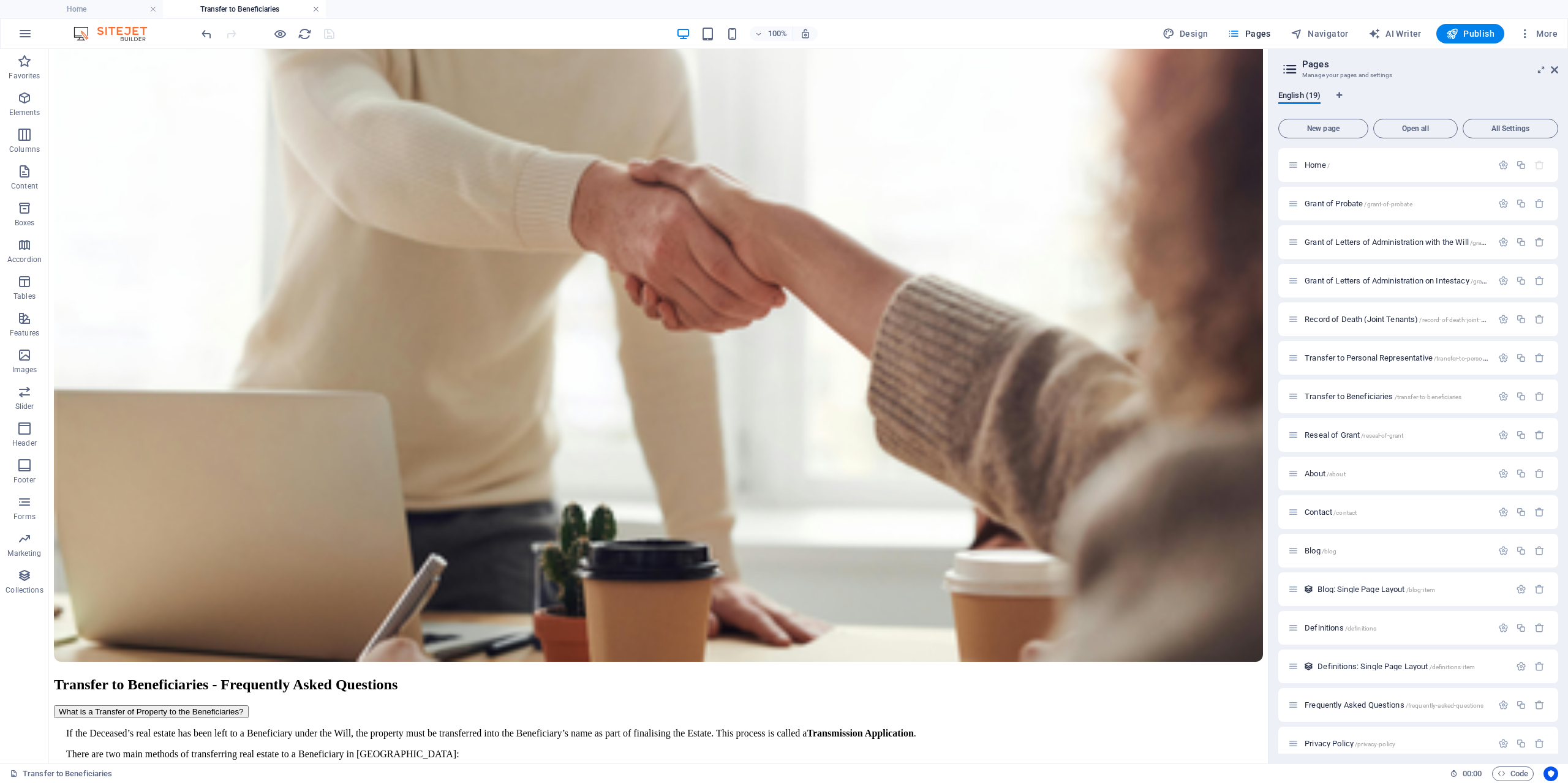
click at [317, 8] on link at bounding box center [316, 9] width 8 height 12
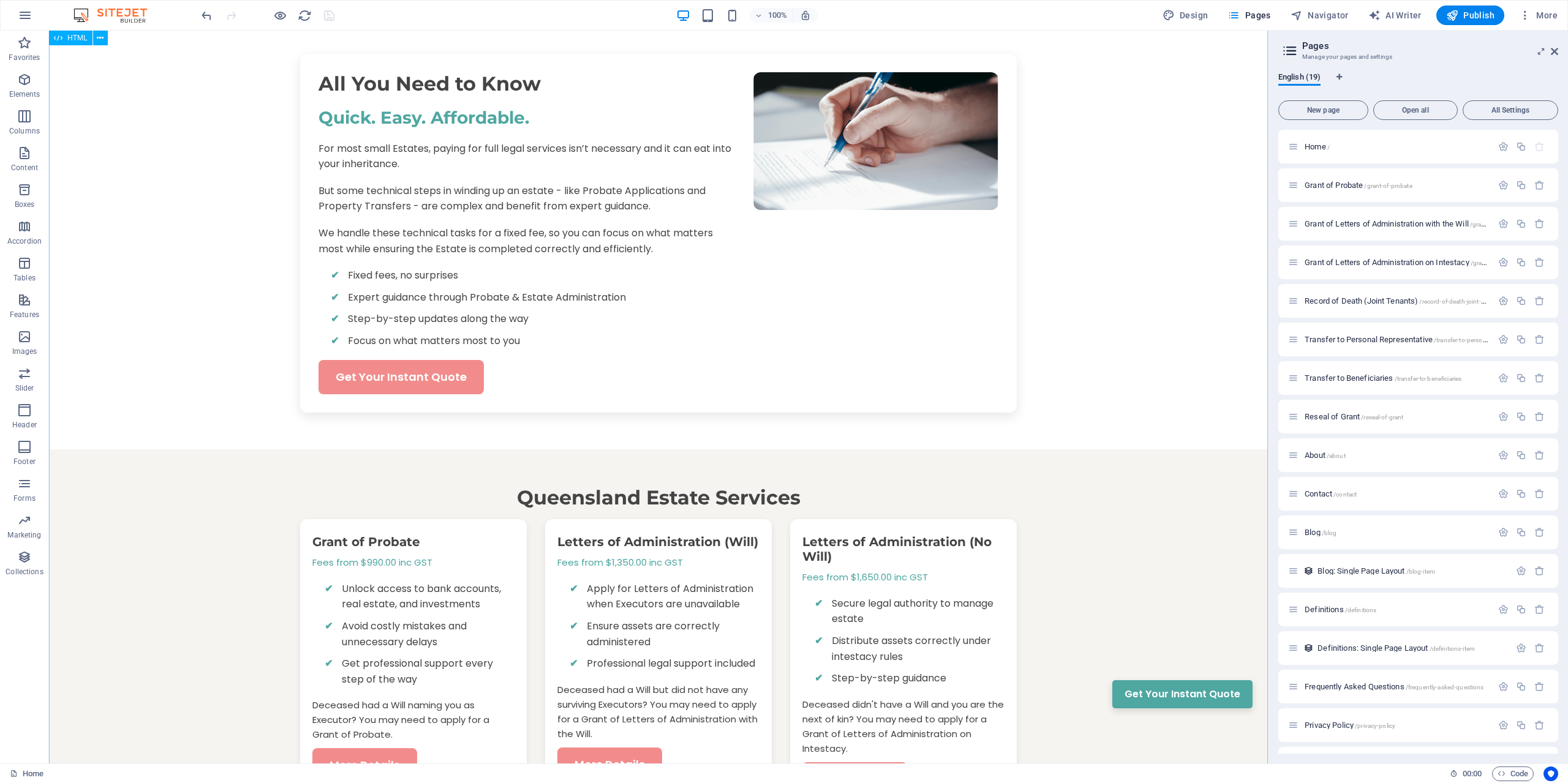
scroll to position [0, 0]
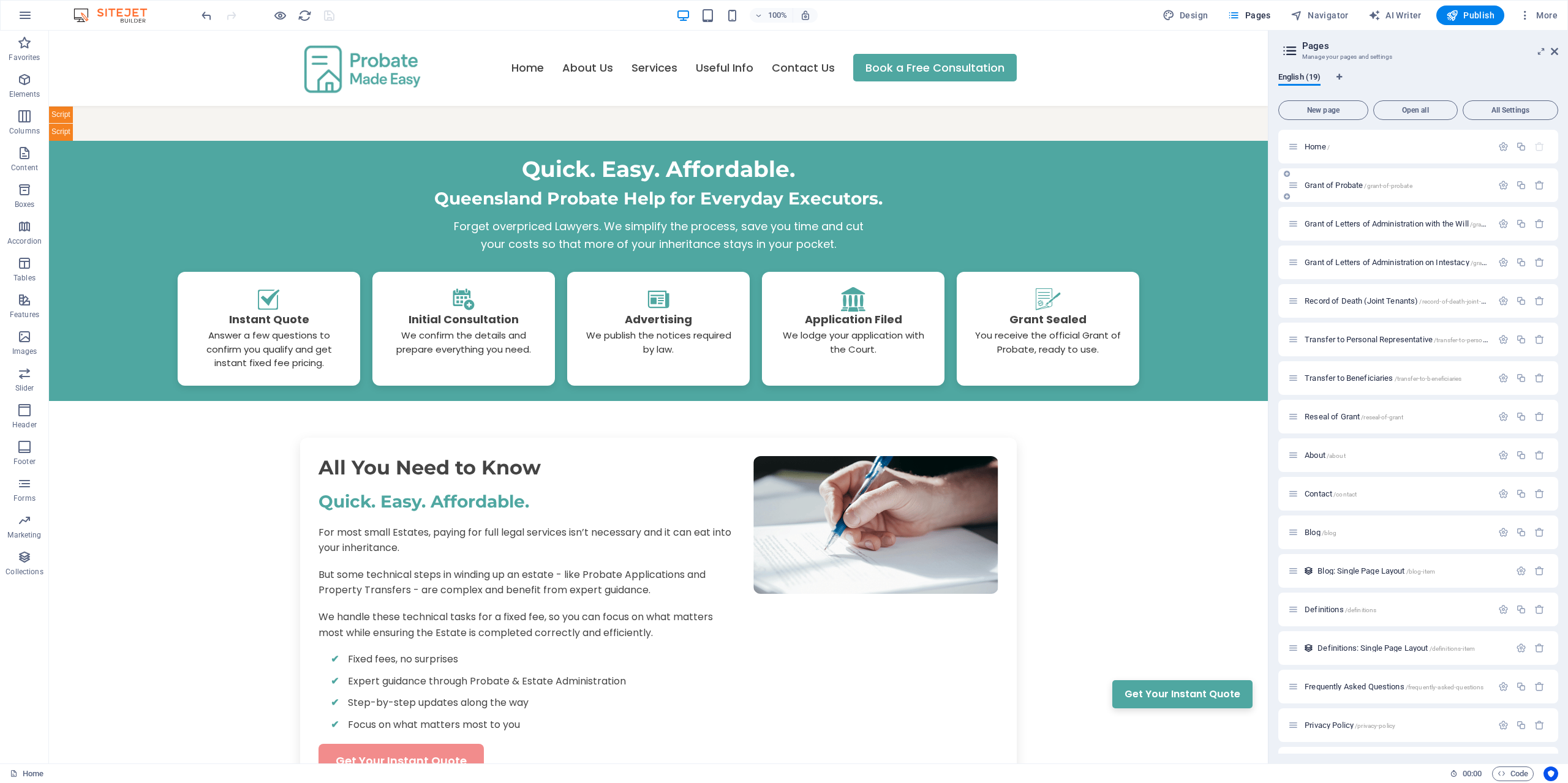
click at [1347, 184] on span "Grant of Probate /grant-of-probate" at bounding box center [1359, 185] width 108 height 9
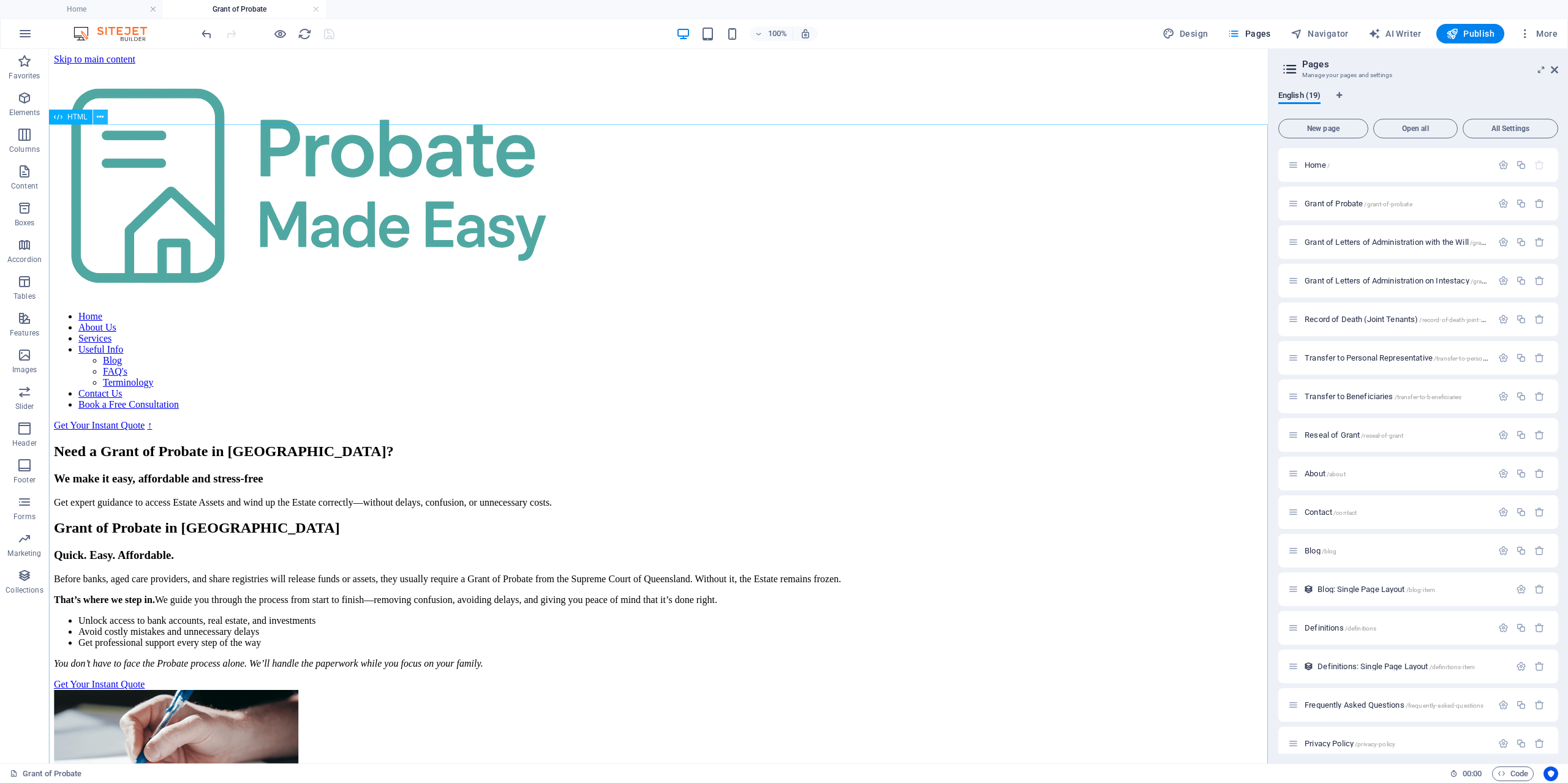
click at [105, 116] on button at bounding box center [100, 116] width 15 height 15
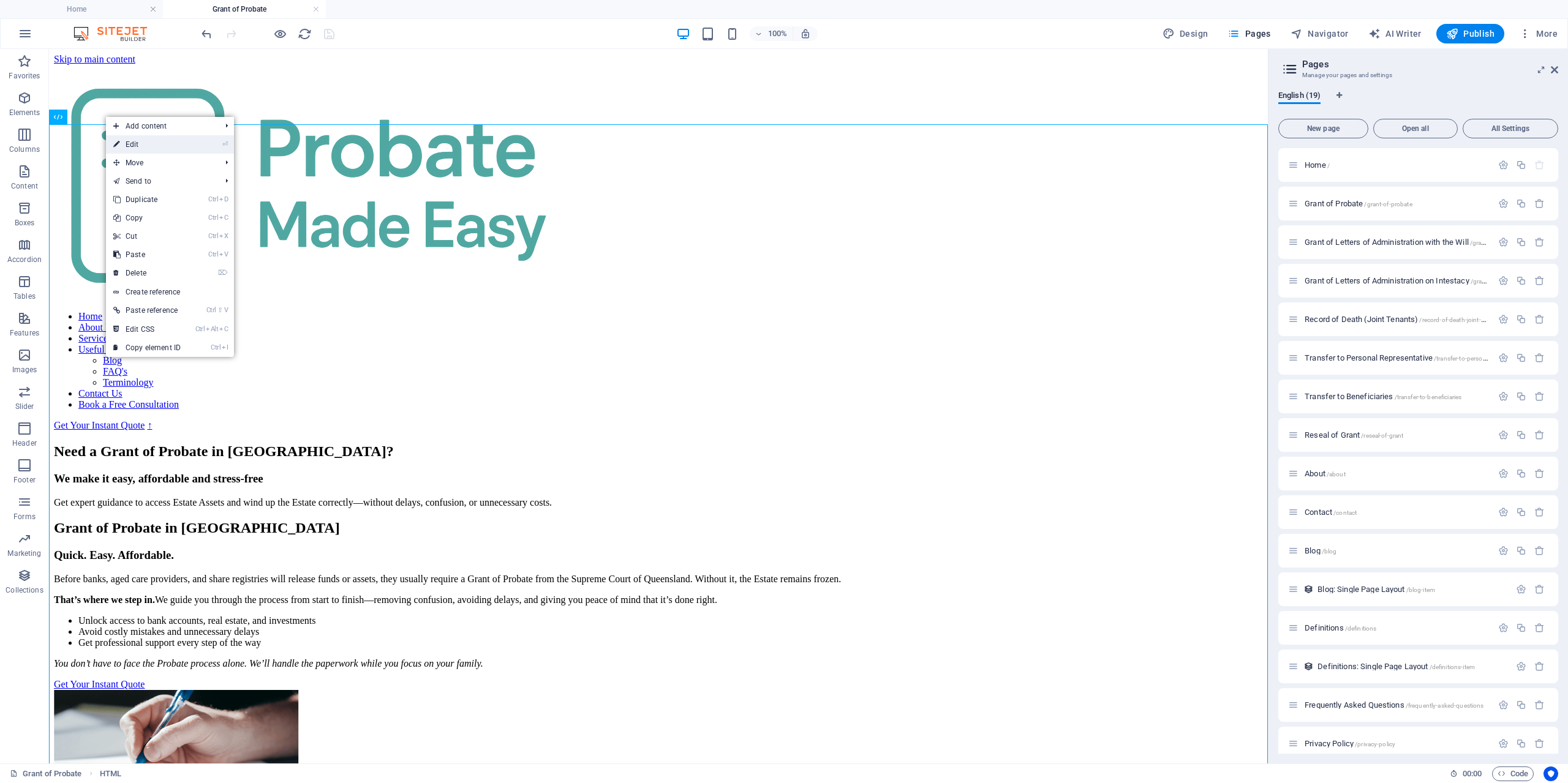
click at [130, 149] on link "⏎ Edit" at bounding box center [147, 144] width 82 height 19
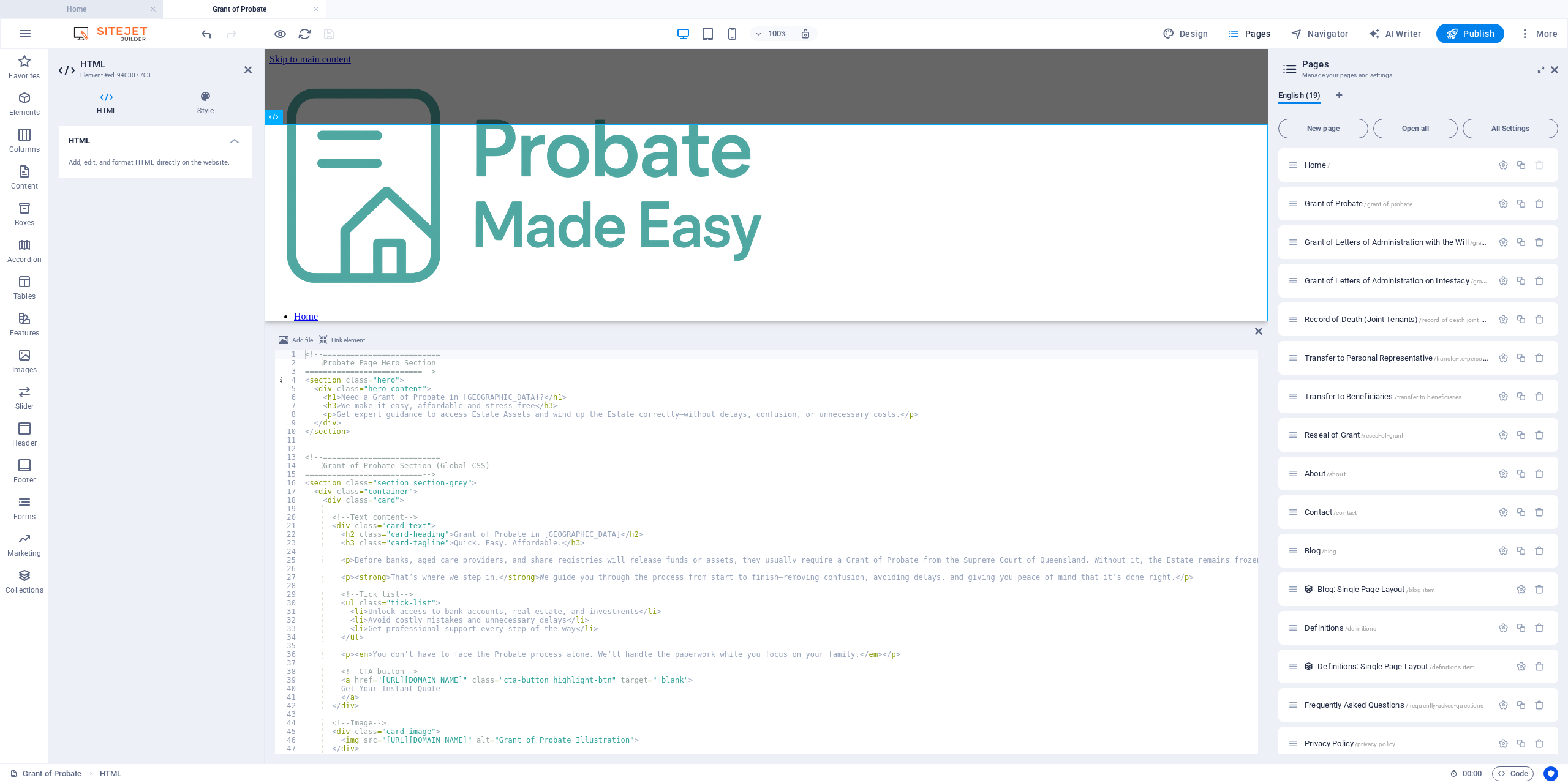
click at [78, 15] on h4 "Home" at bounding box center [81, 8] width 163 height 13
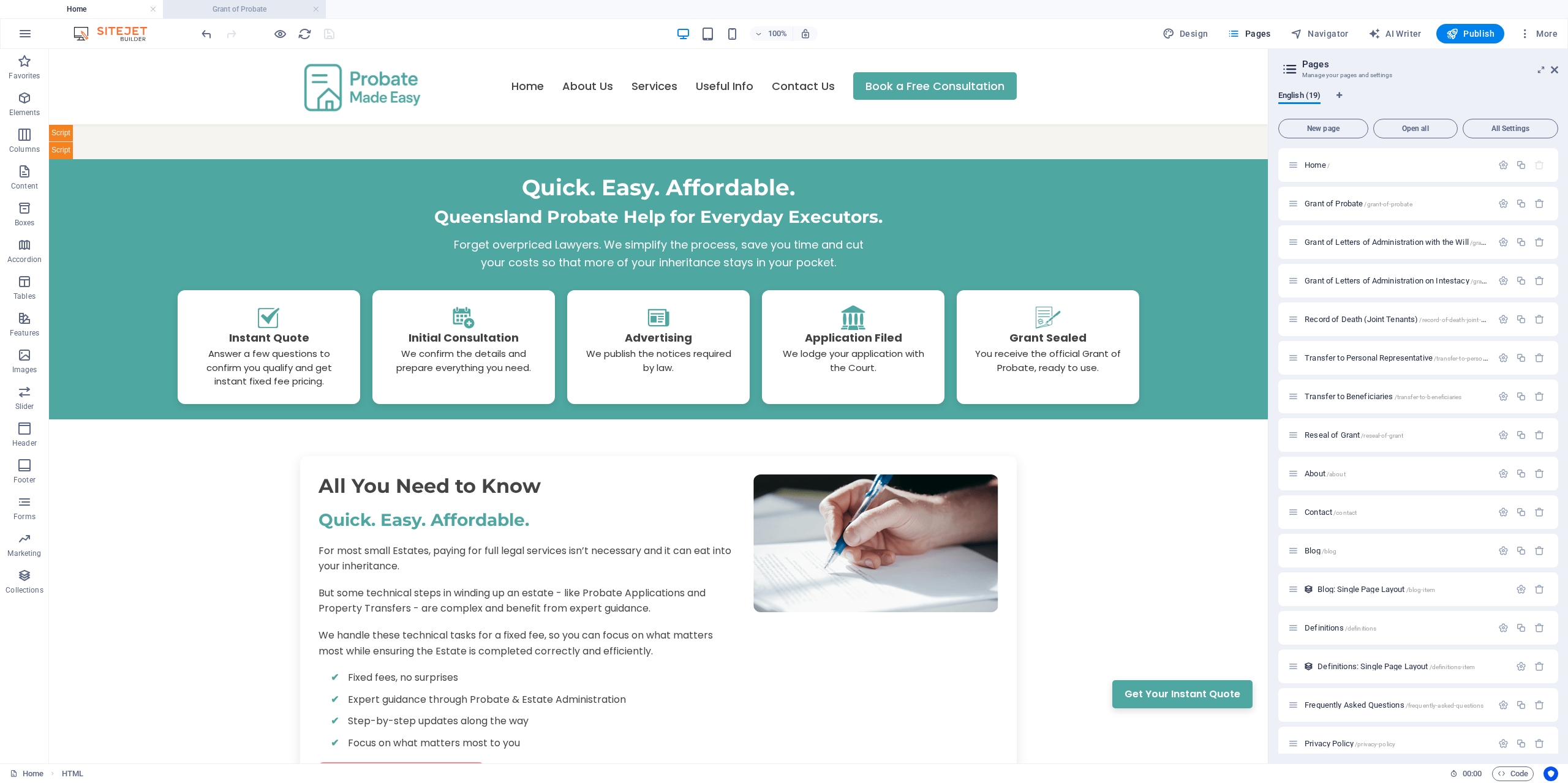
click at [208, 2] on li "Grant of Probate" at bounding box center [244, 9] width 163 height 19
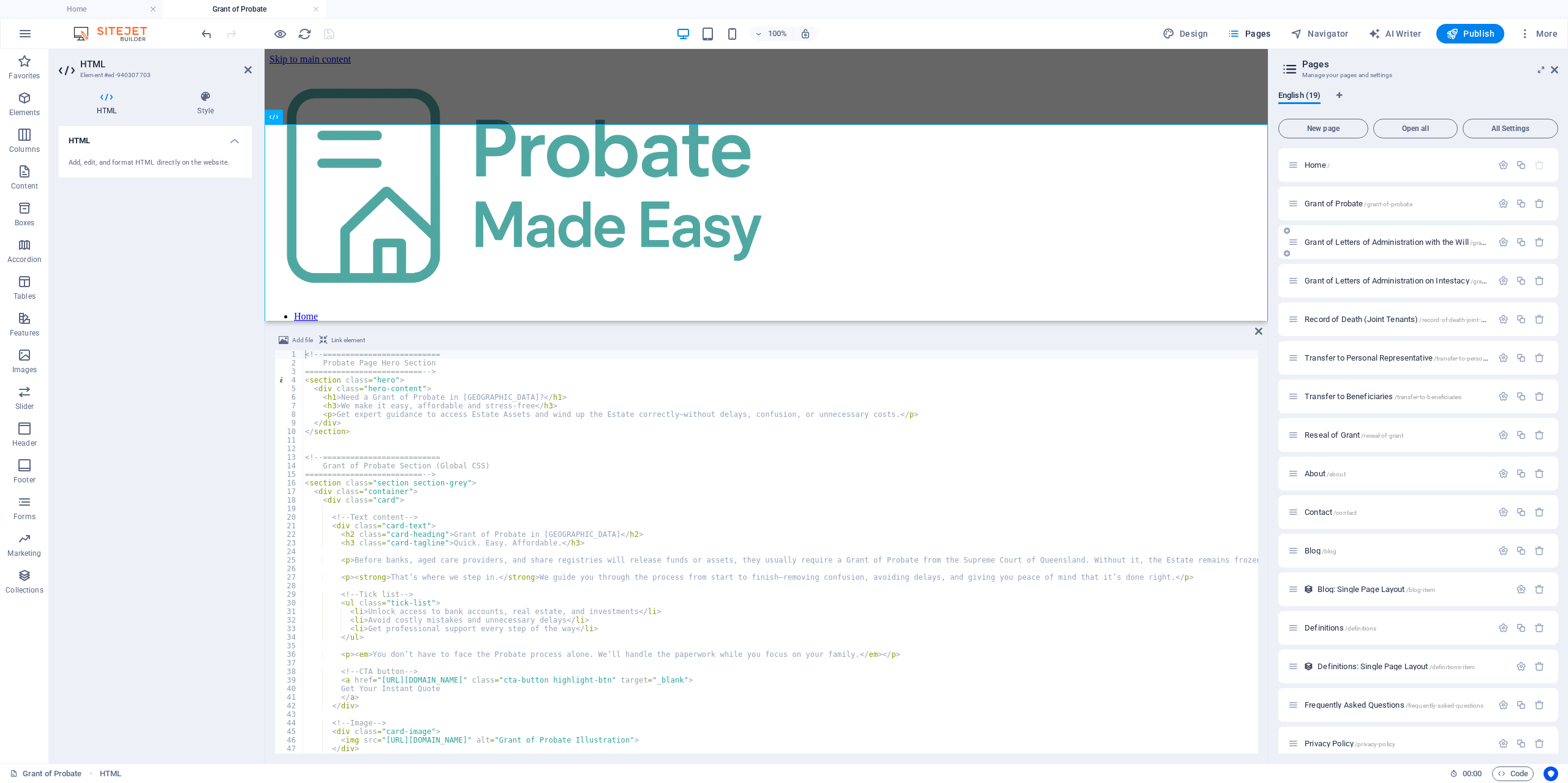
click at [1339, 248] on div "Grant of Letters of Administration with the Will /grant-of-letters-of-administr…" at bounding box center [1390, 242] width 204 height 14
click at [1343, 241] on span "Grant of Letters of Administration with the Will /grant-of-letters-of-administr…" at bounding box center [1451, 242] width 293 height 9
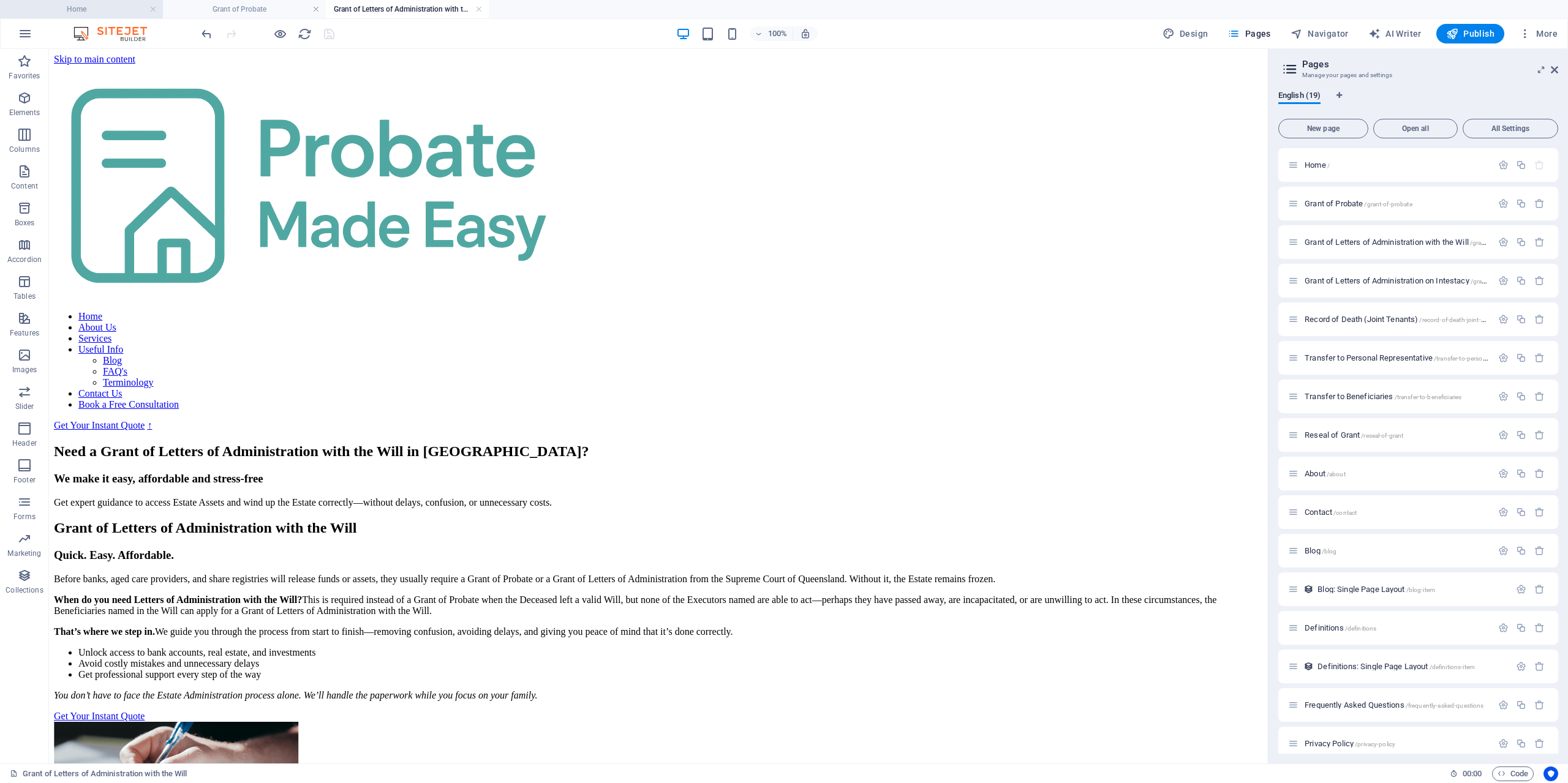
click at [88, 8] on h4 "Home" at bounding box center [81, 8] width 163 height 13
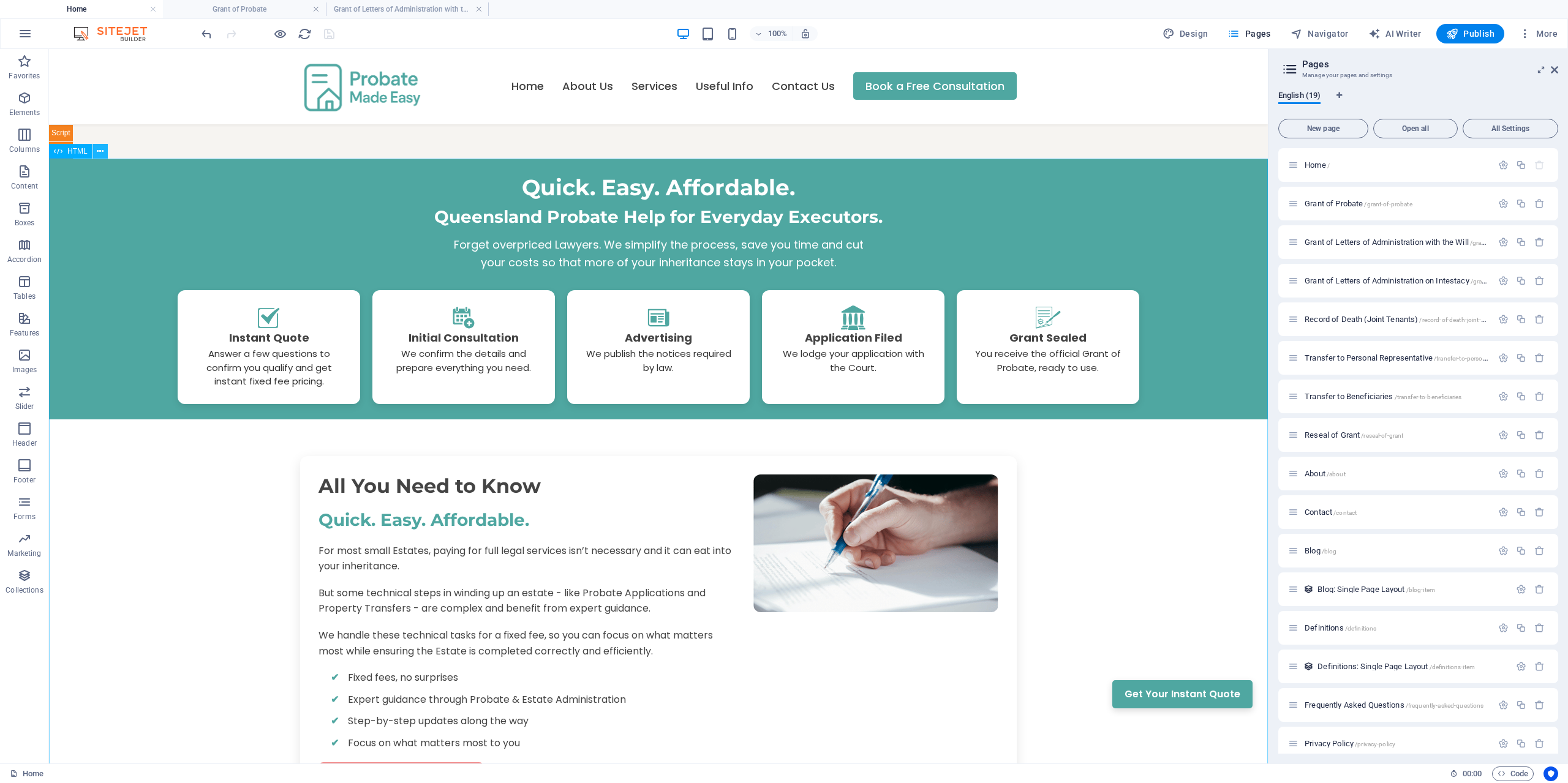
click at [103, 157] on icon at bounding box center [100, 151] width 7 height 13
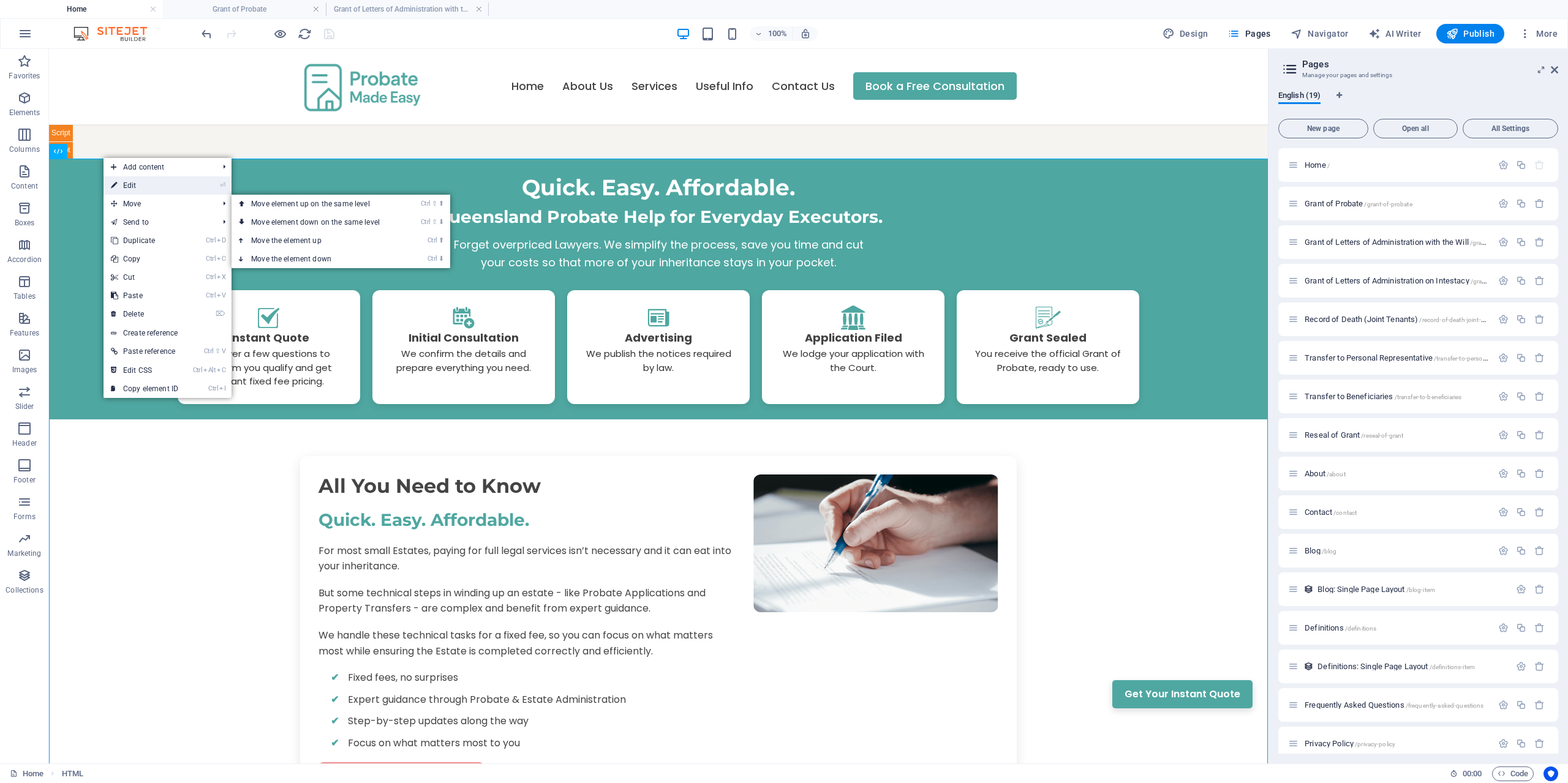
click at [145, 188] on link "⏎ Edit" at bounding box center [144, 186] width 82 height 19
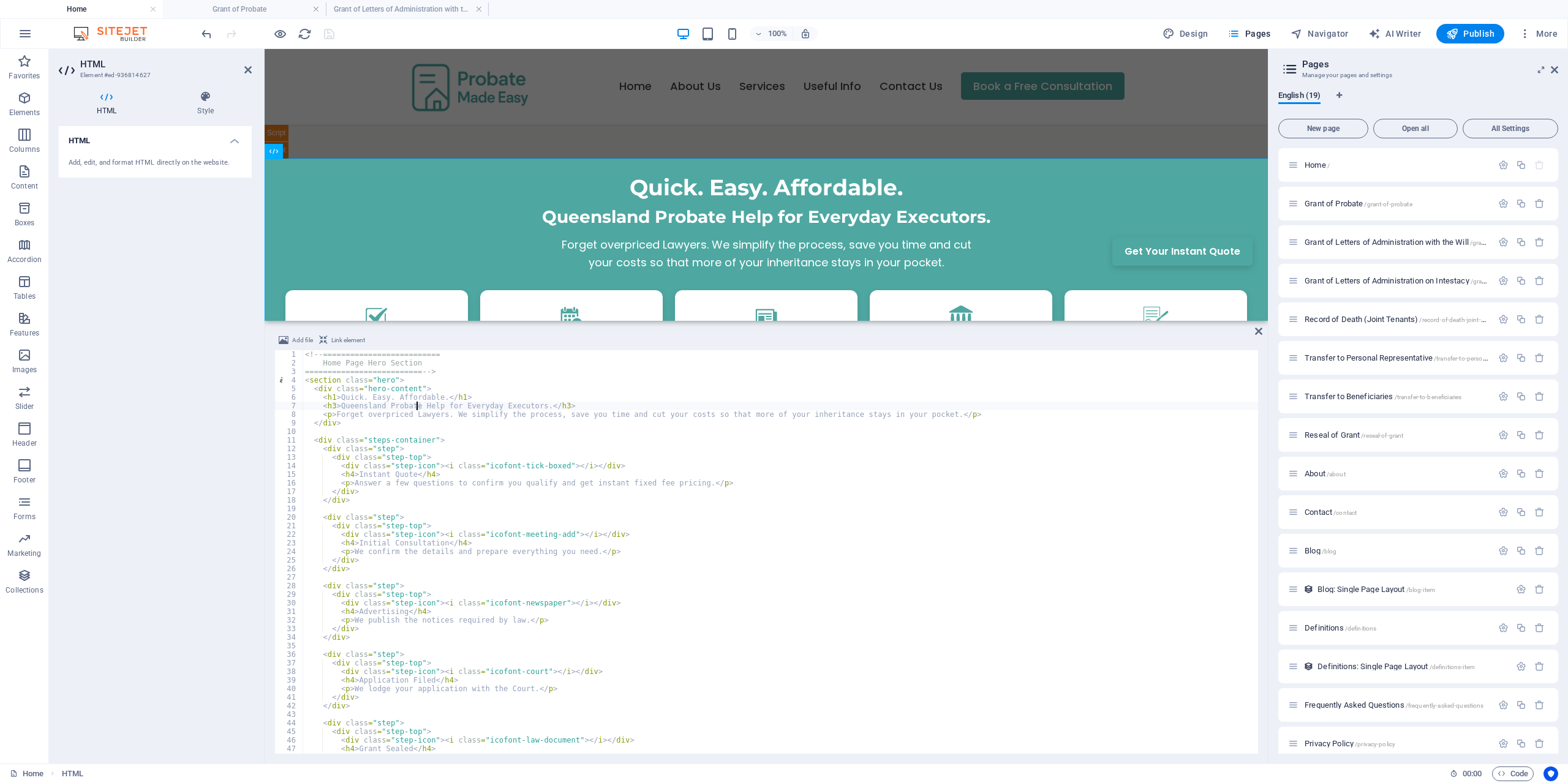
click at [417, 407] on div "<!-- ========================== Home Page Hero Section ========================…" at bounding box center [780, 560] width 955 height 420
click at [455, 404] on div "<!-- ========================== Home Page Hero Section ========================…" at bounding box center [780, 560] width 955 height 420
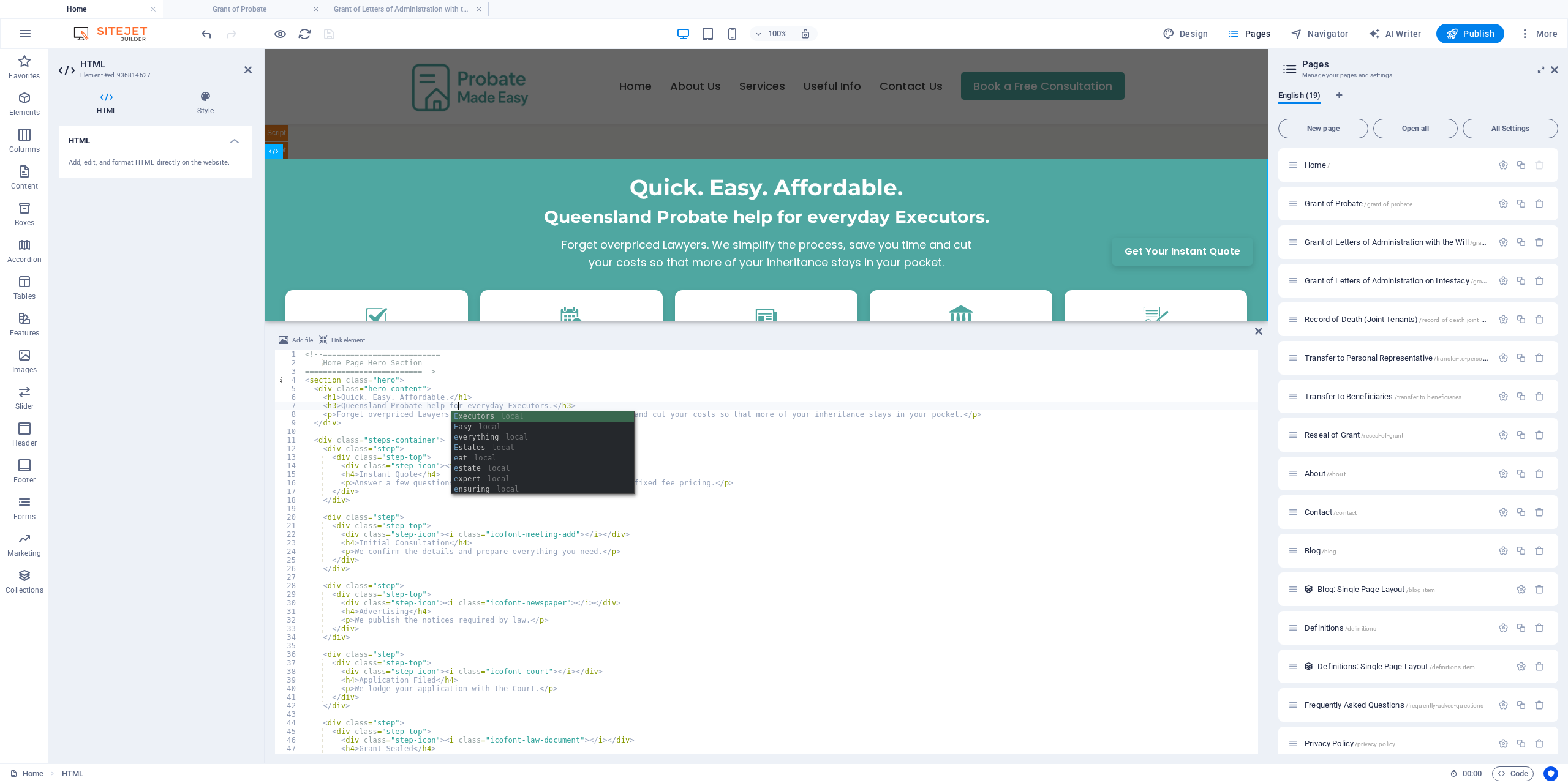
drag, startPoint x: 860, startPoint y: 440, endPoint x: 870, endPoint y: 440, distance: 10.0
click at [861, 440] on div "<!-- ========================== Home Page Hero Section ========================…" at bounding box center [780, 560] width 955 height 420
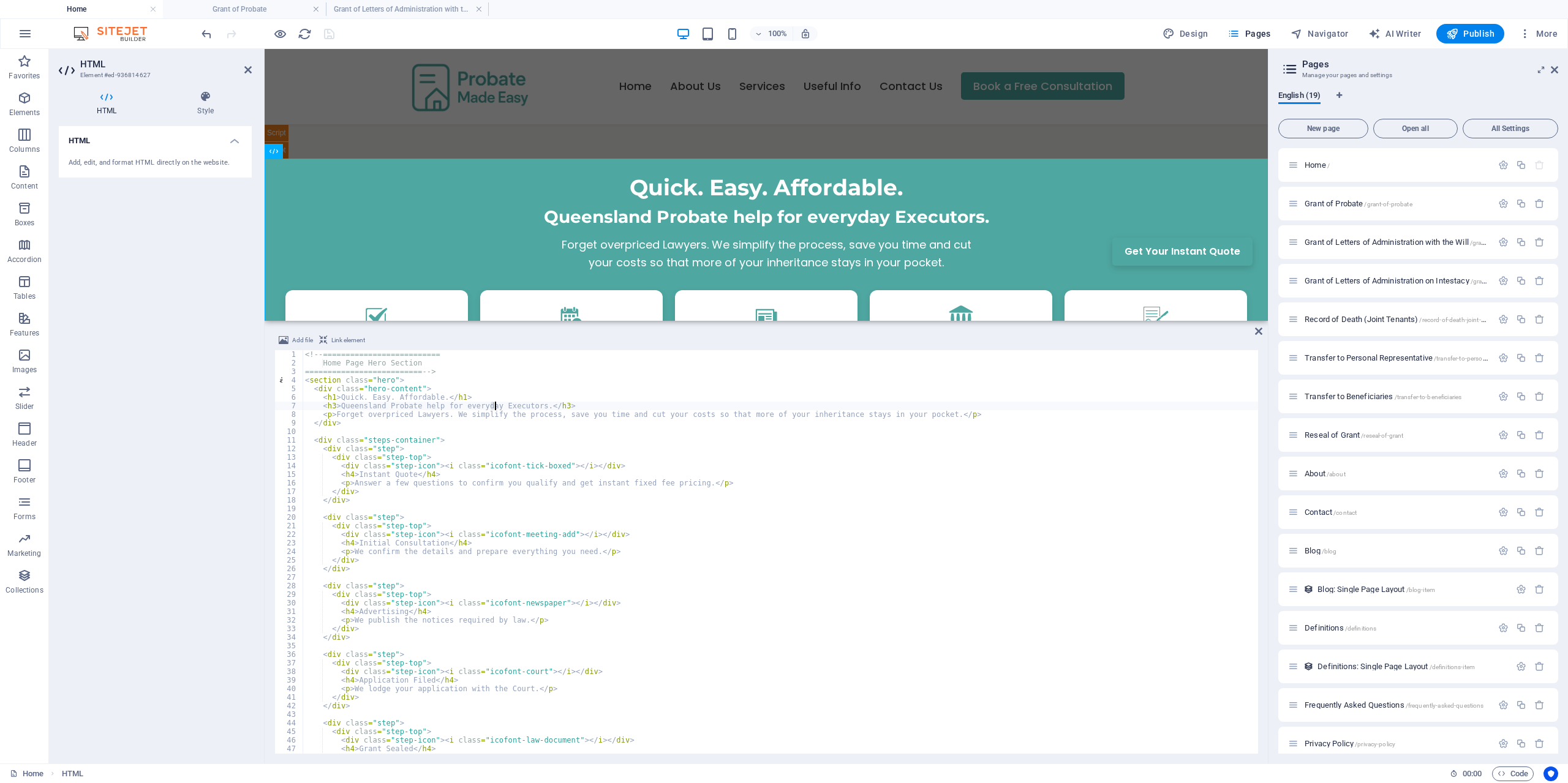
click at [495, 403] on div "<!-- ========================== Home Page Hero Section ========================…" at bounding box center [780, 560] width 955 height 420
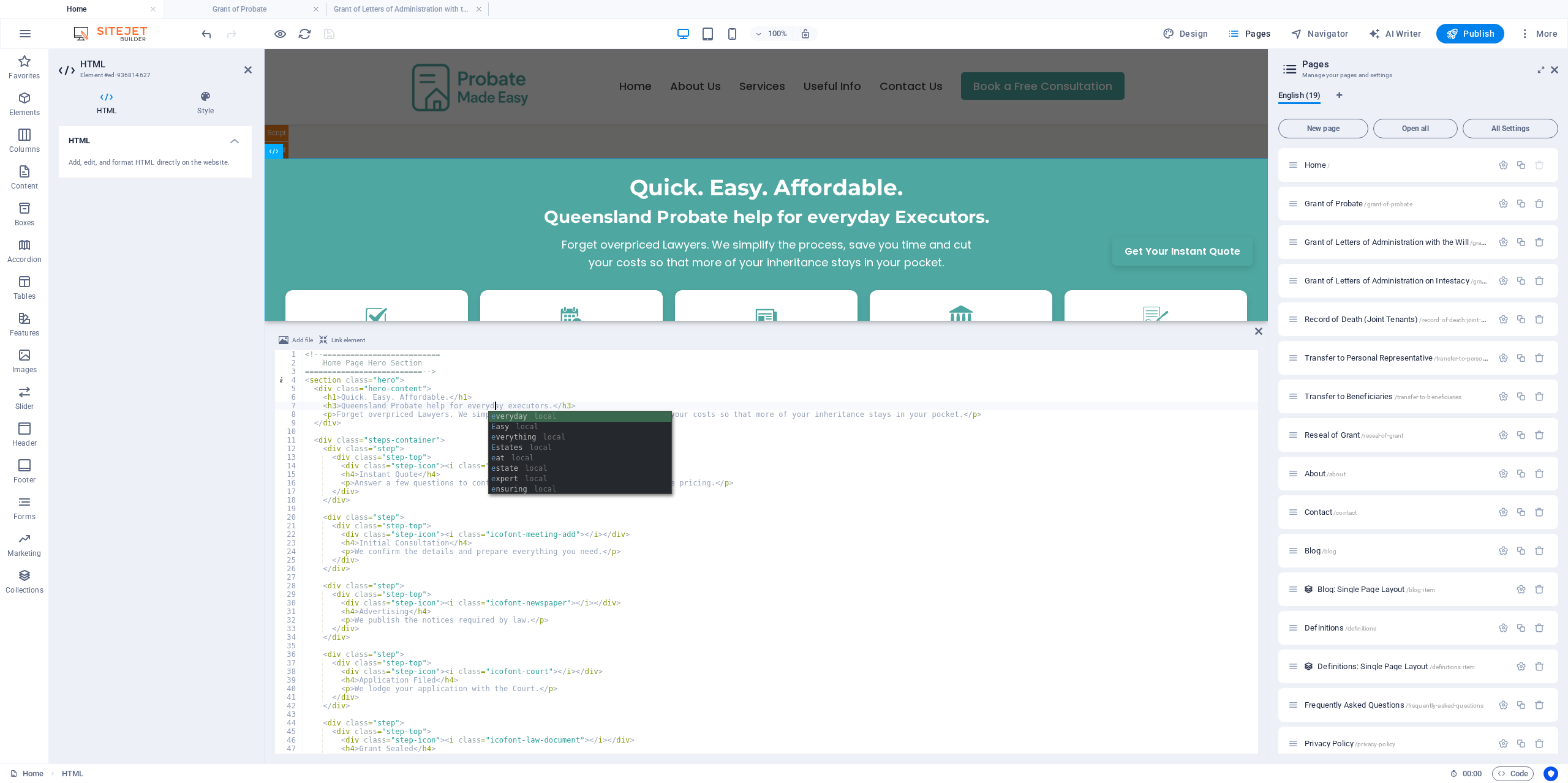
scroll to position [0, 15]
click at [803, 492] on div "<!-- ========================== Home Page Hero Section ========================…" at bounding box center [780, 560] width 955 height 420
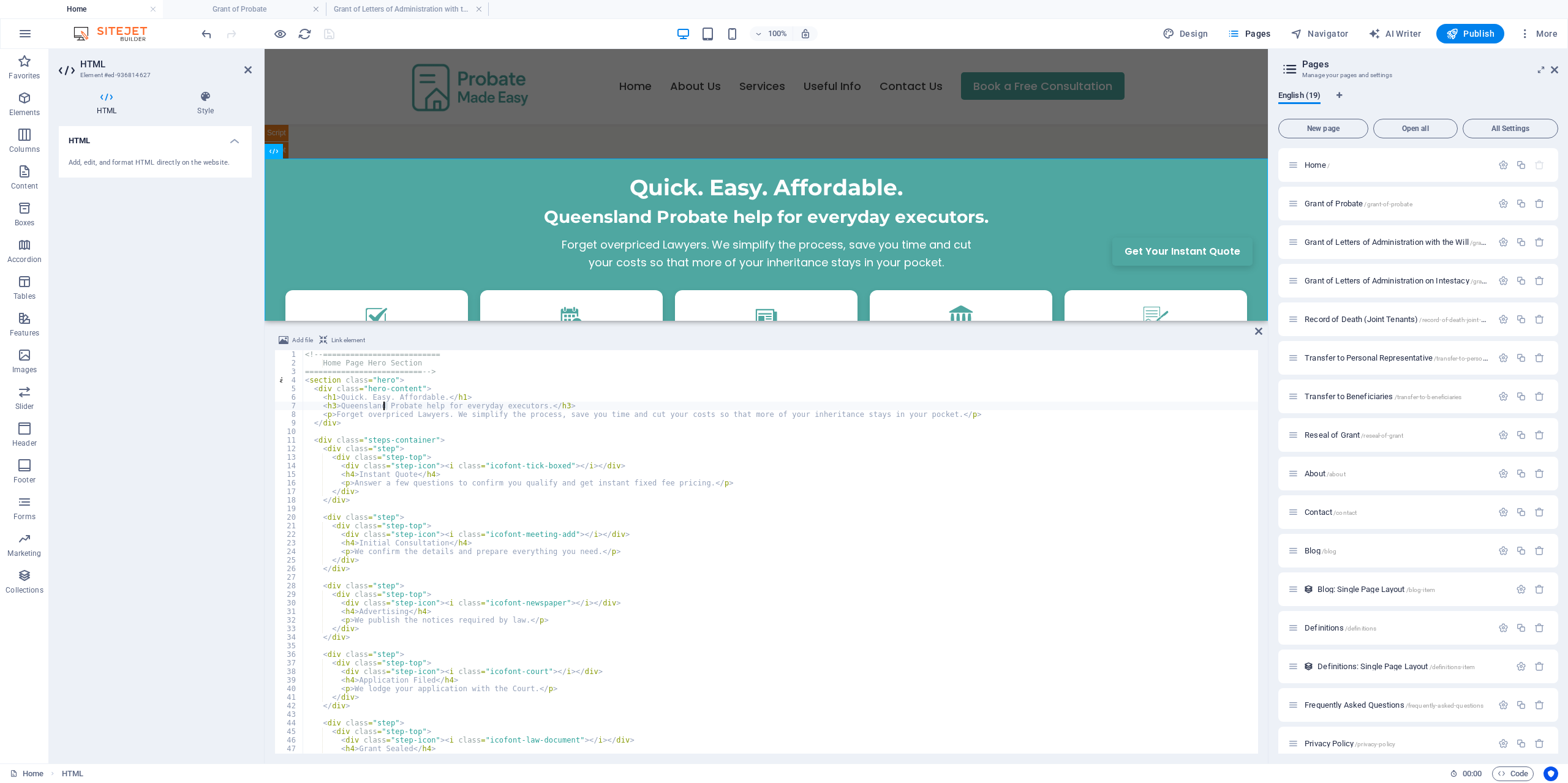
click at [383, 406] on div "<!-- ========================== Home Page Hero Section ========================…" at bounding box center [780, 560] width 955 height 420
click at [634, 491] on div "<!-- ========================== Home Page Hero Section ========================…" at bounding box center [780, 560] width 955 height 420
type textarea "<h3>Queensland Probate help for everyday Executors.</h3>"
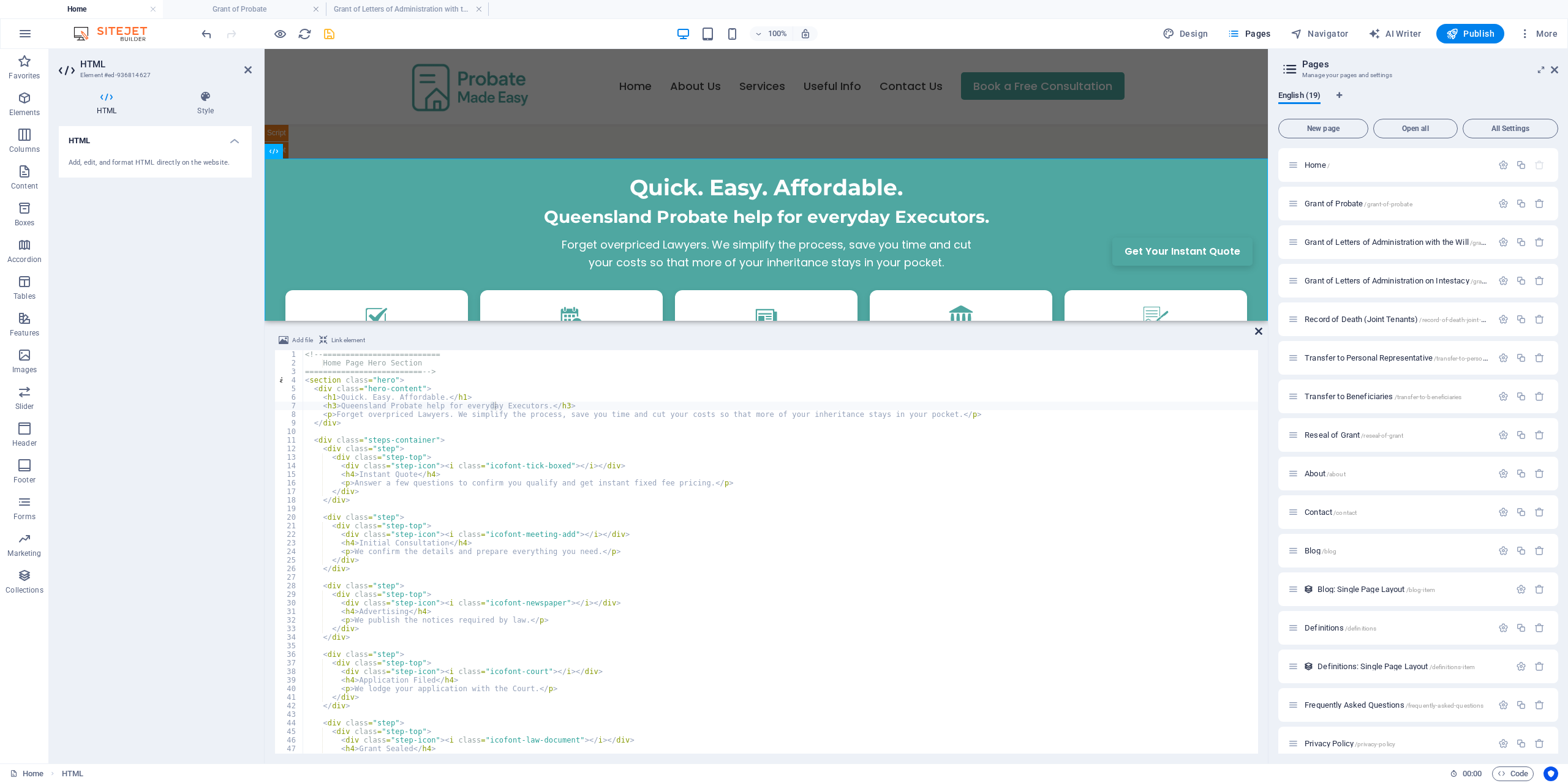
click at [1262, 330] on icon at bounding box center [1259, 331] width 8 height 10
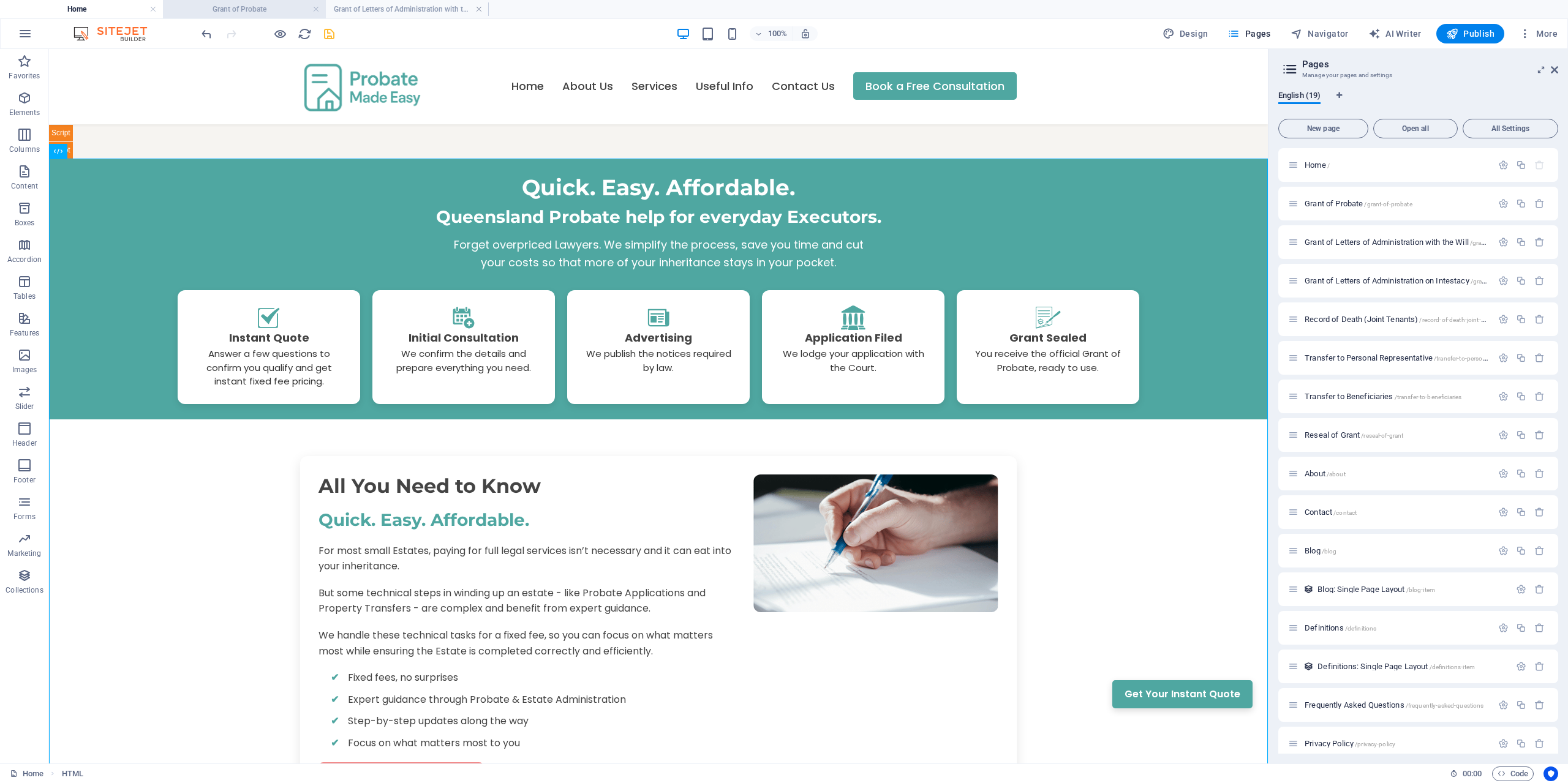
click at [255, 13] on h4 "Grant of Probate" at bounding box center [244, 8] width 163 height 13
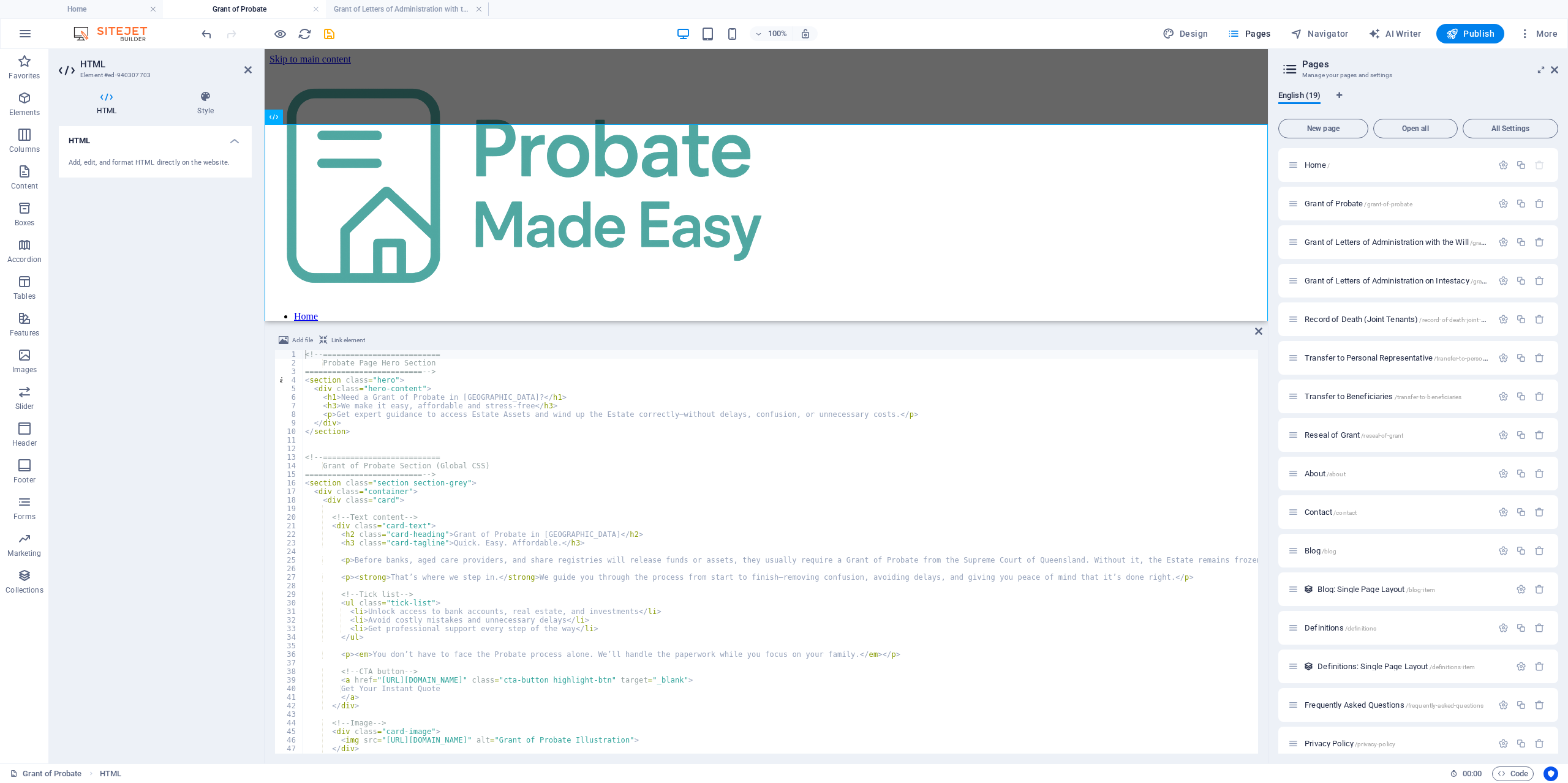
click at [515, 403] on div "<!-- ========================== Probate Page Hero Section =====================…" at bounding box center [845, 560] width 1086 height 420
type textarea "<h3>We make it easy, affordable and stress-free.</h3>"
click at [610, 446] on div "<!-- ========================== Probate Page Hero Section =====================…" at bounding box center [845, 560] width 1086 height 420
click at [326, 34] on icon "save" at bounding box center [329, 34] width 14 height 14
